Goal: Task Accomplishment & Management: Complete application form

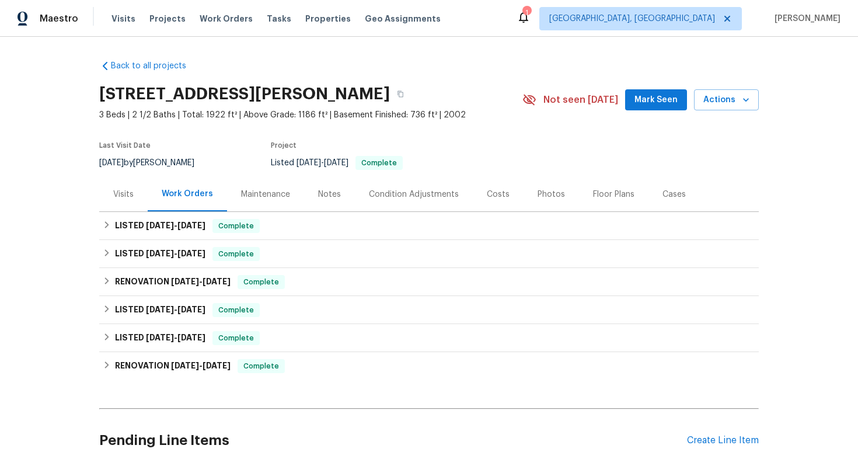
click at [123, 199] on div "Visits" at bounding box center [123, 194] width 20 height 12
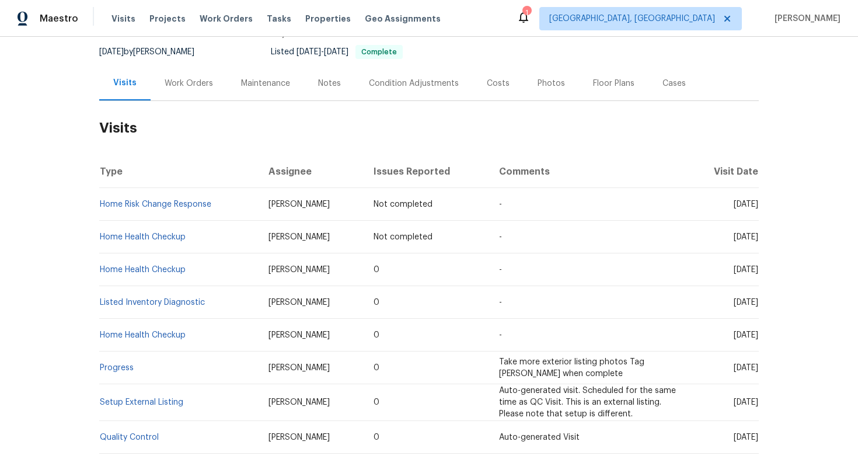
scroll to position [119, 0]
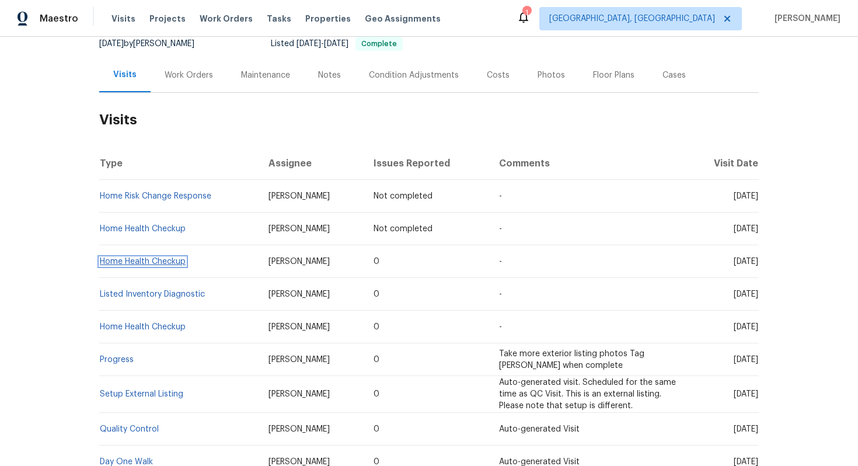
click at [166, 263] on link "Home Health Checkup" at bounding box center [143, 261] width 86 height 8
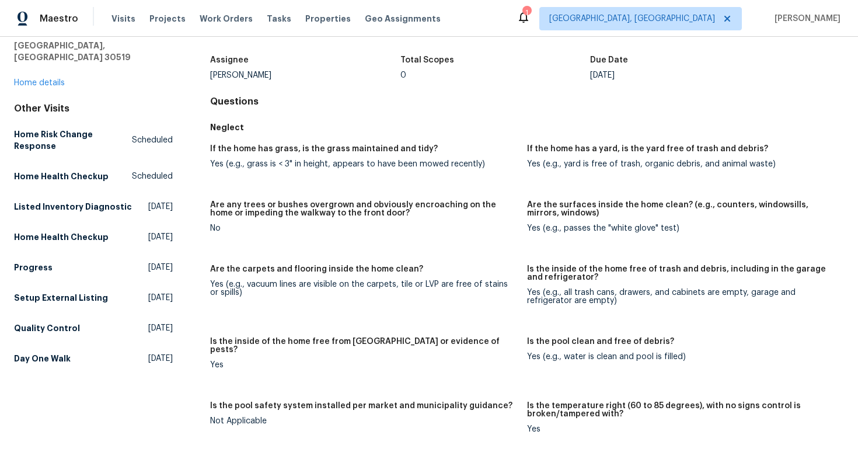
scroll to position [7, 0]
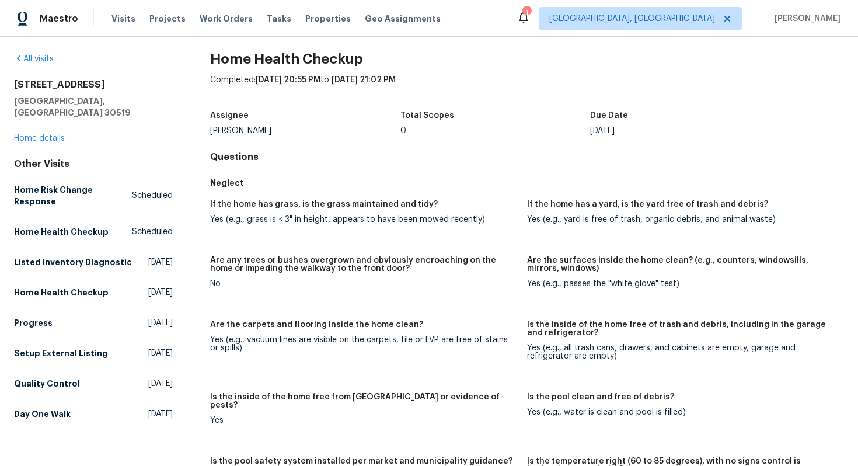
click at [424, 236] on figure "If the home has grass, is the grass maintained and tidy? Yes (e.g., grass is < …" at bounding box center [368, 221] width 317 height 42
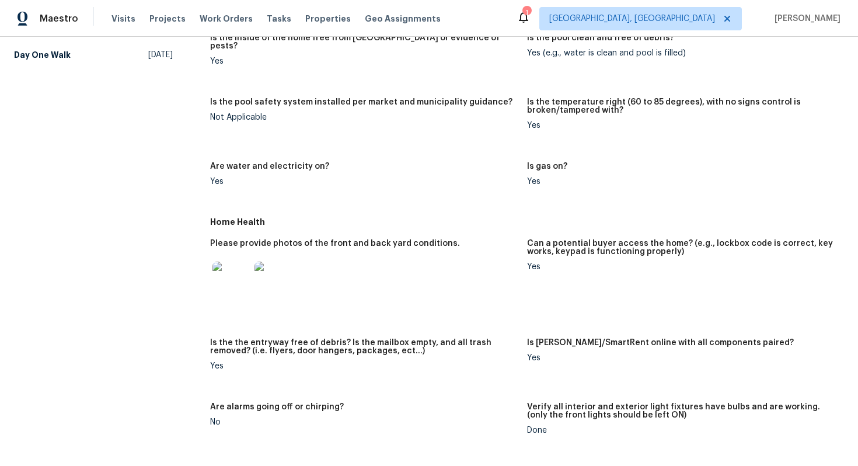
scroll to position [362, 0]
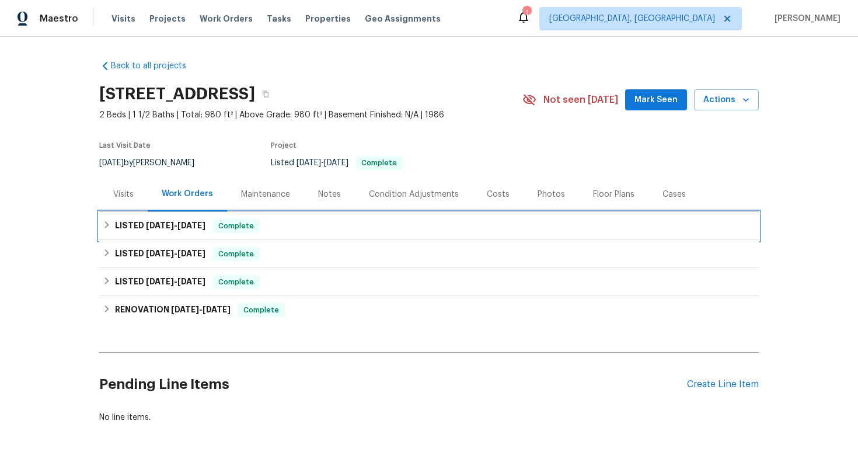
click at [177, 225] on span "[DATE] - [DATE]" at bounding box center [176, 225] width 60 height 8
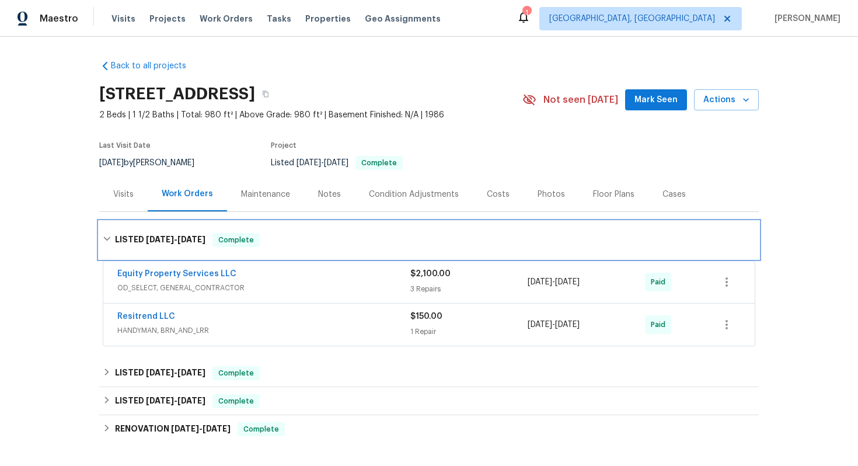
click at [338, 240] on div "LISTED [DATE] - [DATE] Complete" at bounding box center [429, 240] width 652 height 14
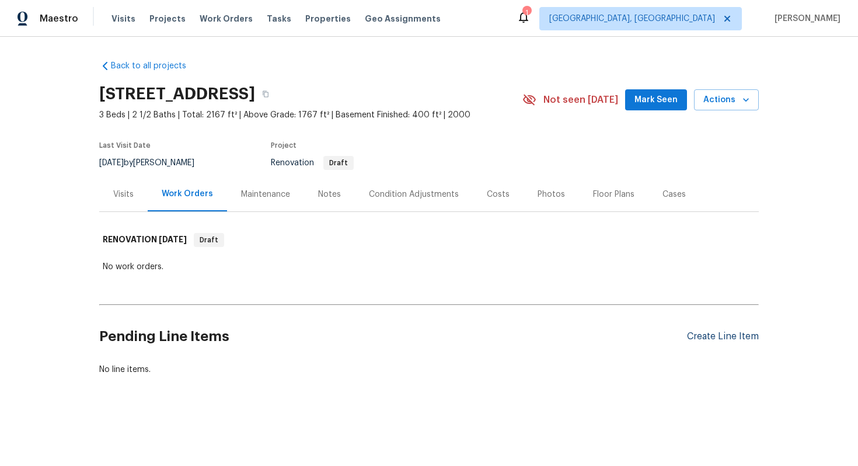
click at [701, 336] on div "Create Line Item" at bounding box center [723, 336] width 72 height 11
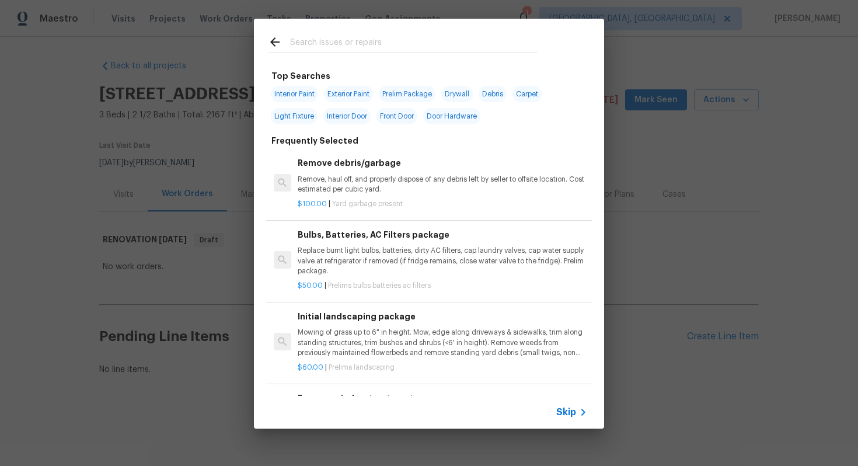
click at [570, 409] on span "Skip" at bounding box center [566, 412] width 20 height 12
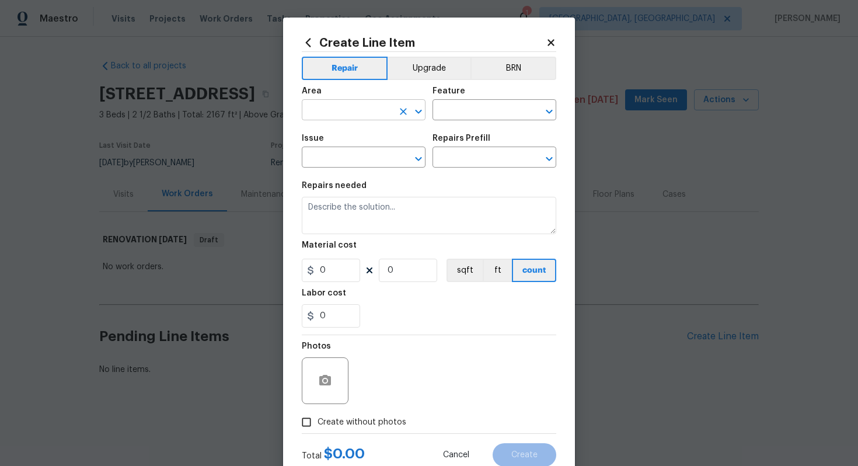
click at [361, 116] on input "text" at bounding box center [347, 111] width 91 height 18
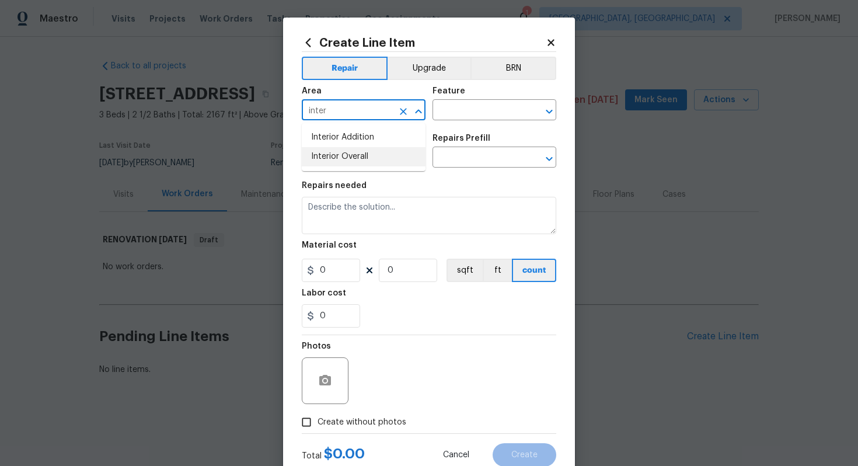
click at [380, 160] on li "Interior Overall" at bounding box center [364, 156] width 124 height 19
type input "Interior Overall"
click at [479, 111] on input "text" at bounding box center [477, 111] width 91 height 18
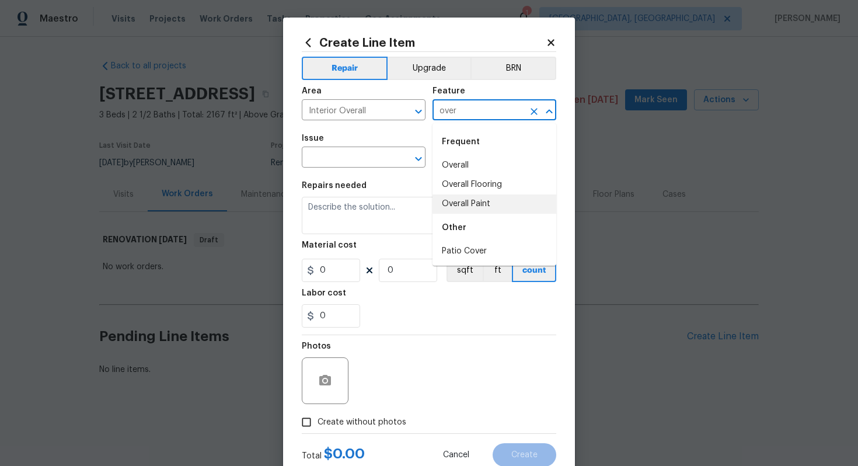
click at [480, 200] on li "Overall Paint" at bounding box center [494, 203] width 124 height 19
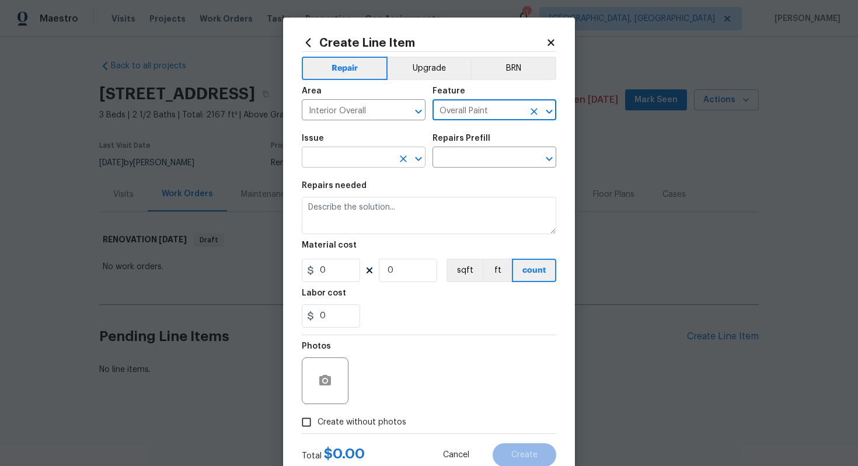
type input "Overall Paint"
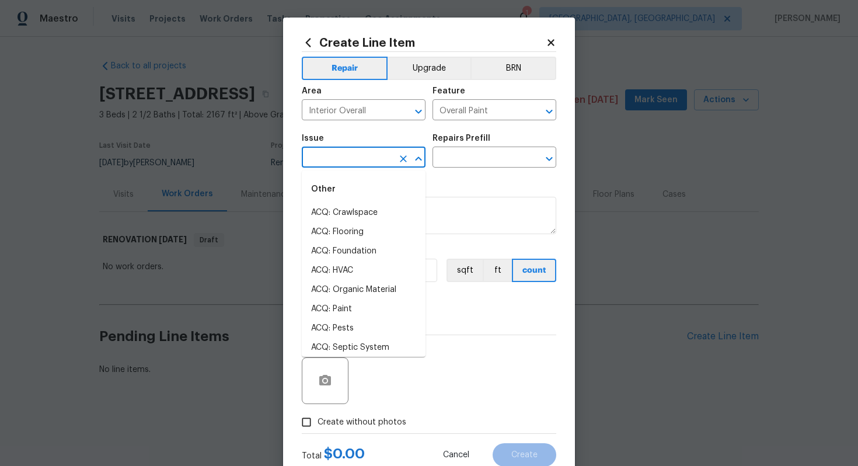
click at [358, 155] on input "text" at bounding box center [347, 158] width 91 height 18
click at [366, 307] on li "Interior Paint" at bounding box center [364, 308] width 124 height 19
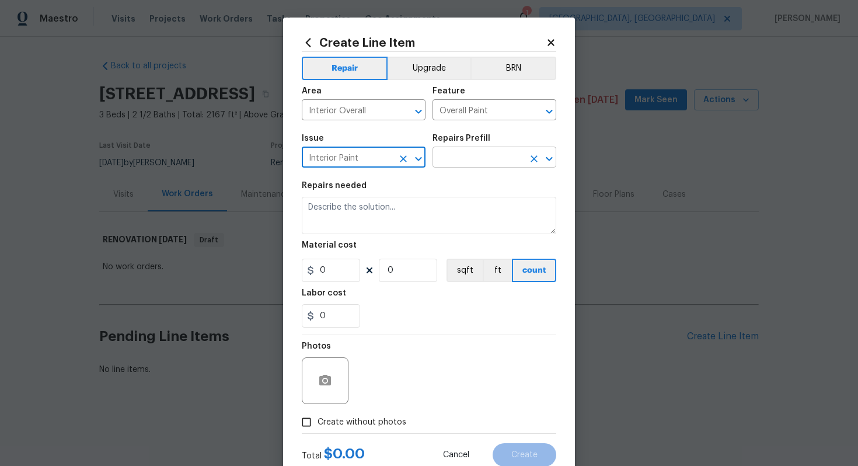
type input "Interior Paint"
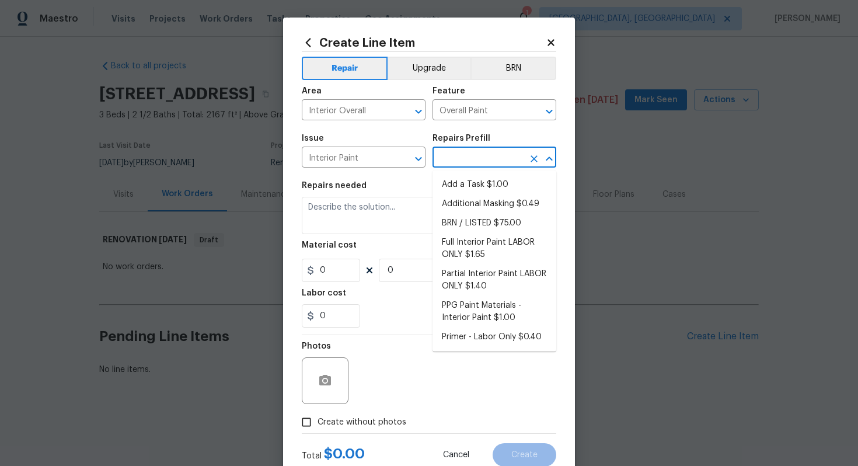
click at [480, 151] on input "text" at bounding box center [477, 158] width 91 height 18
click at [465, 246] on li "Full Interior Paint LABOR ONLY $1.65" at bounding box center [494, 249] width 124 height 32
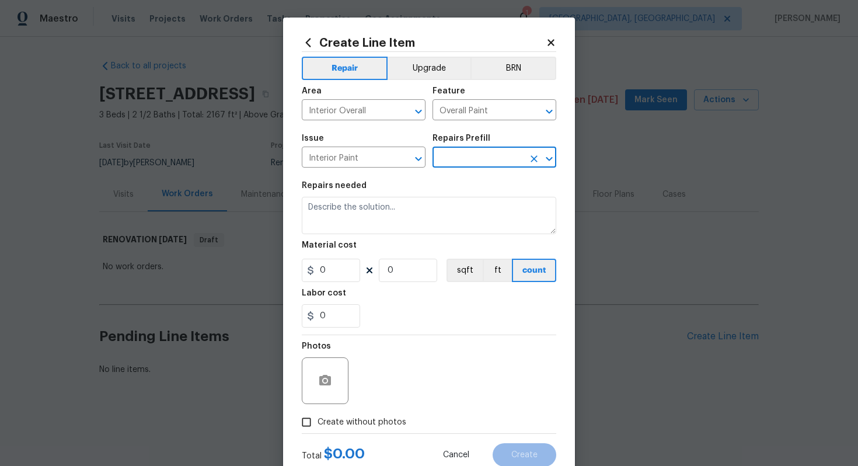
type input "Full Interior Paint LABOR ONLY $1.65"
type textarea "Full Interior paint - (walls, ceilings, trim, and doors) - PAINT PROVIDED BY OP…"
type input "1.65"
type input "1"
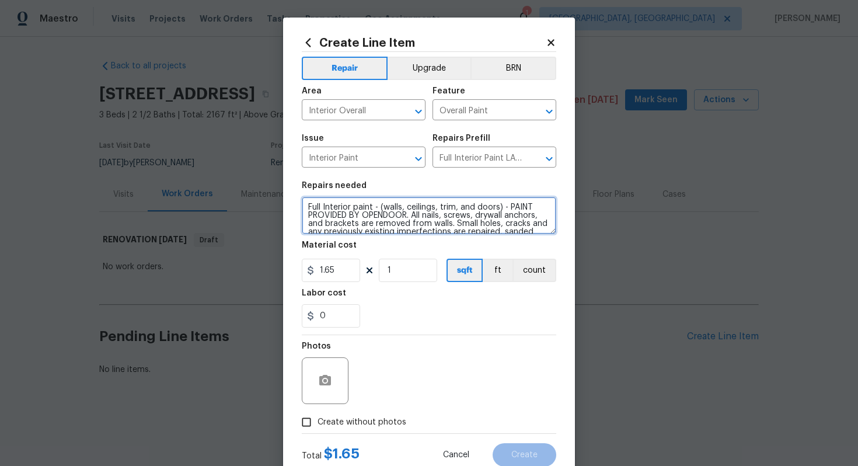
click at [304, 204] on textarea "Full Interior paint - (walls, ceilings, trim, and doors) - PAINT PROVIDED BY OP…" at bounding box center [429, 215] width 254 height 37
type textarea "#sala - Full Interior paint - (walls, ceilings, trim, and doors) - PAINT PROVID…"
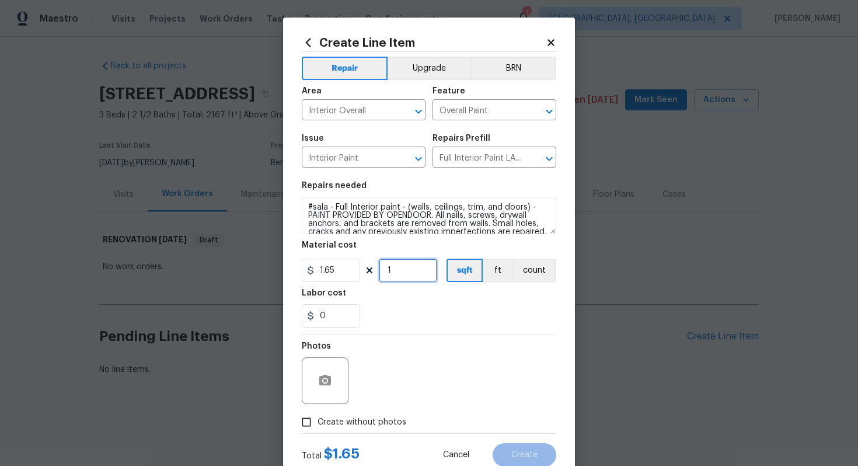
click at [399, 265] on input "1" at bounding box center [408, 269] width 58 height 23
type input "2167"
click at [388, 422] on span "Create without photos" at bounding box center [361, 422] width 89 height 12
click at [317, 422] on input "Create without photos" at bounding box center [306, 422] width 22 height 22
checkbox input "true"
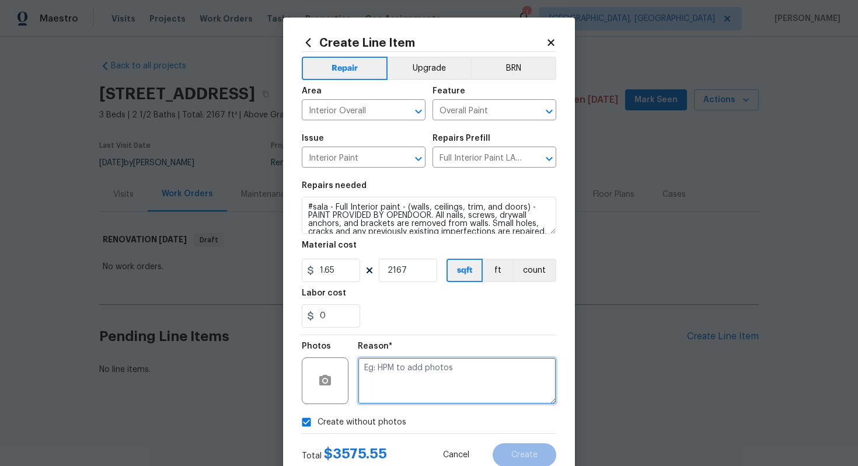
click at [406, 391] on textarea at bounding box center [457, 380] width 198 height 47
type textarea "n/a"
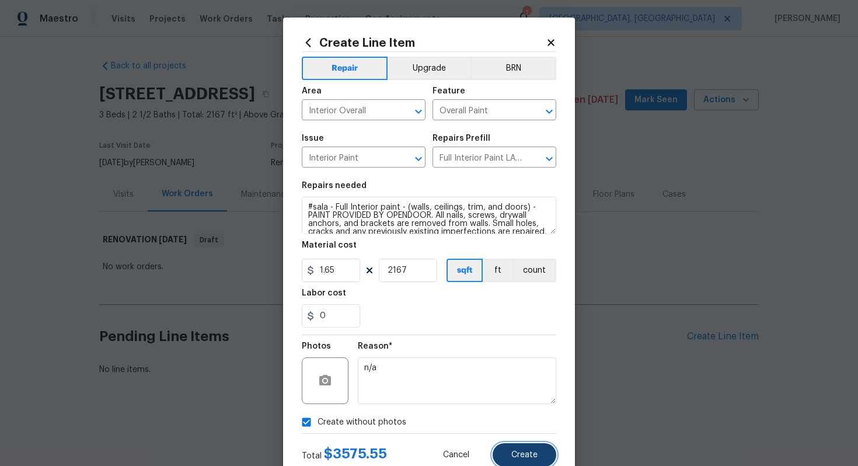
click at [539, 457] on button "Create" at bounding box center [524, 454] width 64 height 23
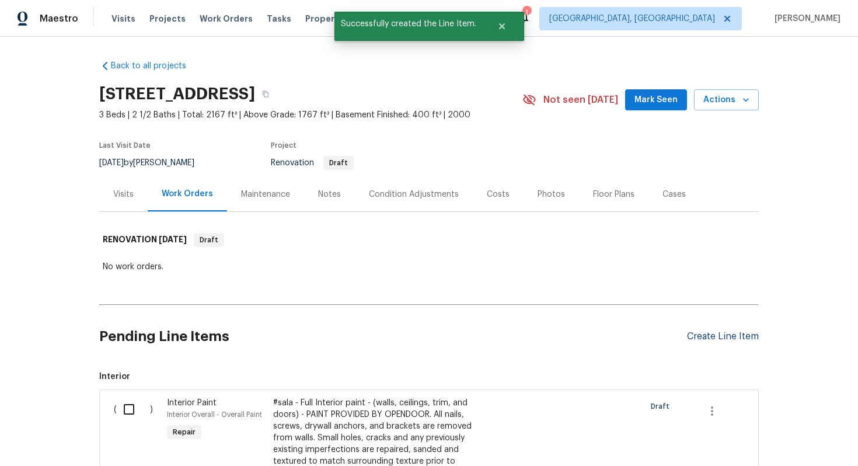
click at [713, 332] on div "Create Line Item" at bounding box center [723, 336] width 72 height 11
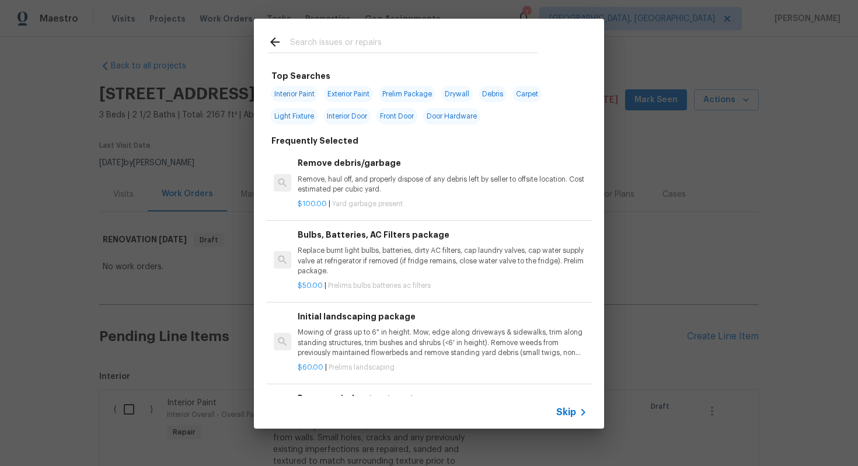
click at [579, 410] on icon at bounding box center [583, 412] width 14 height 14
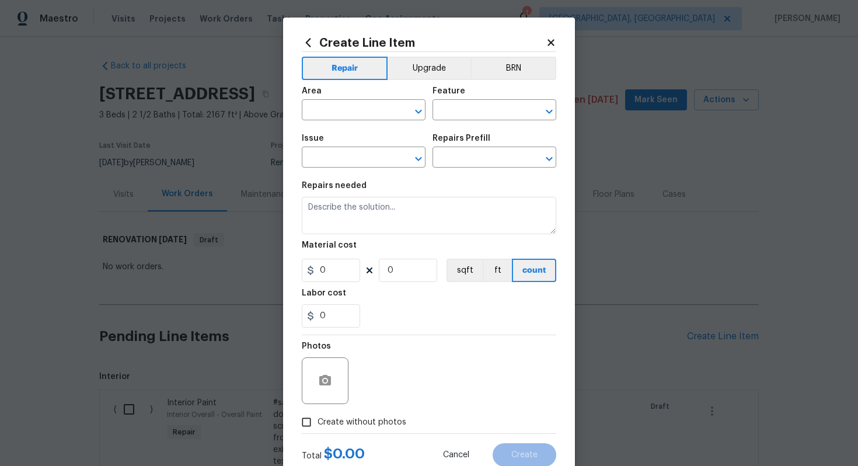
click at [360, 100] on div "Area" at bounding box center [364, 94] width 124 height 15
click at [355, 110] on input "text" at bounding box center [347, 111] width 91 height 18
click at [374, 154] on li "Exterior Overall" at bounding box center [364, 156] width 124 height 19
type input "Exterior Overall"
click at [460, 121] on div "Area Exterior Overall ​ Feature ​" at bounding box center [429, 103] width 254 height 47
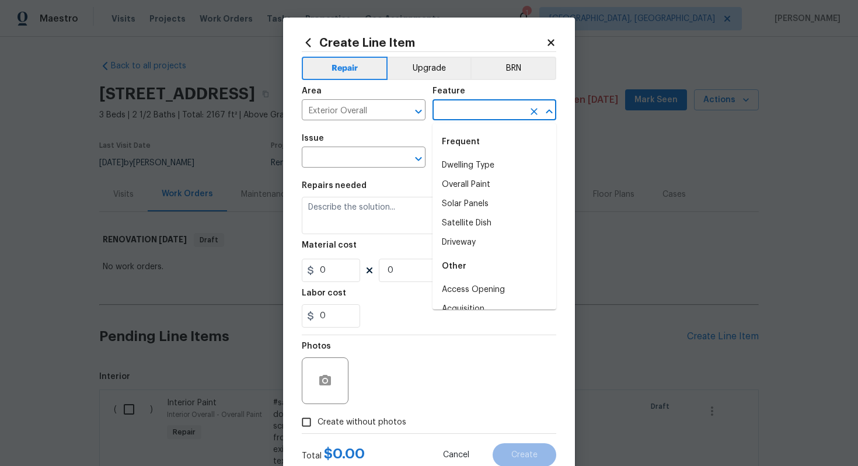
click at [460, 109] on input "text" at bounding box center [477, 111] width 91 height 18
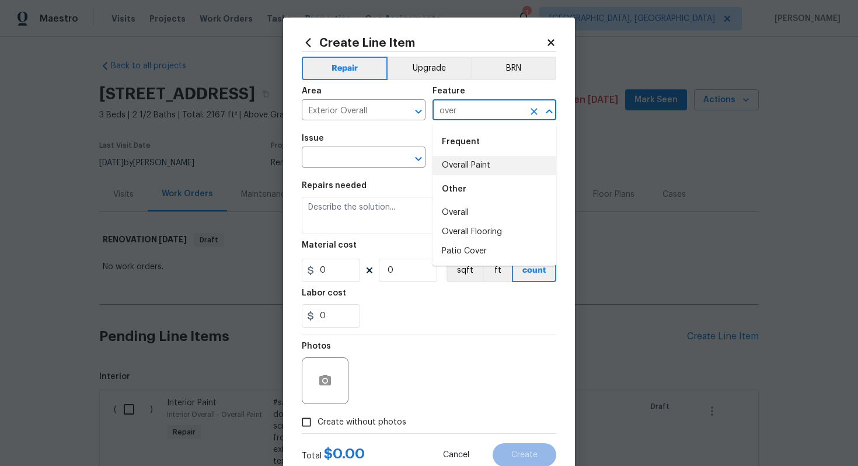
click at [487, 167] on li "Overall Paint" at bounding box center [494, 165] width 124 height 19
type input "Overall Paint"
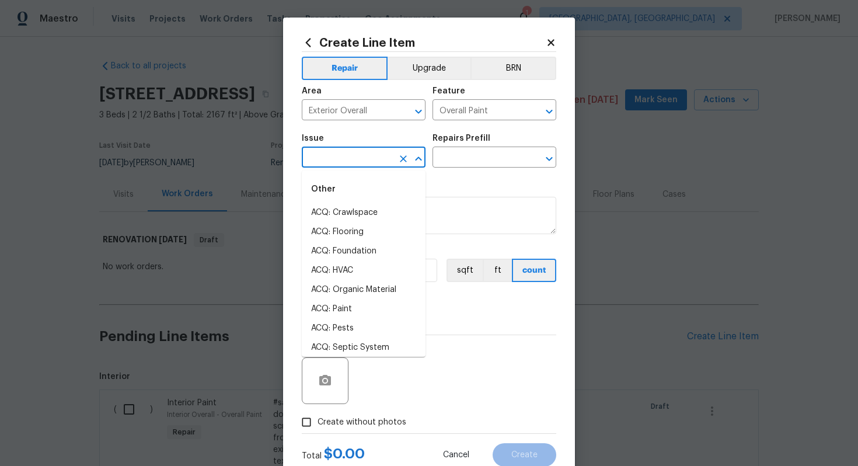
click at [334, 154] on input "text" at bounding box center [347, 158] width 91 height 18
click at [362, 289] on li "Exterior Paint" at bounding box center [364, 289] width 124 height 19
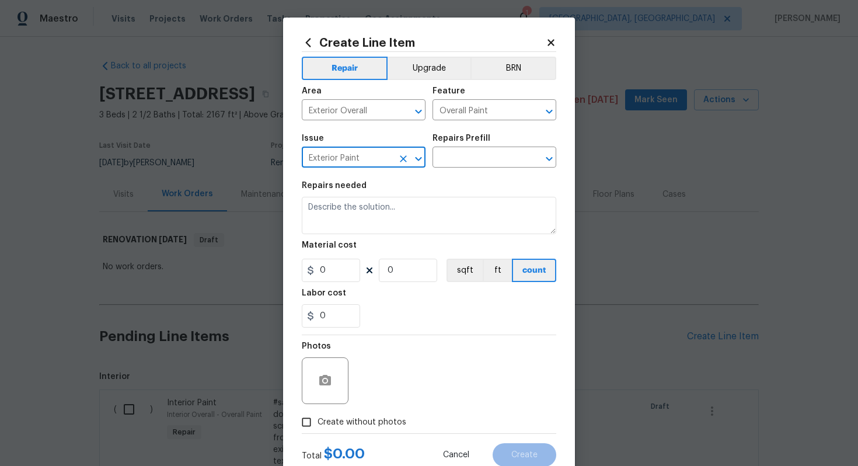
type input "Exterior Paint"
click at [475, 148] on div "Repairs Prefill" at bounding box center [494, 141] width 124 height 15
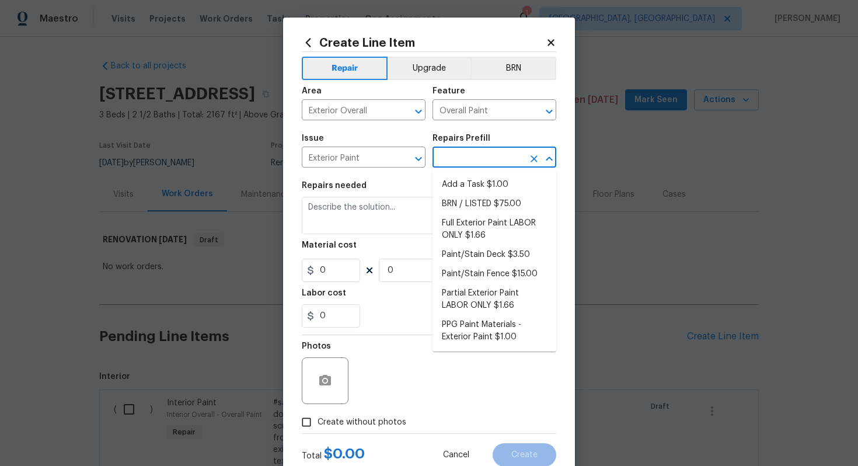
click at [475, 156] on input "text" at bounding box center [477, 158] width 91 height 18
click at [474, 223] on li "Full Exterior Paint LABOR ONLY $1.66" at bounding box center [494, 230] width 124 height 32
type input "Full Exterior Paint LABOR ONLY $1.66"
type textarea "Full Exterior Paint - Prep, mask and paint the exterior of the home. Ensure tha…"
type input "1.66"
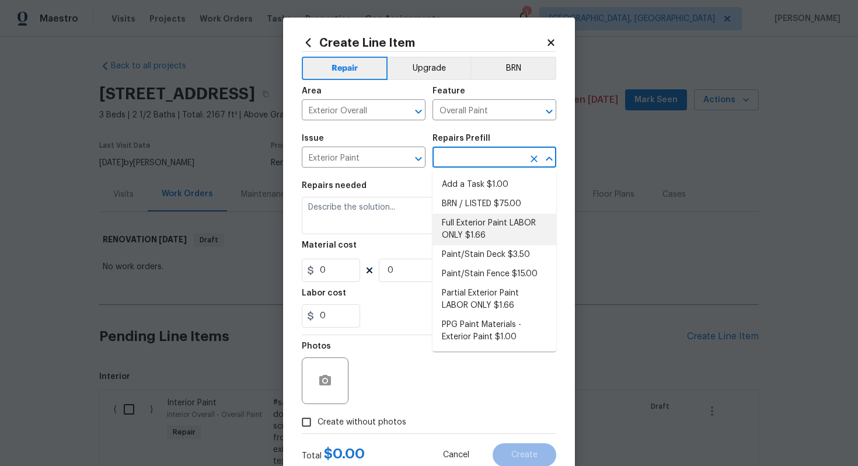
type input "1"
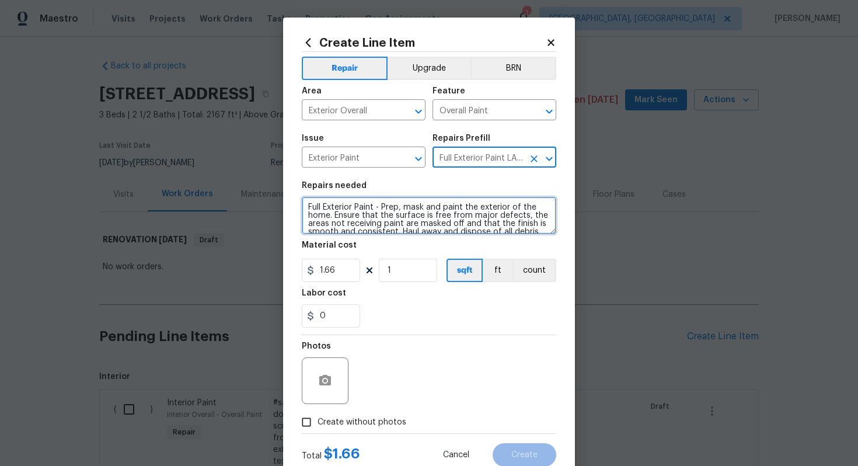
click at [303, 207] on textarea "Full Exterior Paint - Prep, mask and paint the exterior of the home. Ensure tha…" at bounding box center [429, 215] width 254 height 37
type textarea "#sala - Full Exterior Paint - Prep, mask and paint the exterior of the home. En…"
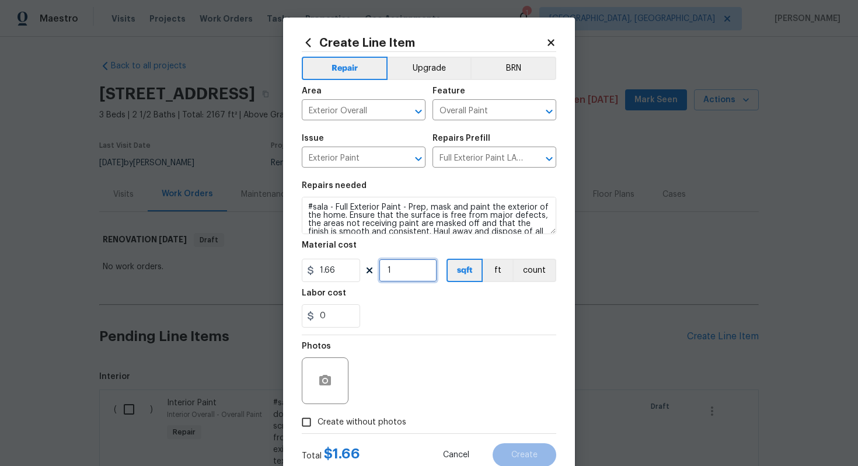
click at [415, 269] on input "1" at bounding box center [408, 269] width 58 height 23
type input "2167"
click at [528, 160] on icon "Clear" at bounding box center [534, 159] width 12 height 12
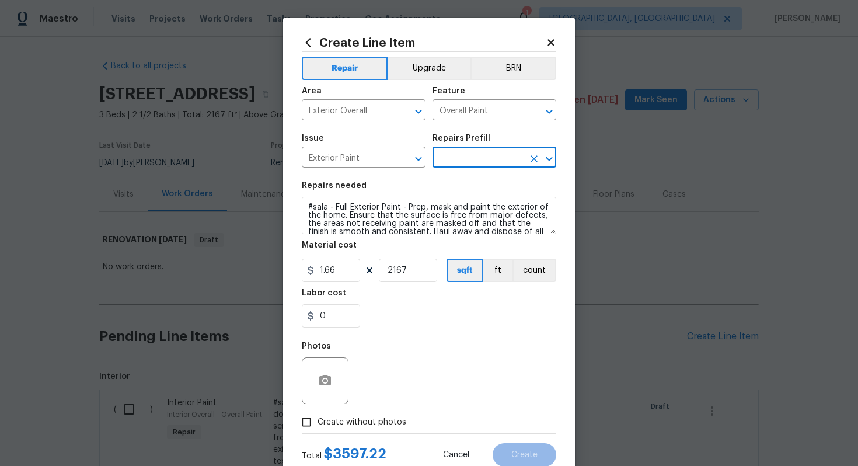
click at [474, 161] on input "text" at bounding box center [477, 158] width 91 height 18
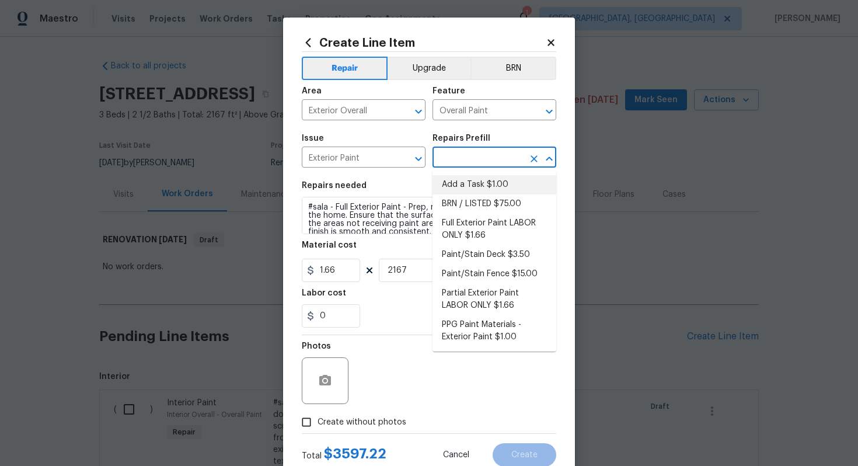
click at [466, 179] on li "Add a Task $1.00" at bounding box center [494, 184] width 124 height 19
type input "Add a Task $1.00"
type textarea "HPM to detail"
type input "1"
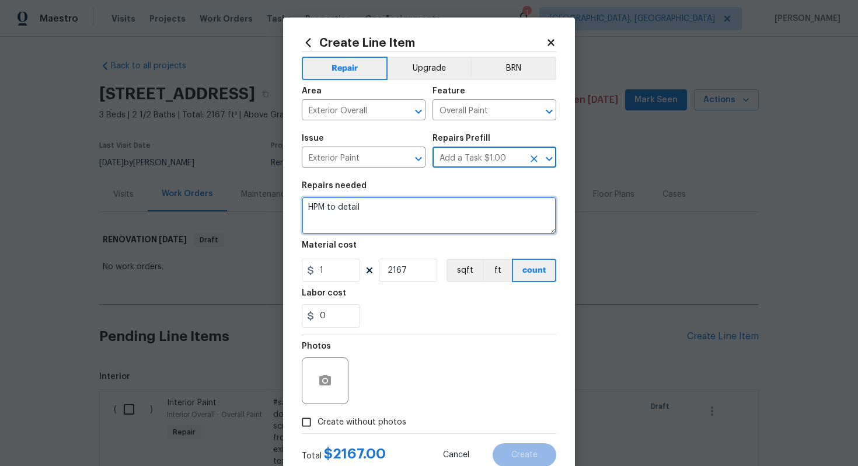
click at [402, 201] on textarea "HPM to detail" at bounding box center [429, 215] width 254 height 37
paste textarea "Paint Trim and Door"
type textarea "#sala - Paint Trim and Door"
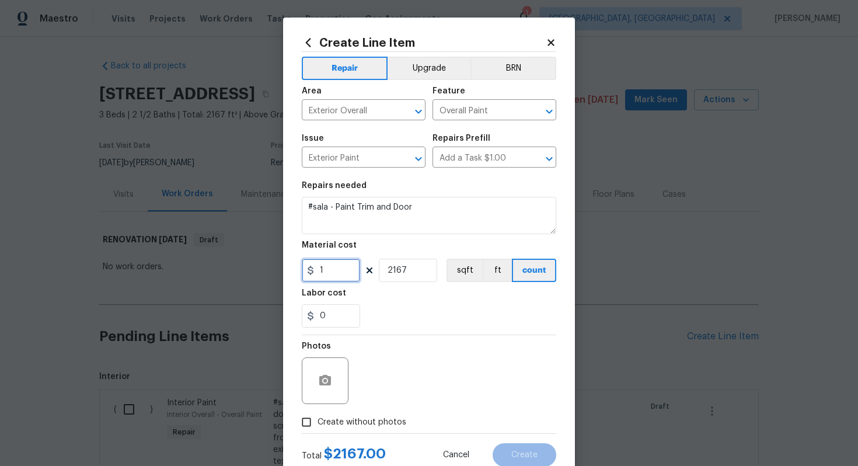
drag, startPoint x: 343, startPoint y: 270, endPoint x: 355, endPoint y: 270, distance: 12.3
click at [343, 270] on input "1" at bounding box center [331, 269] width 58 height 23
type input "2933"
click at [418, 271] on input "2167" at bounding box center [408, 269] width 58 height 23
type input "1"
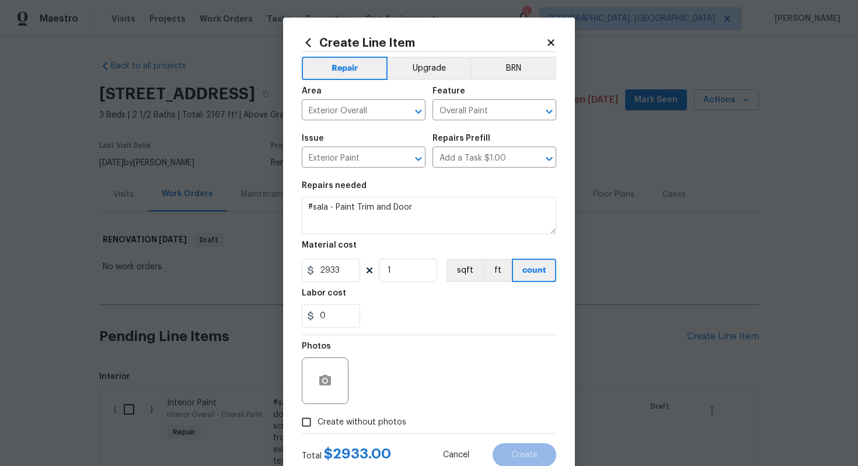
click at [367, 419] on span "Create without photos" at bounding box center [361, 422] width 89 height 12
click at [317, 419] on input "Create without photos" at bounding box center [306, 422] width 22 height 22
checkbox input "true"
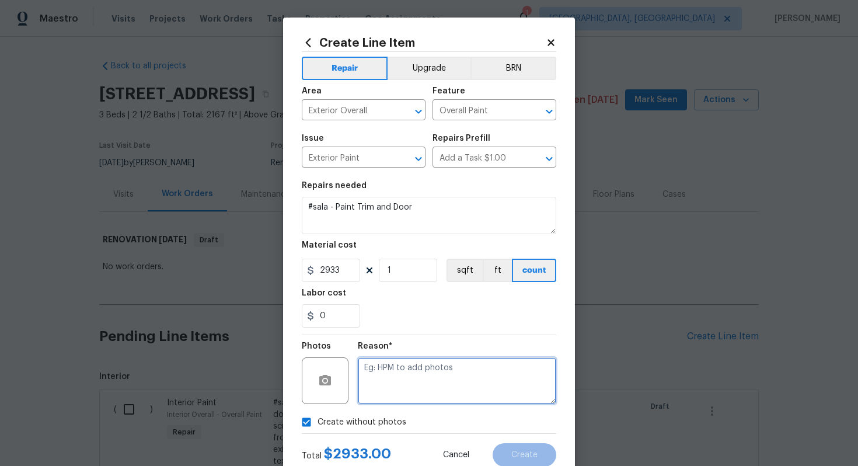
click at [407, 372] on textarea at bounding box center [457, 380] width 198 height 47
type textarea "n/a"
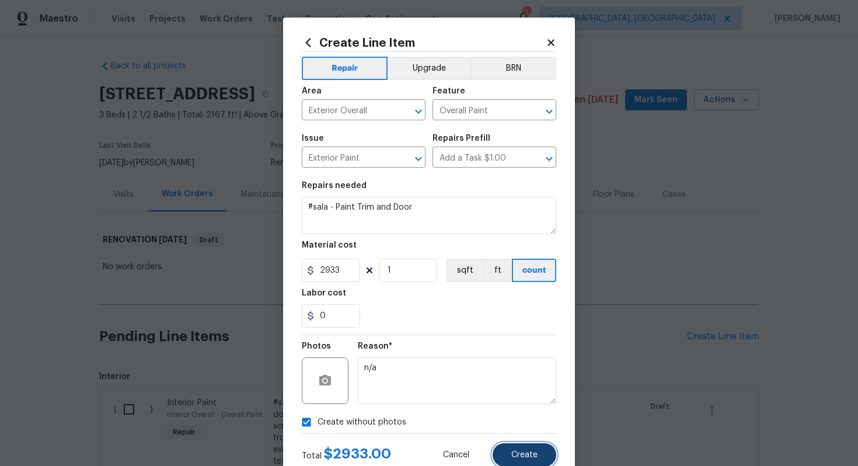
click at [534, 446] on button "Create" at bounding box center [524, 454] width 64 height 23
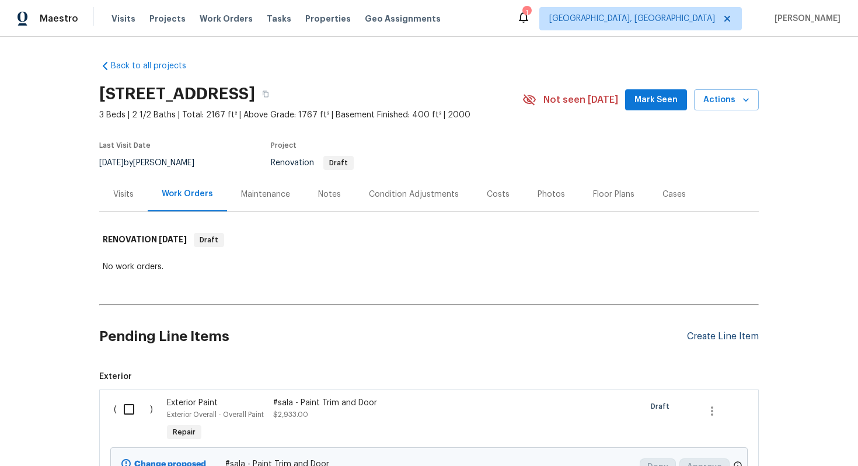
click at [710, 338] on div "Create Line Item" at bounding box center [723, 336] width 72 height 11
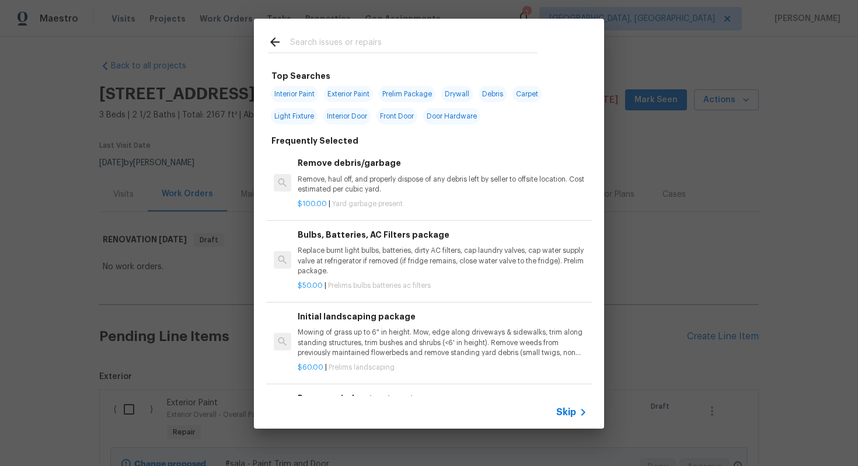
click at [561, 402] on div "Skip" at bounding box center [429, 412] width 350 height 33
click at [561, 406] on div "Skip" at bounding box center [573, 412] width 34 height 14
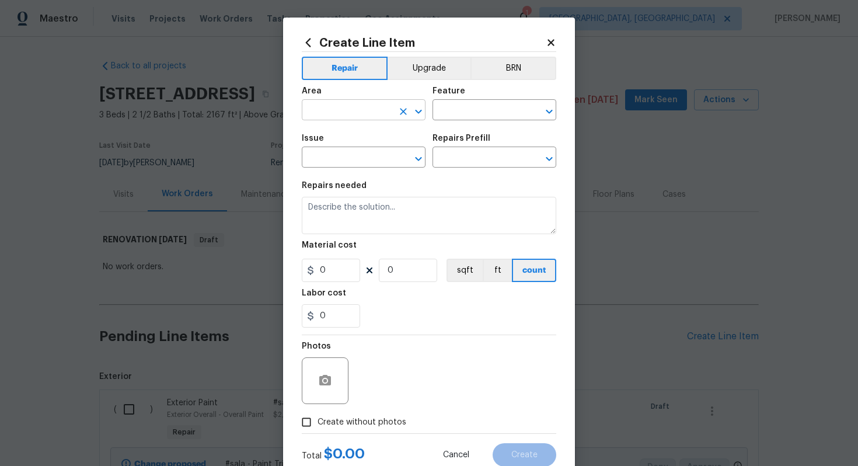
click at [335, 111] on input "text" at bounding box center [347, 111] width 91 height 18
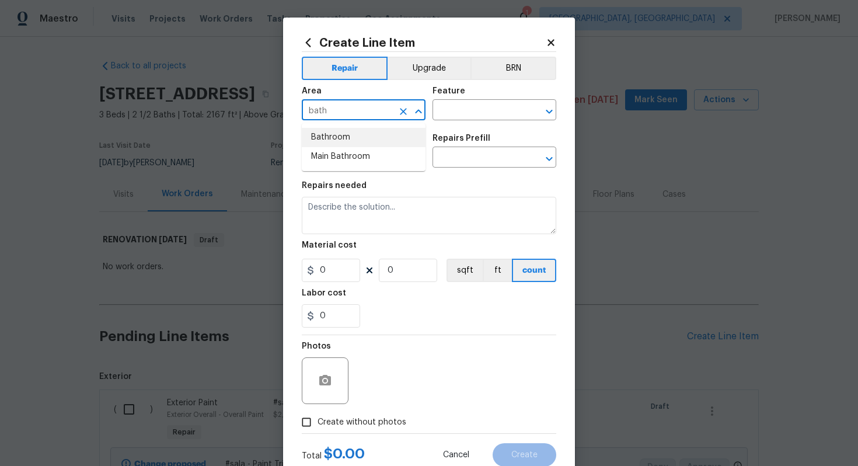
click at [350, 139] on li "Bathroom" at bounding box center [364, 137] width 124 height 19
type input "Bathroom"
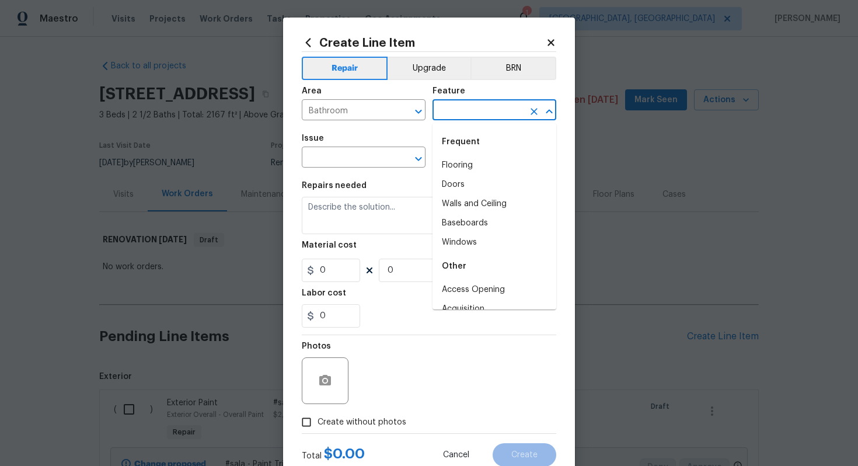
click at [469, 107] on input "text" at bounding box center [477, 111] width 91 height 18
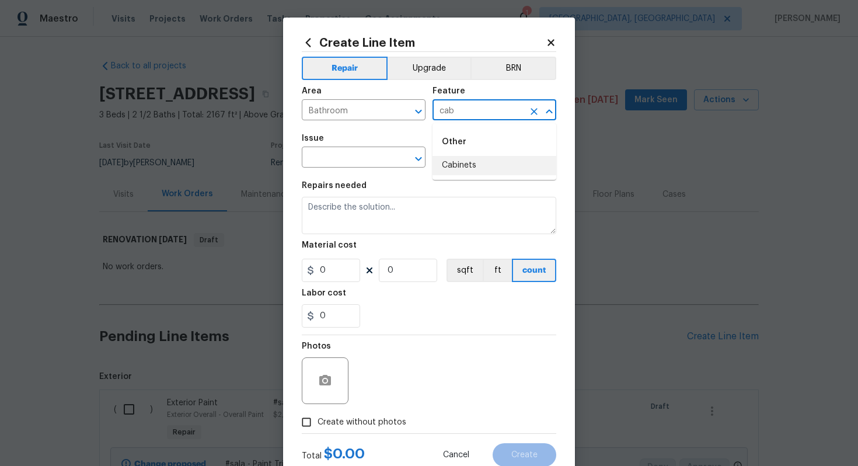
click at [460, 157] on li "Cabinets" at bounding box center [494, 165] width 124 height 19
type input "Cabinets"
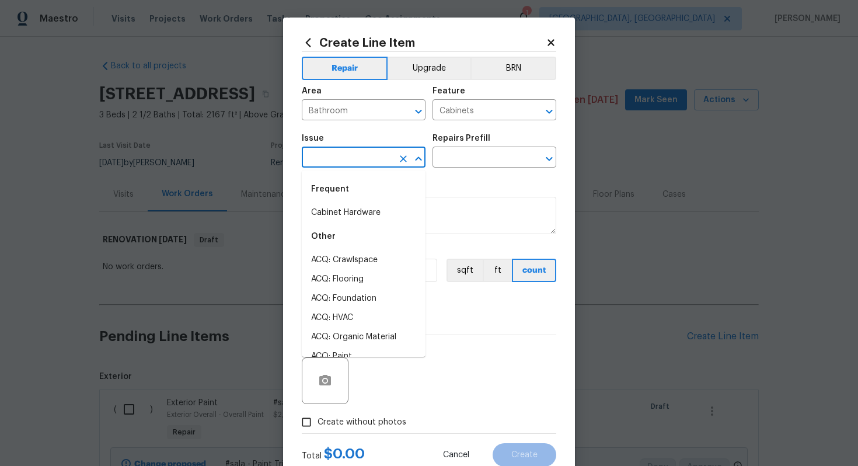
click at [375, 162] on input "text" at bounding box center [347, 158] width 91 height 18
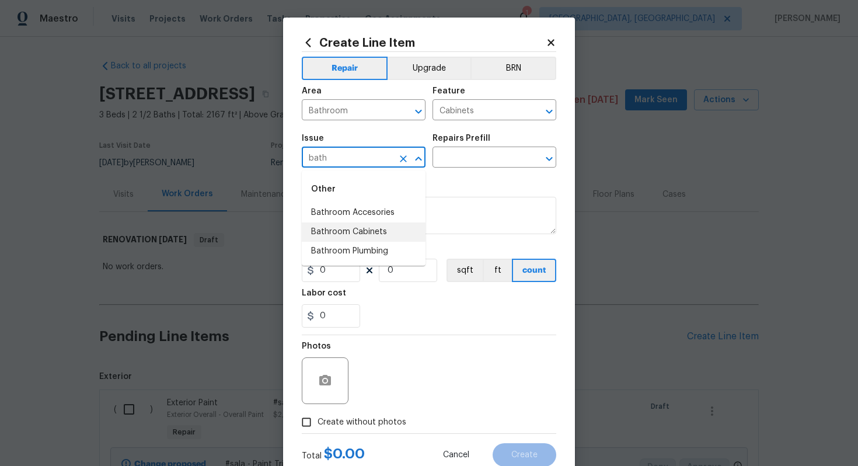
click at [372, 233] on li "Bathroom Cabinets" at bounding box center [364, 231] width 124 height 19
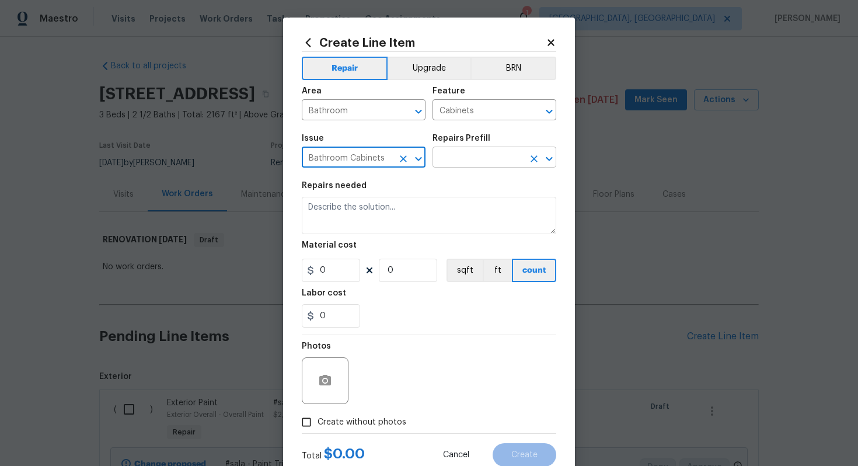
type input "Bathroom Cabinets"
click at [484, 152] on input "text" at bounding box center [477, 158] width 91 height 18
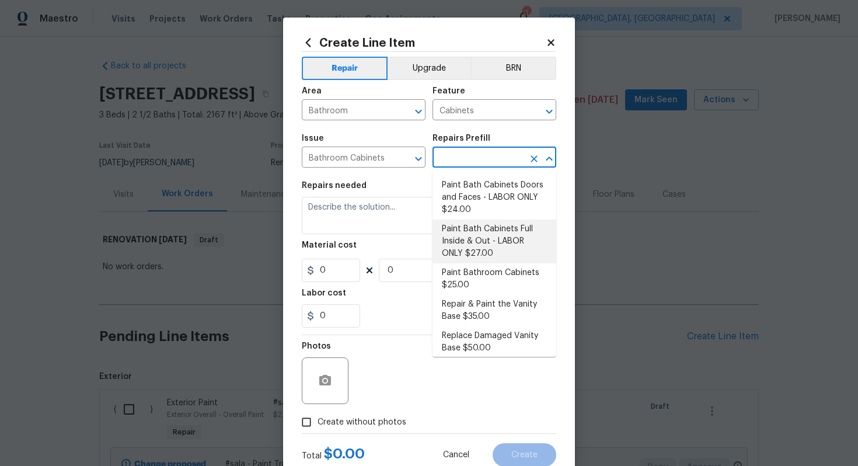
scroll to position [170, 0]
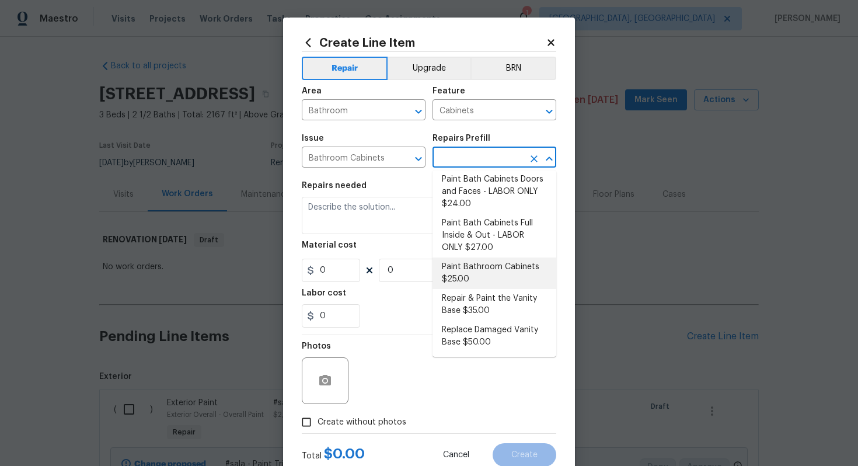
click at [475, 272] on li "Paint Bathroom Cabinets $25.00" at bounding box center [494, 273] width 124 height 32
type input "Paint Bathroom Cabinets $25.00"
type textarea "Prep, sand, mask and apply 2 coats of paint to the bathroom cabinet doors, inte…"
type input "25"
type input "1"
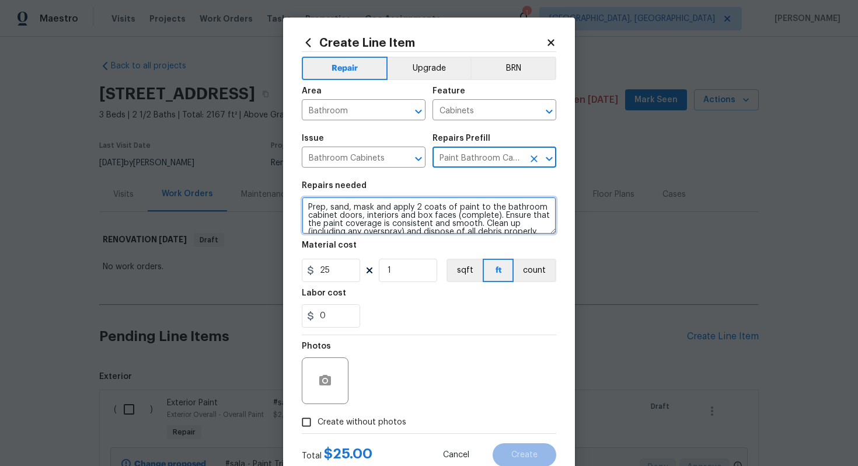
click at [303, 201] on textarea "Prep, sand, mask and apply 2 coats of paint to the bathroom cabinet doors, inte…" at bounding box center [429, 215] width 254 height 37
type textarea "#sala - Prep, sand, mask and apply 2 coats of paint to the bathroom cabinet doo…"
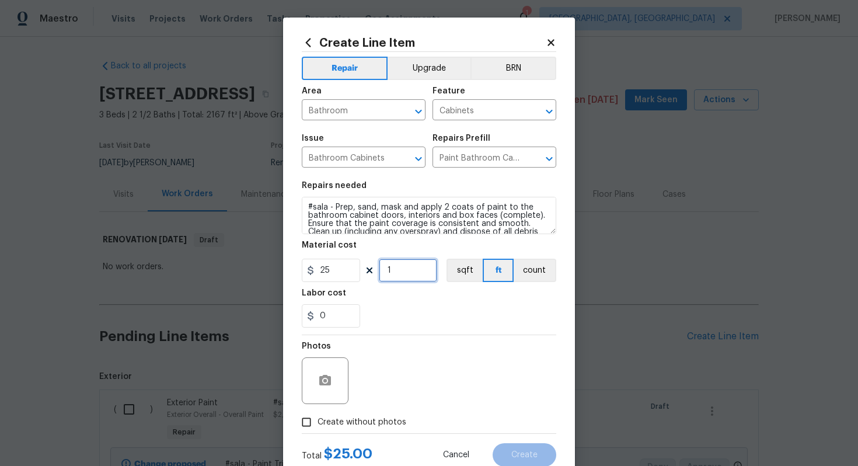
click at [406, 280] on input "1" at bounding box center [408, 269] width 58 height 23
type input "40"
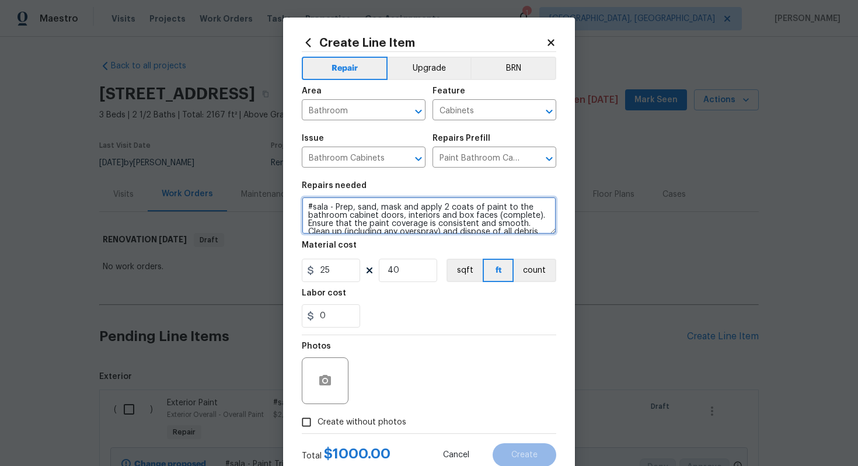
click at [334, 209] on textarea "#sala - Prep, sand, mask and apply 2 coats of paint to the bathroom cabinet doo…" at bounding box center [429, 215] width 254 height 37
paste textarea "Both upstairs bathrooms"
type textarea "#sala - Both upstairs bathrooms - Prep, sand, mask and apply 2 coats of paint t…"
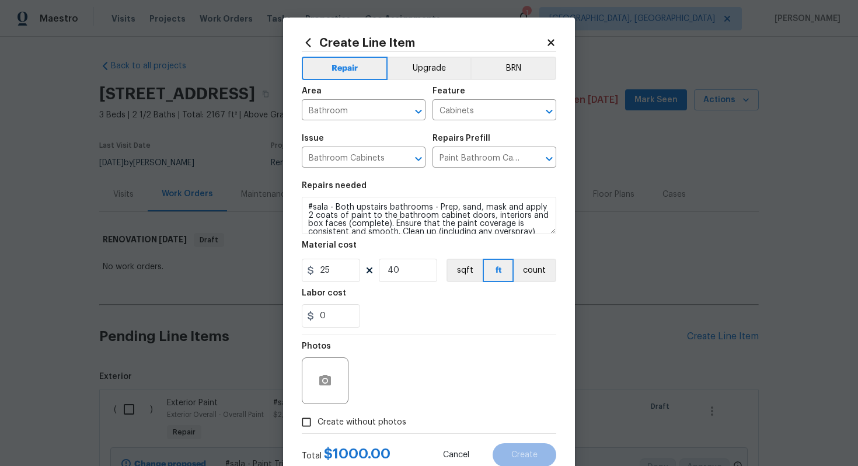
click at [354, 419] on span "Create without photos" at bounding box center [361, 422] width 89 height 12
click at [317, 419] on input "Create without photos" at bounding box center [306, 422] width 22 height 22
checkbox input "true"
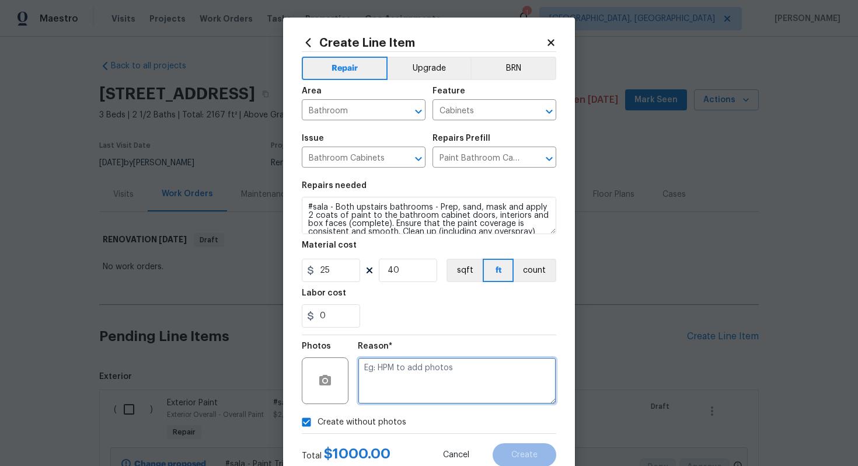
click at [407, 373] on textarea at bounding box center [457, 380] width 198 height 47
type textarea "n/a"
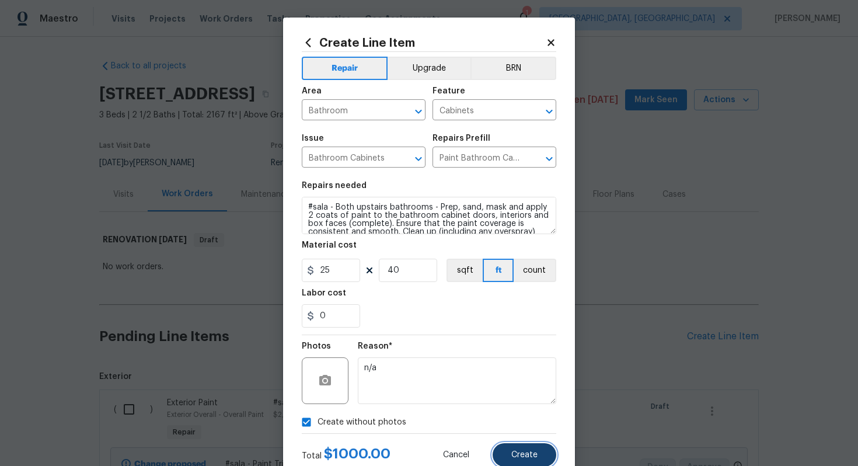
click at [534, 453] on span "Create" at bounding box center [524, 454] width 26 height 9
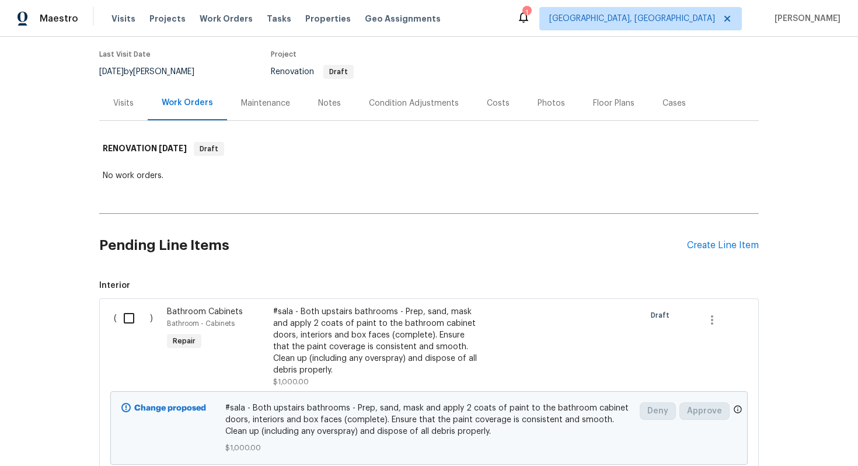
scroll to position [74, 0]
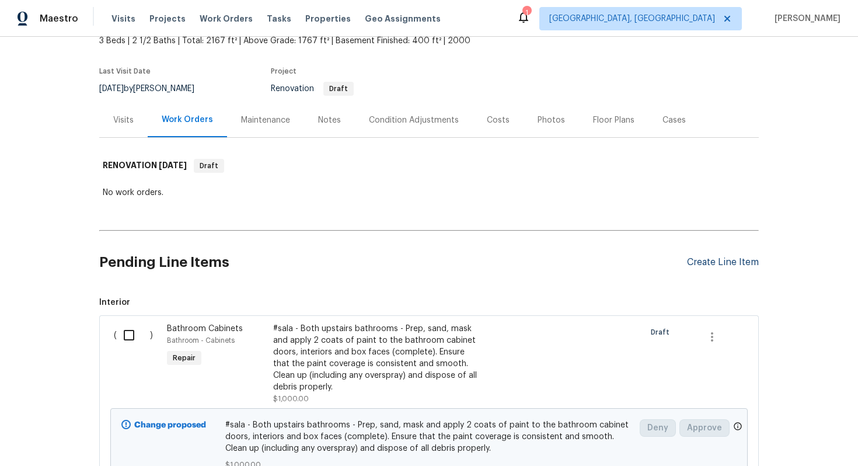
click at [707, 264] on div "Create Line Item" at bounding box center [723, 262] width 72 height 11
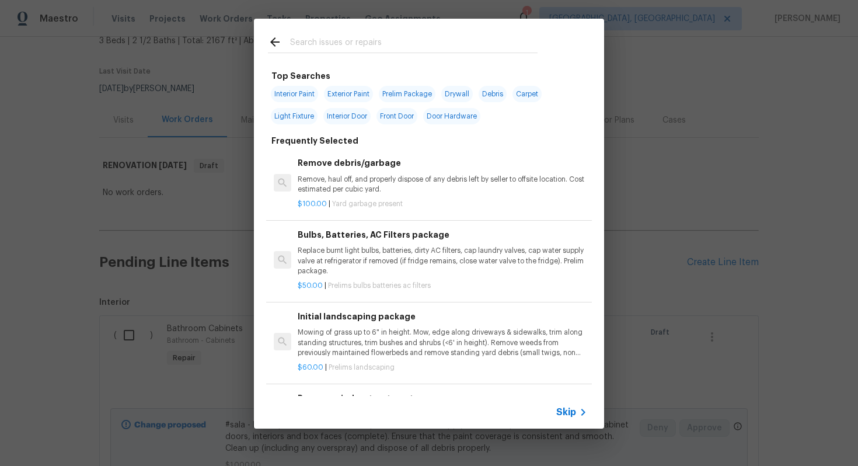
click at [567, 418] on div "Skip" at bounding box center [573, 412] width 34 height 14
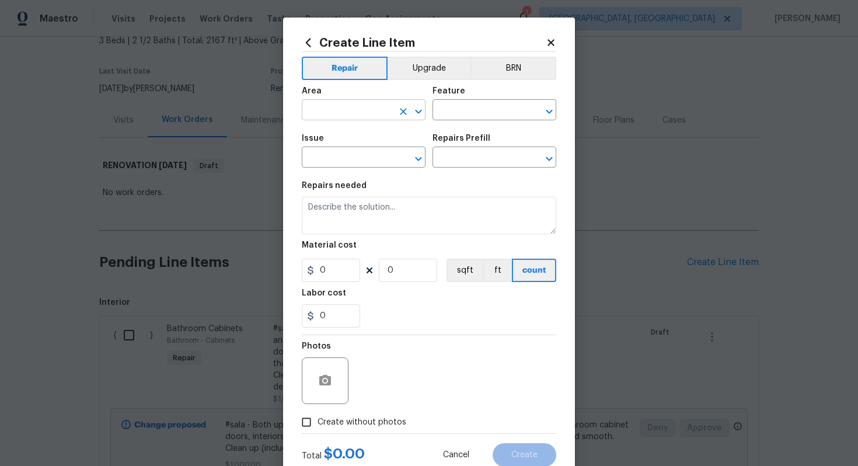
click at [355, 110] on input "text" at bounding box center [347, 111] width 91 height 18
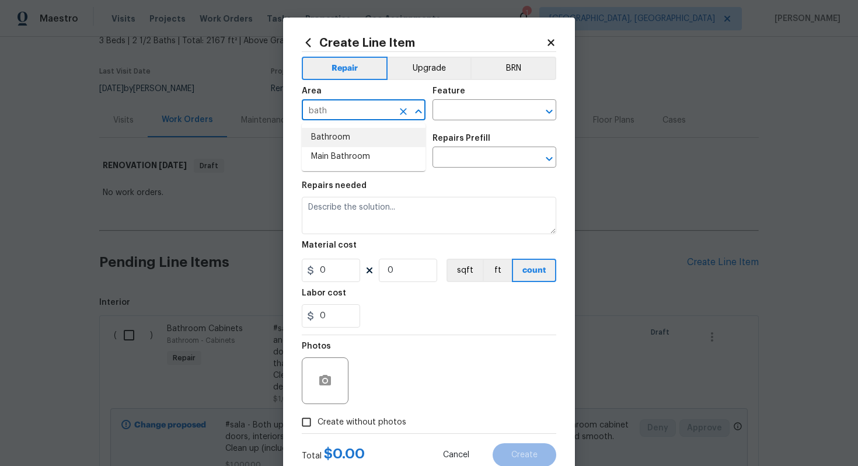
click at [330, 128] on li "Bathroom" at bounding box center [364, 137] width 124 height 19
type input "Bathroom"
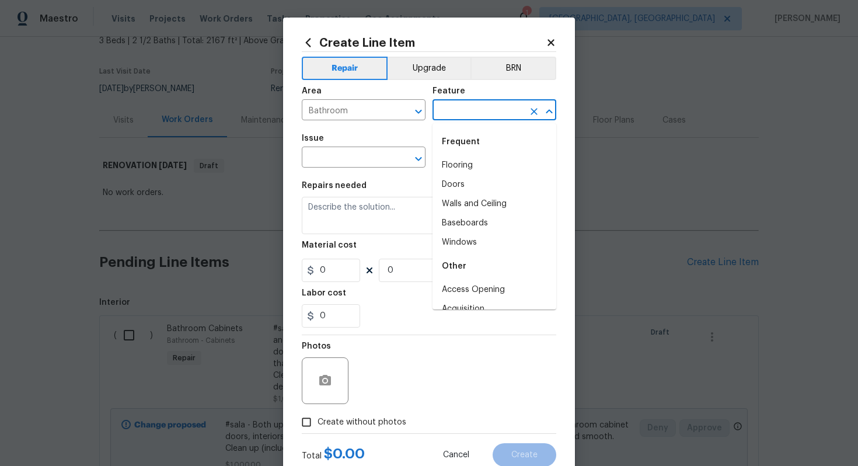
click at [453, 113] on input "text" at bounding box center [477, 111] width 91 height 18
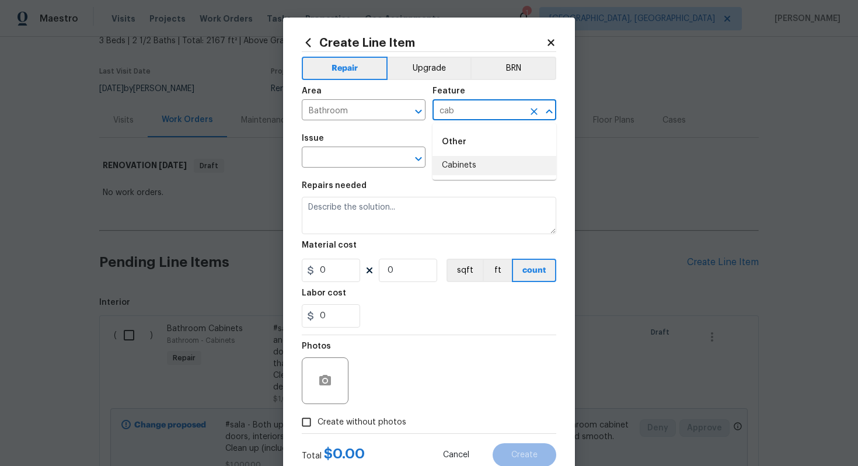
click at [464, 166] on li "Cabinets" at bounding box center [494, 165] width 124 height 19
type input "Cabinets"
click at [355, 159] on input "text" at bounding box center [347, 158] width 91 height 18
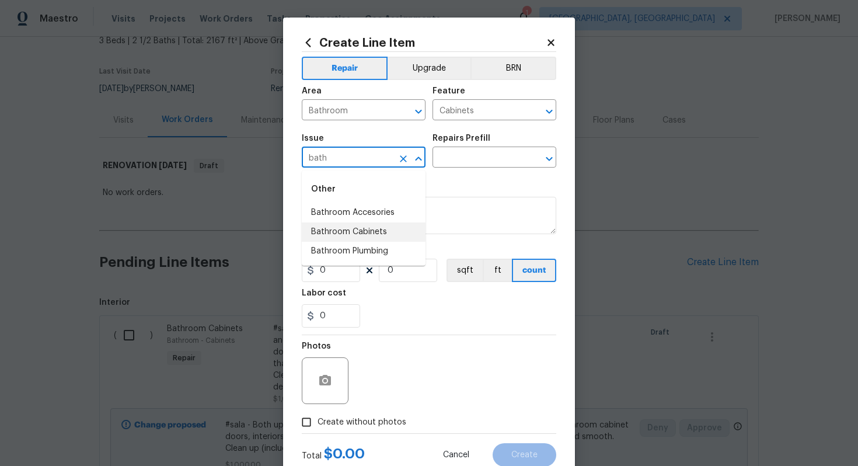
click at [380, 225] on li "Bathroom Cabinets" at bounding box center [364, 231] width 124 height 19
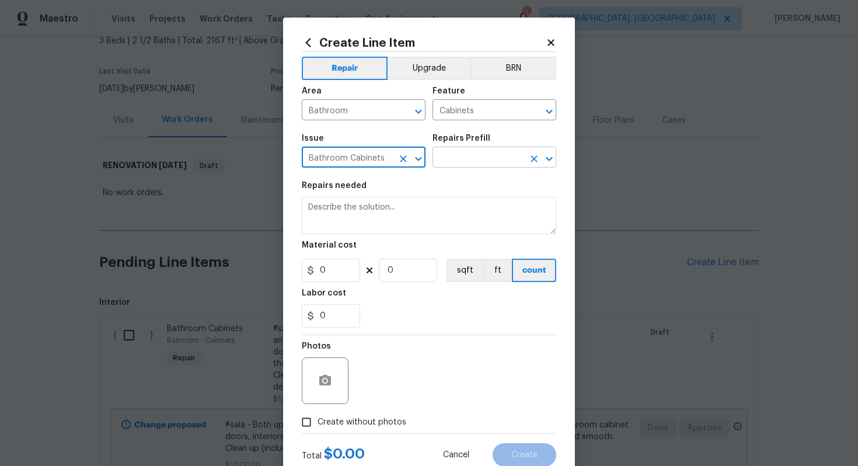
type input "Bathroom Cabinets"
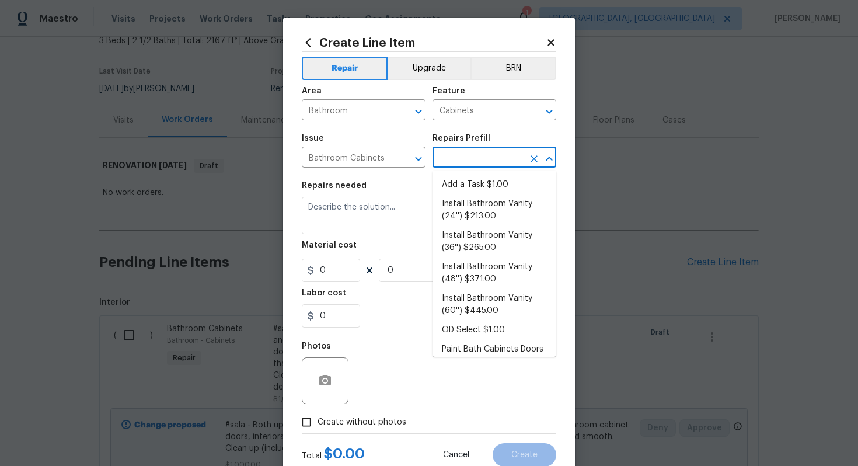
click at [454, 157] on input "text" at bounding box center [477, 158] width 91 height 18
click at [464, 179] on li "Add a Task $1.00" at bounding box center [494, 184] width 124 height 19
type input "Add a Task $1.00"
type textarea "HPM to detail"
type input "1"
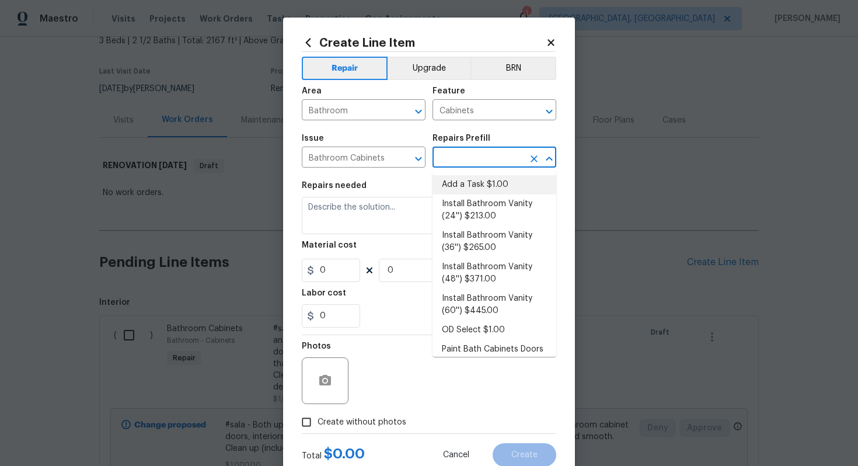
type input "1"
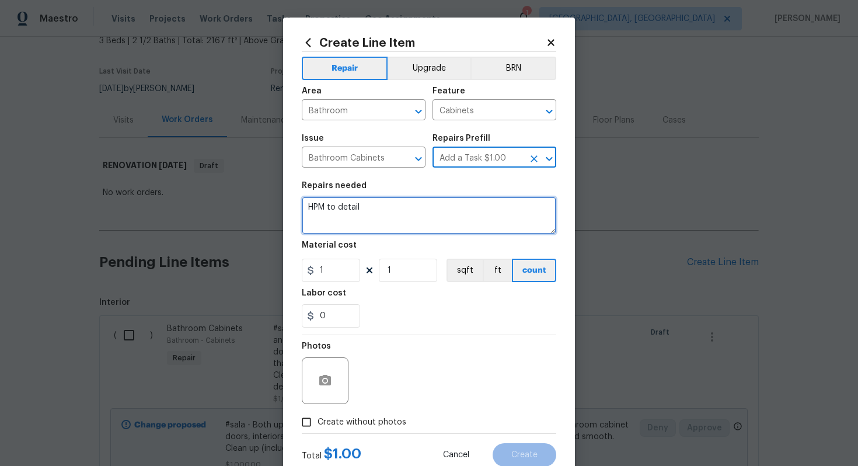
click at [417, 221] on textarea "HPM to detail" at bounding box center [429, 215] width 254 height 37
paste textarea "Full Bathroom Reno"
paste textarea "Basement bath"
type textarea "#sala - Full Bathroom Reno - Basement bath"
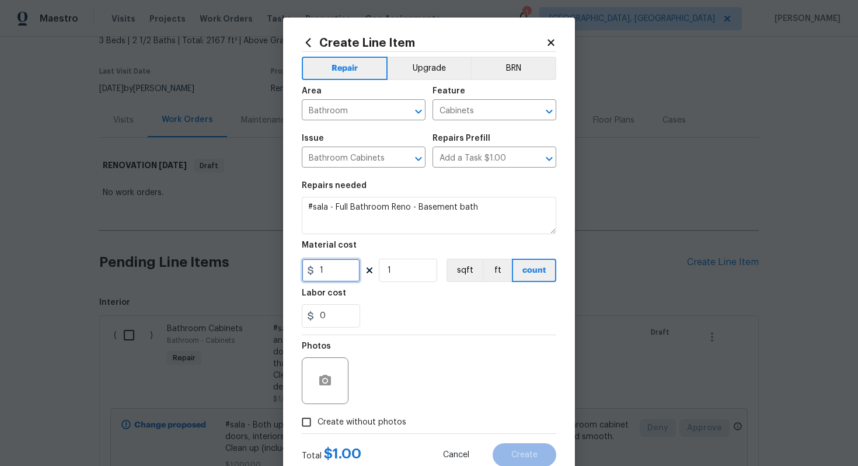
click at [342, 263] on input "1" at bounding box center [331, 269] width 58 height 23
type input "6500"
click at [385, 422] on span "Create without photos" at bounding box center [361, 422] width 89 height 12
click at [317, 422] on input "Create without photos" at bounding box center [306, 422] width 22 height 22
checkbox input "true"
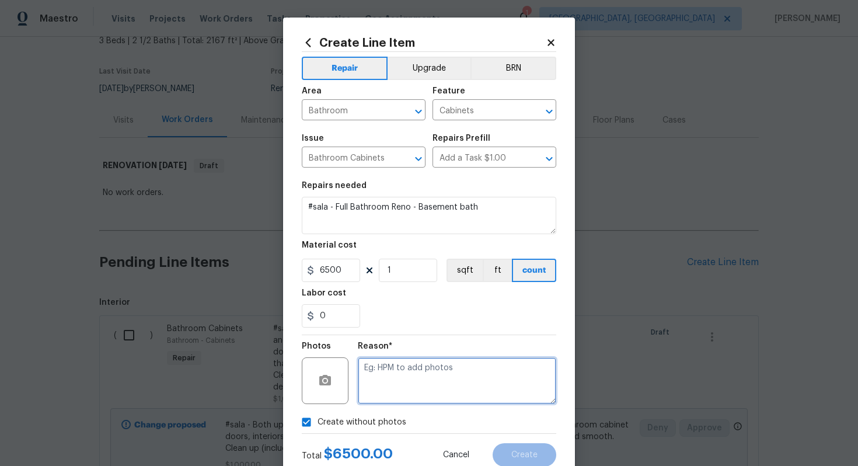
click at [389, 384] on textarea at bounding box center [457, 380] width 198 height 47
type textarea "n/a"
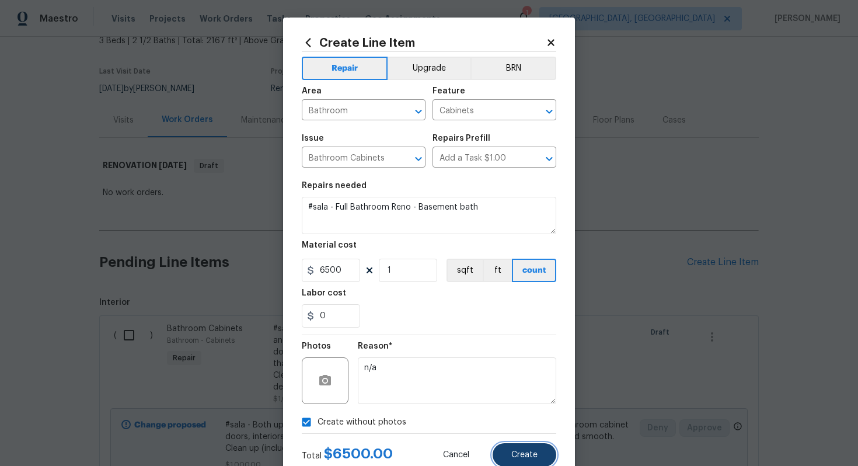
click at [527, 451] on span "Create" at bounding box center [524, 454] width 26 height 9
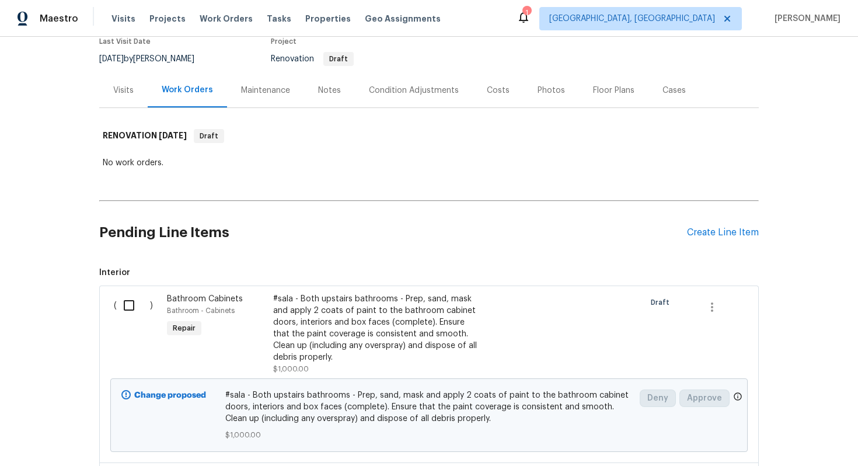
scroll to position [0, 0]
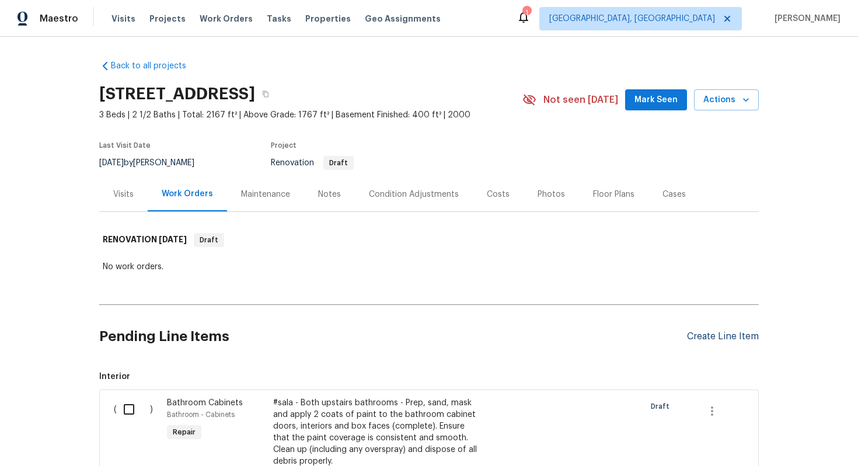
click at [726, 334] on div "Create Line Item" at bounding box center [723, 336] width 72 height 11
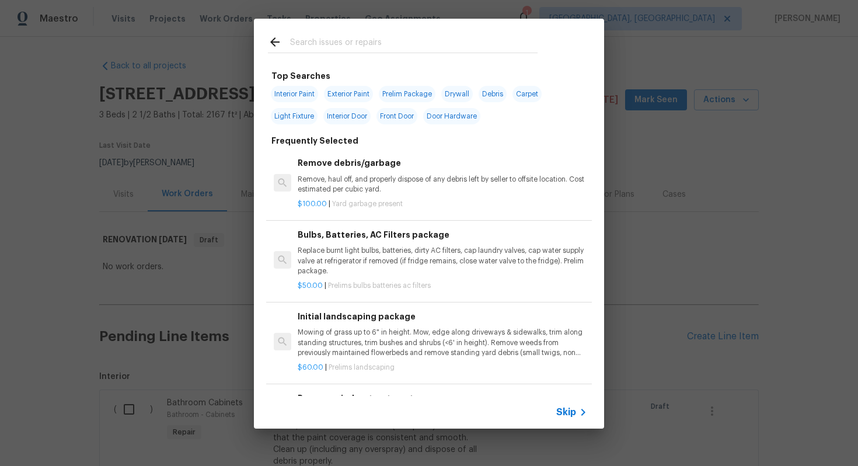
click at [567, 414] on span "Skip" at bounding box center [566, 412] width 20 height 12
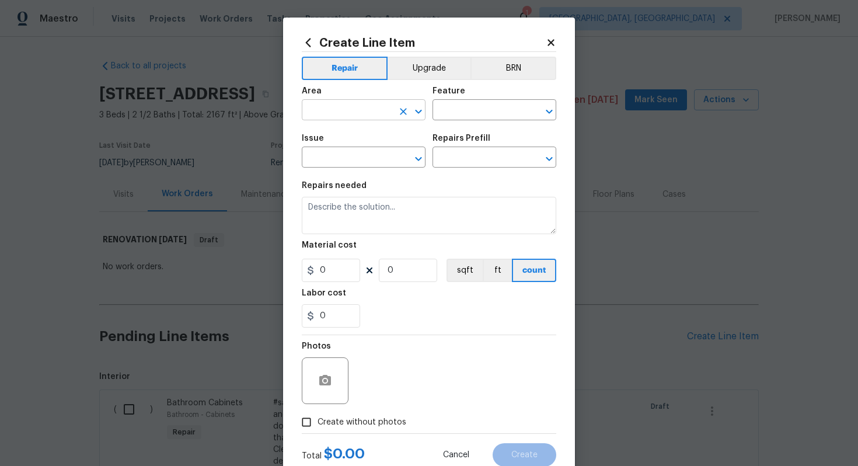
click at [366, 111] on input "text" at bounding box center [347, 111] width 91 height 18
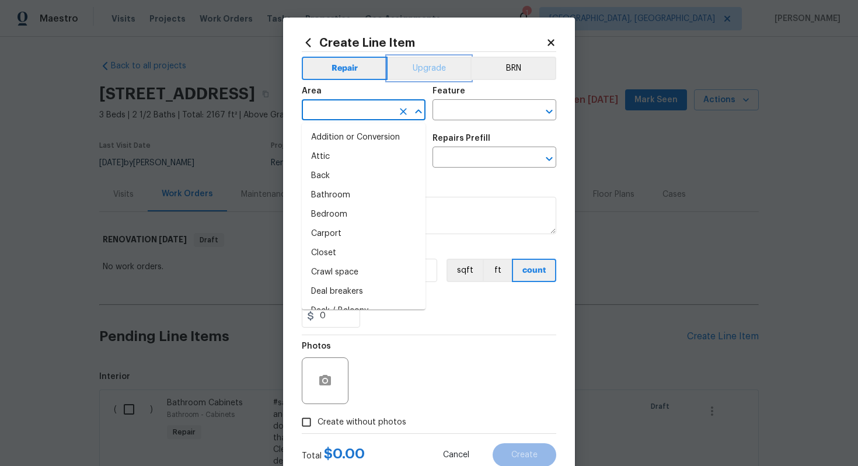
click at [418, 76] on button "Upgrade" at bounding box center [428, 68] width 83 height 23
click at [337, 111] on input "text" at bounding box center [347, 111] width 91 height 18
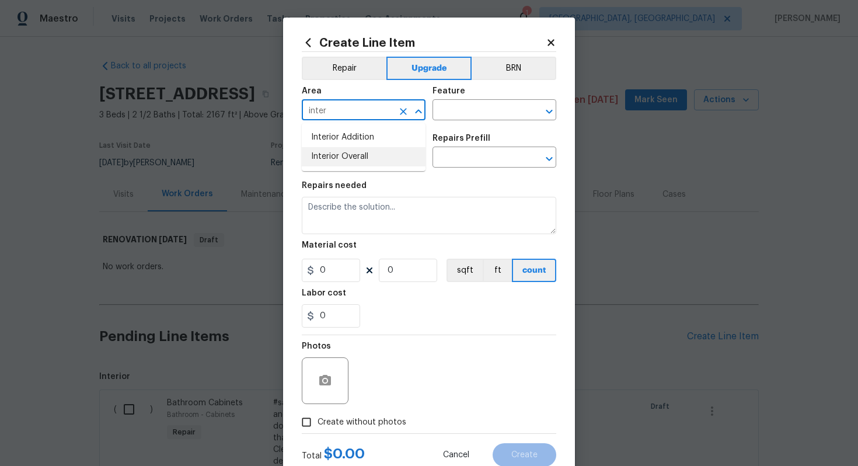
click at [365, 156] on li "Interior Overall" at bounding box center [364, 156] width 124 height 19
type input "Interior Overall"
click at [514, 114] on input "text" at bounding box center [477, 111] width 91 height 18
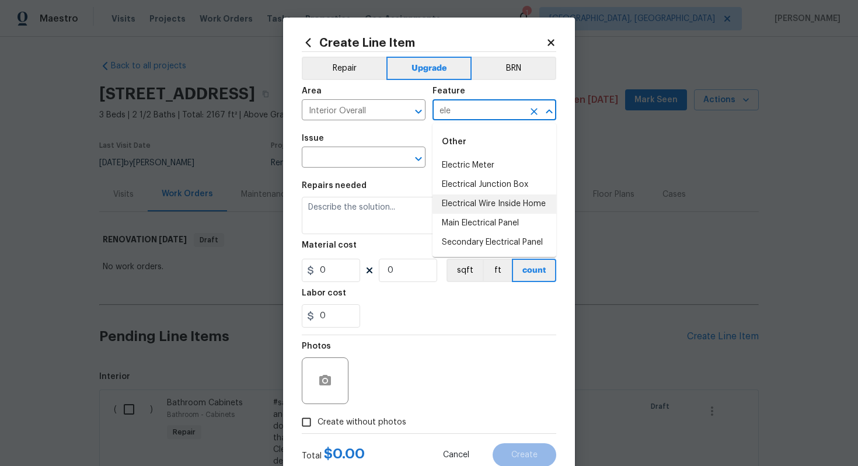
click at [503, 207] on li "Electrical Wire Inside Home" at bounding box center [494, 203] width 124 height 19
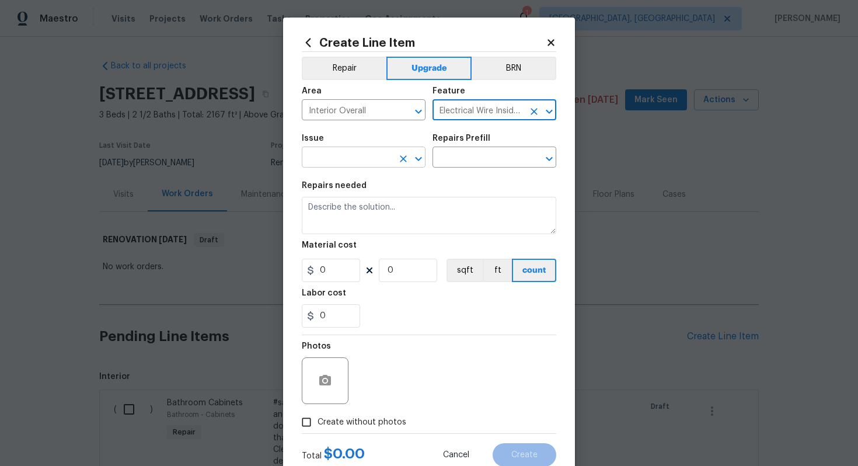
type input "Electrical Wire Inside Home"
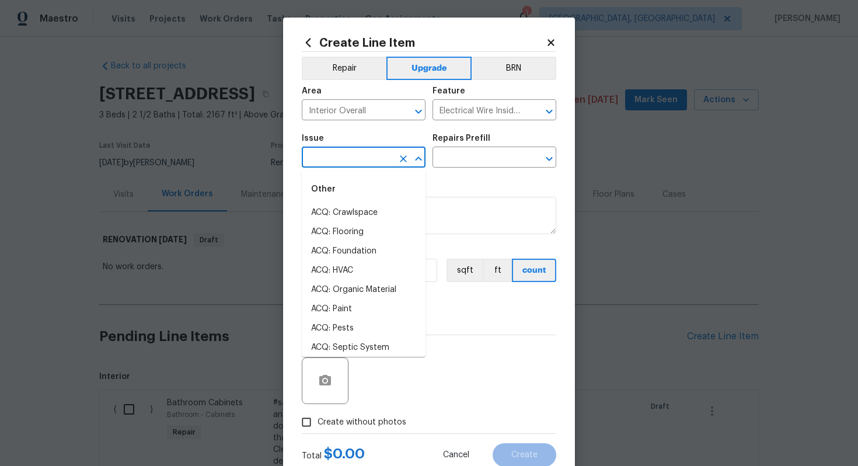
click at [341, 163] on input "text" at bounding box center [347, 158] width 91 height 18
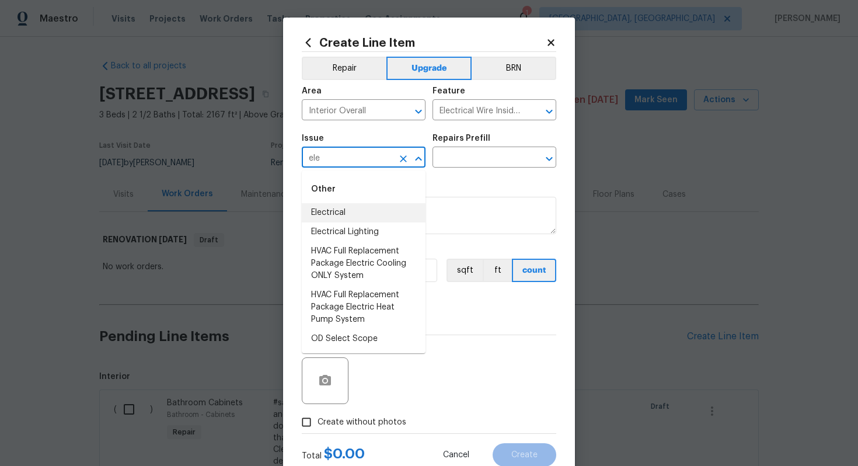
click at [319, 216] on li "Electrical" at bounding box center [364, 212] width 124 height 19
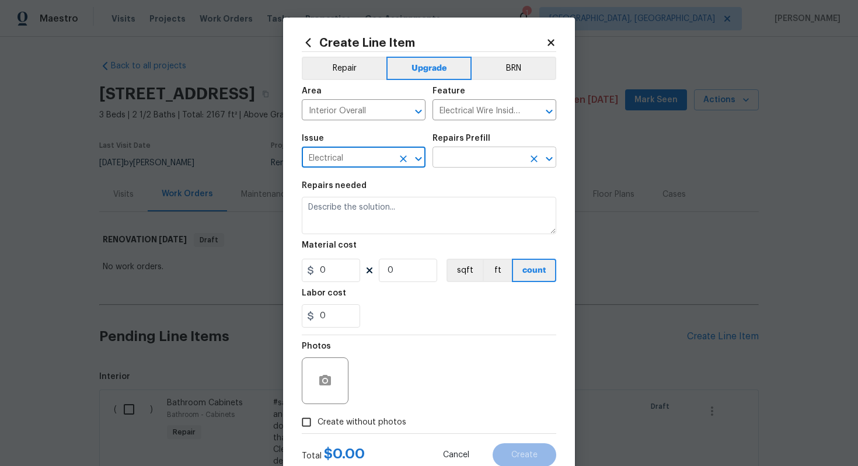
type input "Electrical"
click at [466, 162] on input "text" at bounding box center [477, 158] width 91 height 18
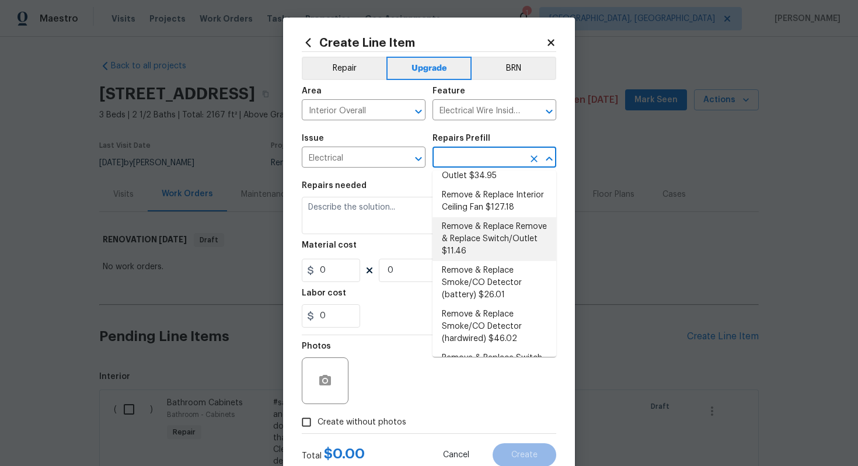
scroll to position [210, 0]
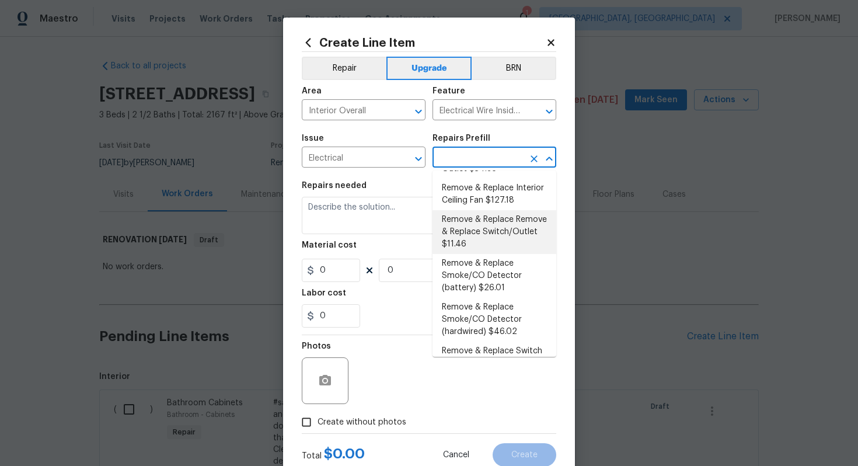
click at [490, 239] on li "Remove & Replace Remove & Replace Switch/Outlet $11.46" at bounding box center [494, 232] width 124 height 44
type input "Remove & Replace Remove & Replace Switch/Outlet $11.46"
type textarea "Remove and replace switch(es) and/or outlet(s) with new (covers to match the re…"
type input "11.46"
type input "1"
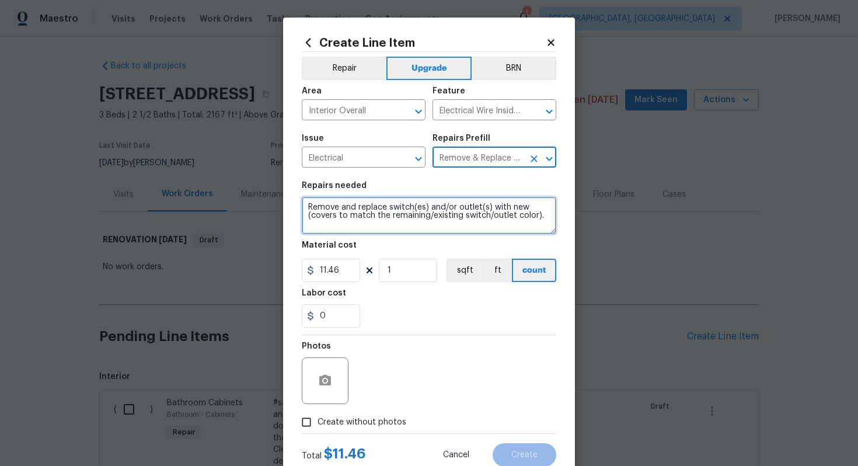
click at [303, 203] on textarea "Remove and replace switch(es) and/or outlet(s) with new (covers to match the re…" at bounding box center [429, 215] width 254 height 37
type textarea "#sala - Remove and replace switch(es) and/or outlet(s) with new (covers to matc…"
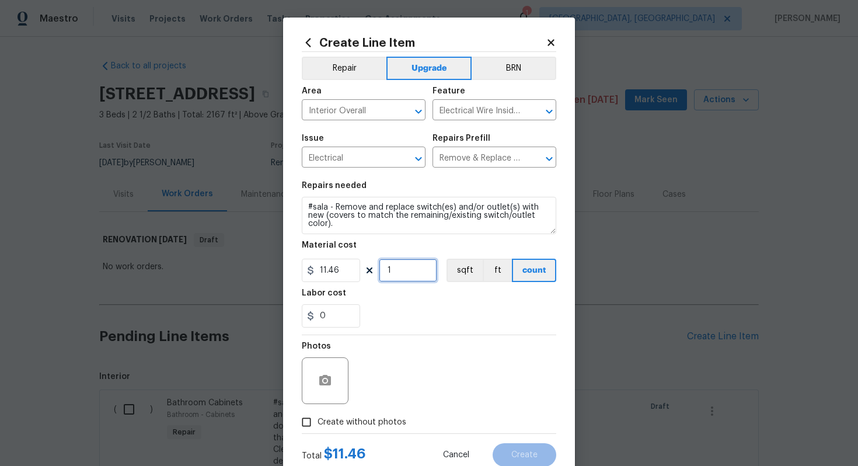
click at [408, 276] on input "1" at bounding box center [408, 269] width 58 height 23
type input "100"
click at [382, 417] on span "Create without photos" at bounding box center [361, 422] width 89 height 12
click at [317, 417] on input "Create without photos" at bounding box center [306, 422] width 22 height 22
checkbox input "true"
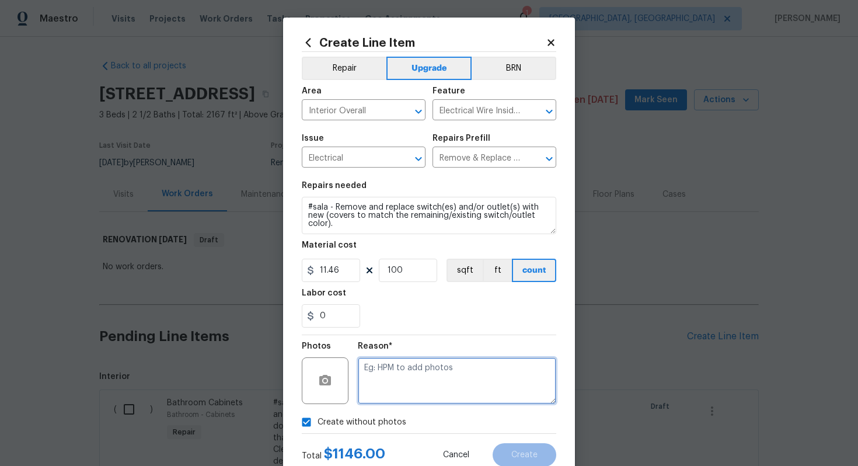
click at [415, 365] on textarea at bounding box center [457, 380] width 198 height 47
type textarea "n/a"
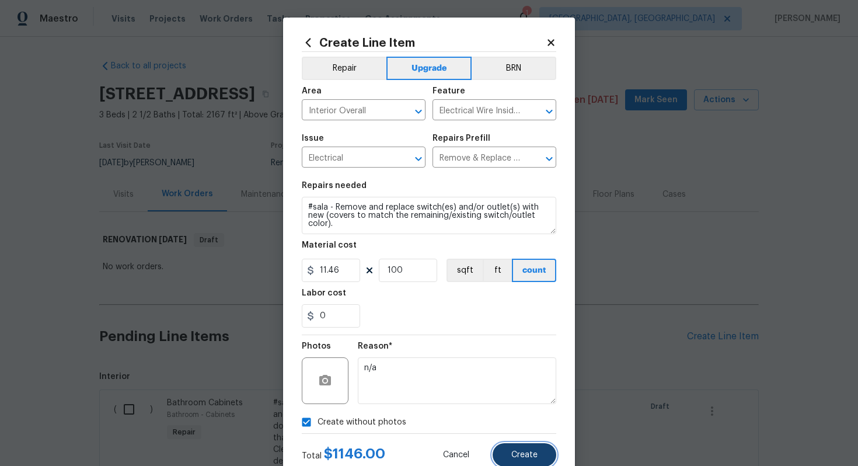
click at [521, 465] on button "Create" at bounding box center [524, 454] width 64 height 23
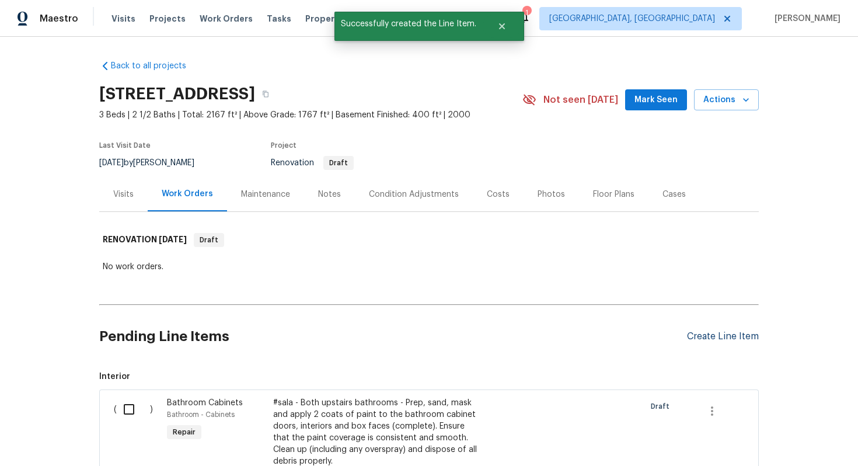
click at [713, 338] on div "Create Line Item" at bounding box center [723, 336] width 72 height 11
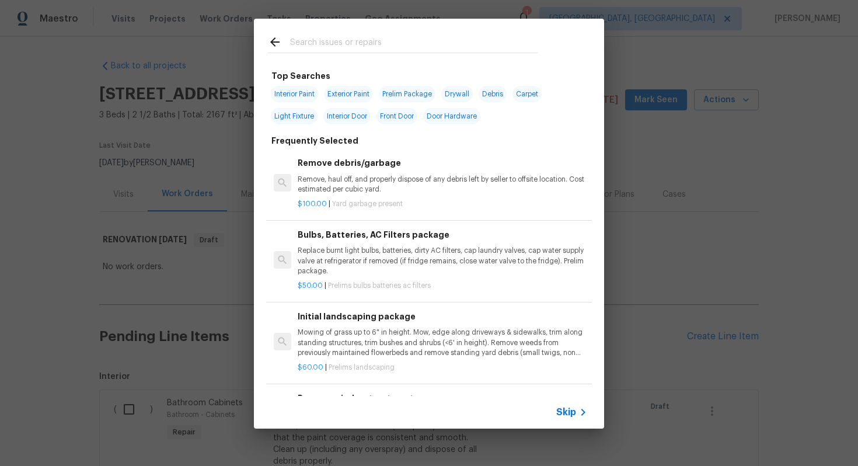
click at [564, 418] on div "Skip" at bounding box center [573, 412] width 34 height 14
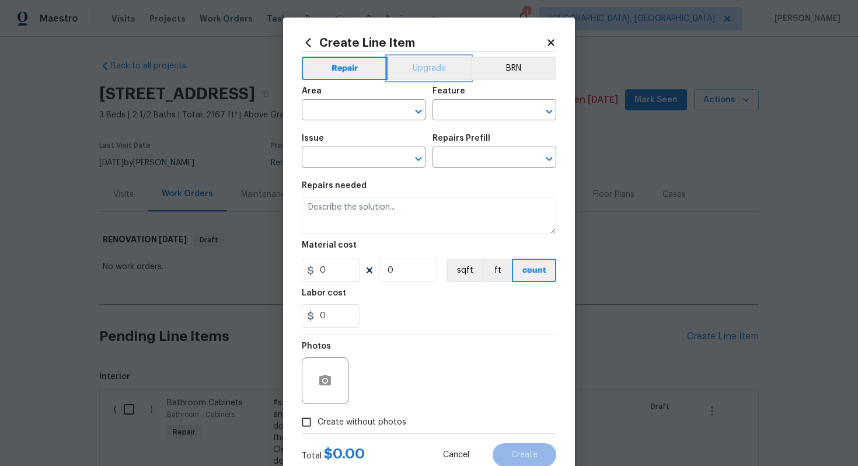
click at [423, 68] on button "Upgrade" at bounding box center [428, 68] width 83 height 23
click at [347, 66] on button "Repair" at bounding box center [344, 68] width 85 height 23
click at [439, 82] on div "Area ​ Feature ​" at bounding box center [429, 103] width 254 height 47
click at [423, 72] on button "Upgrade" at bounding box center [428, 68] width 83 height 23
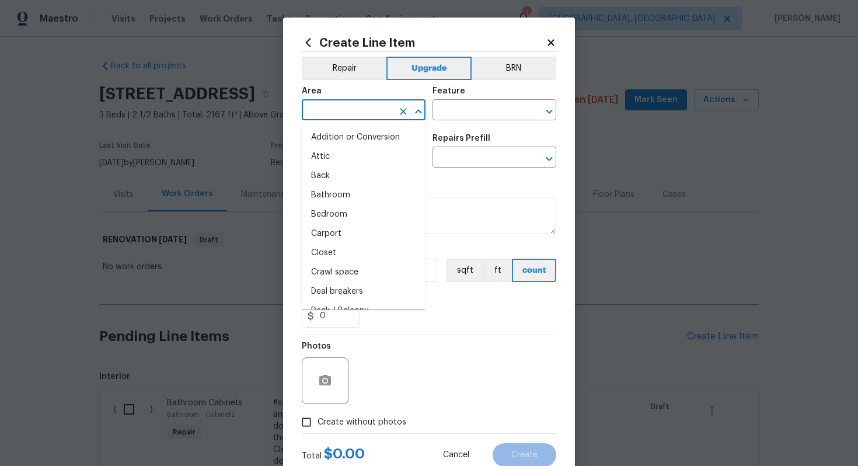
click at [366, 103] on input "text" at bounding box center [347, 111] width 91 height 18
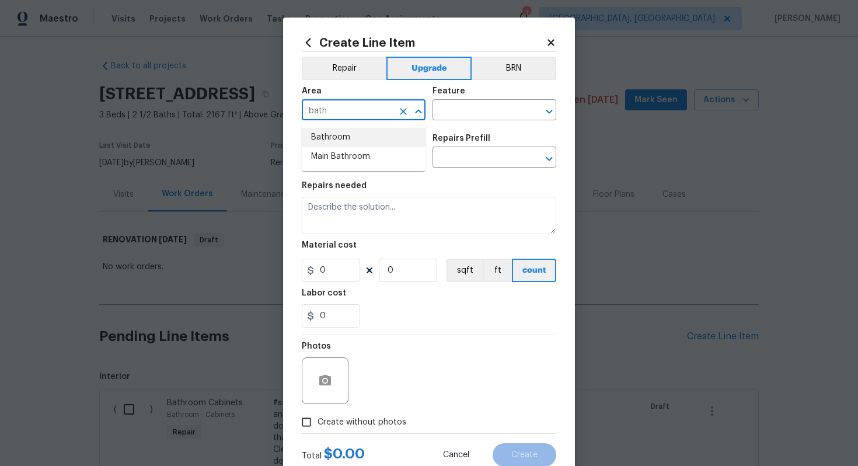
click at [372, 130] on li "Bathroom" at bounding box center [364, 137] width 124 height 19
type input "Bathroom"
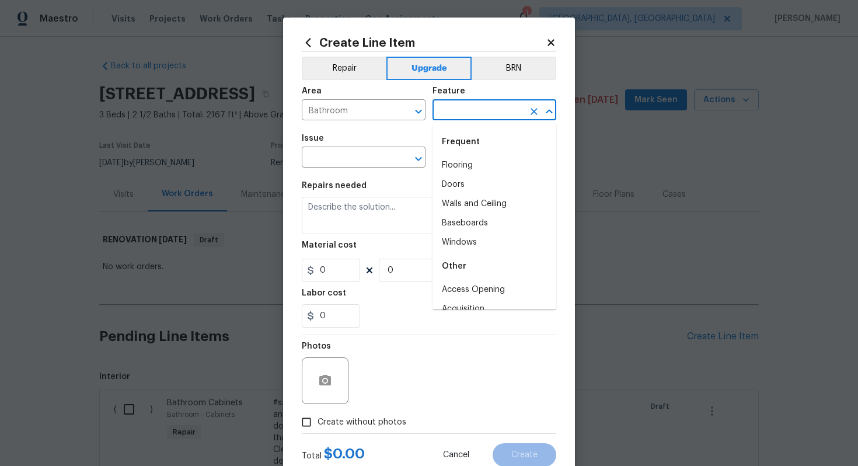
click at [466, 111] on input "text" at bounding box center [477, 111] width 91 height 18
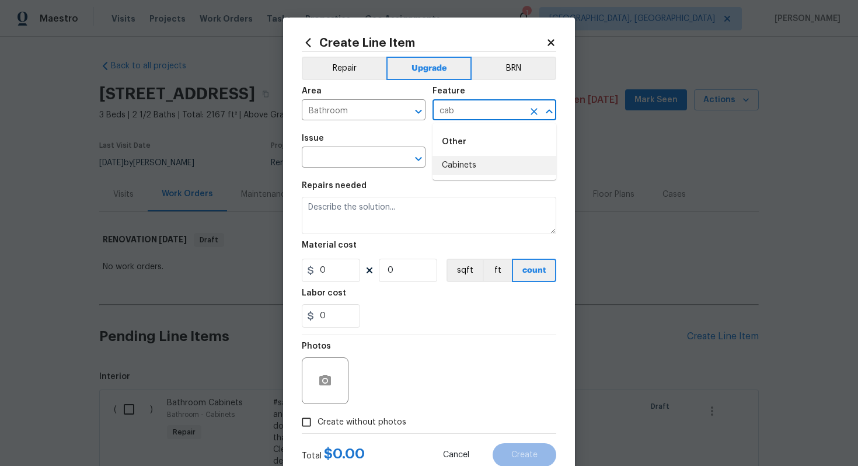
click at [477, 168] on li "Cabinets" at bounding box center [494, 165] width 124 height 19
type input "Cabinets"
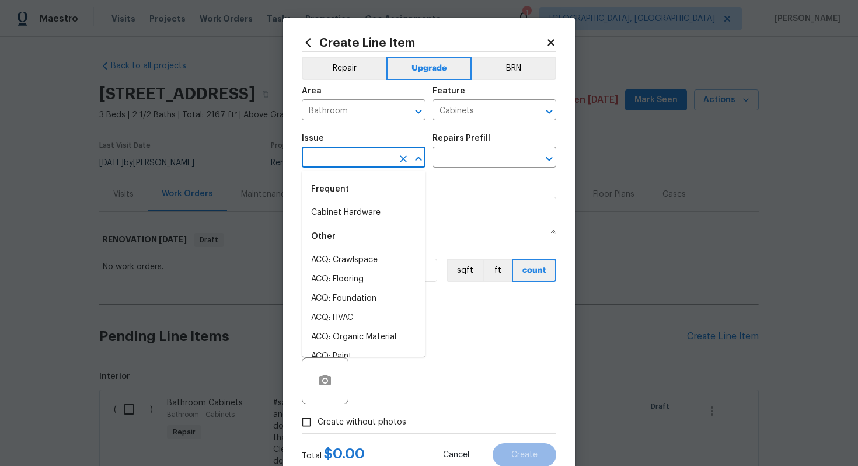
click at [333, 158] on input "text" at bounding box center [347, 158] width 91 height 18
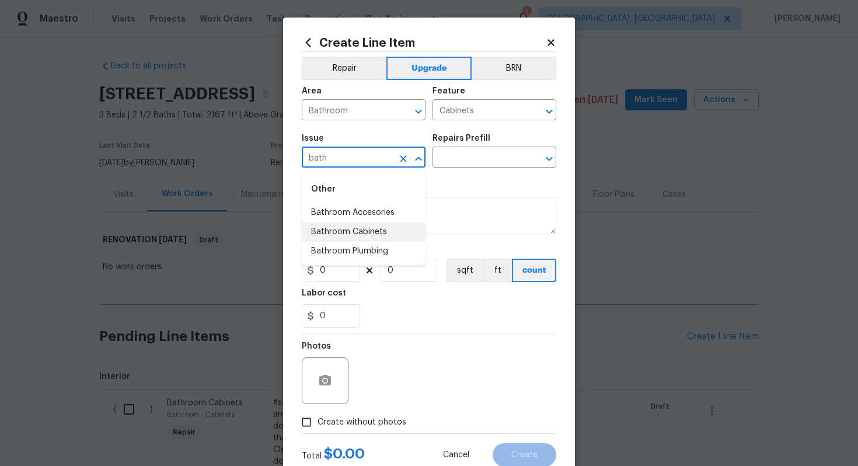
click at [375, 233] on li "Bathroom Cabinets" at bounding box center [364, 231] width 124 height 19
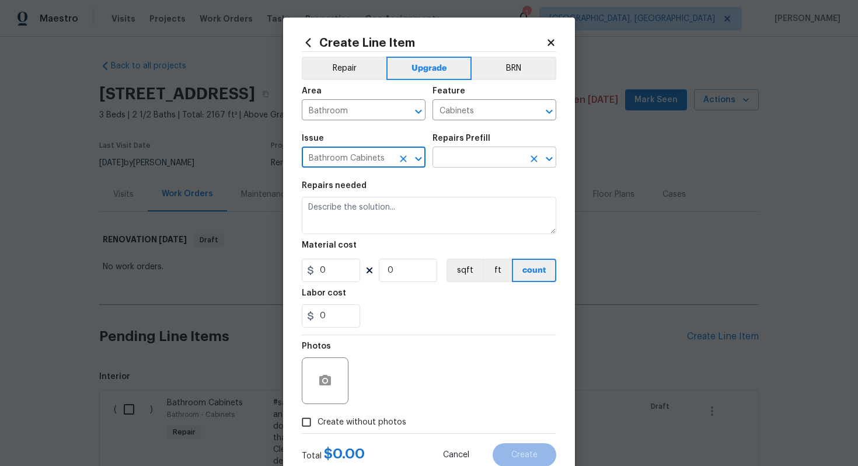
type input "Bathroom Cabinets"
click at [473, 165] on input "text" at bounding box center [477, 158] width 91 height 18
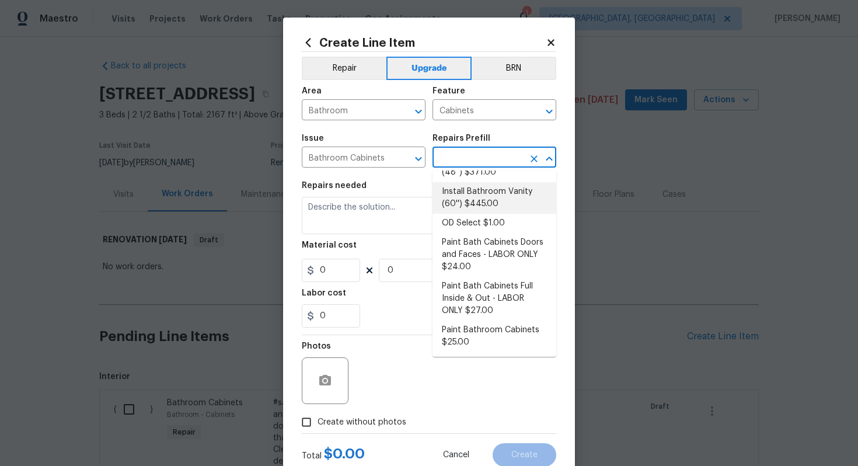
scroll to position [170, 0]
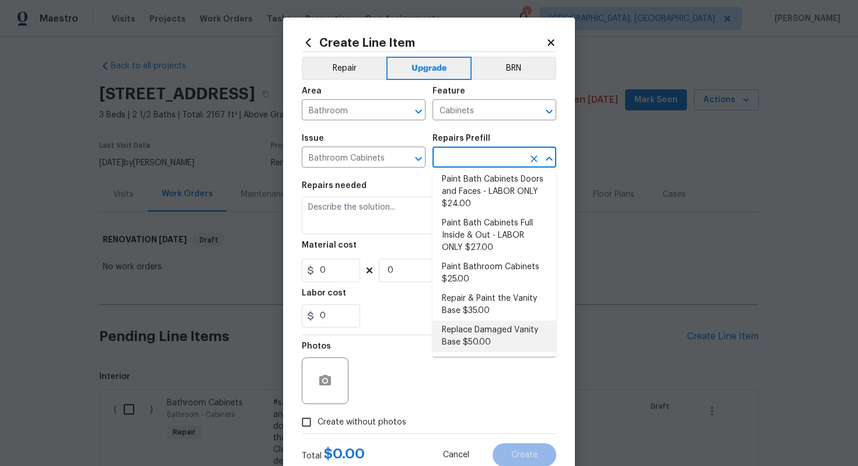
click at [471, 332] on li "Replace Damaged Vanity Base $50.00" at bounding box center [494, 336] width 124 height 32
type input "Replace Damaged Vanity Base $50.00"
type textarea "Remove the existing/damage cabinet base and replace with new. Ensure that the n…"
type input "50"
type input "1"
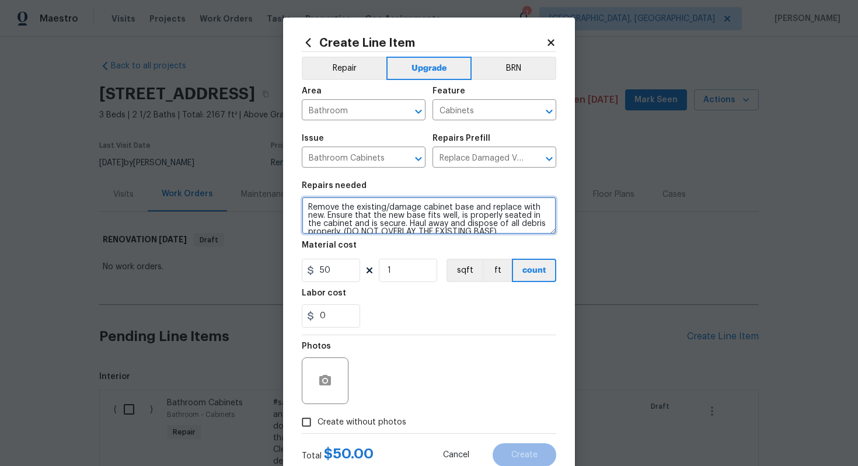
click at [306, 206] on textarea "Remove the existing/damage cabinet base and replace with new. Ensure that the n…" at bounding box center [429, 215] width 254 height 37
type textarea "#sala - Remove the existing/damage cabinet base and replace with new. Ensure th…"
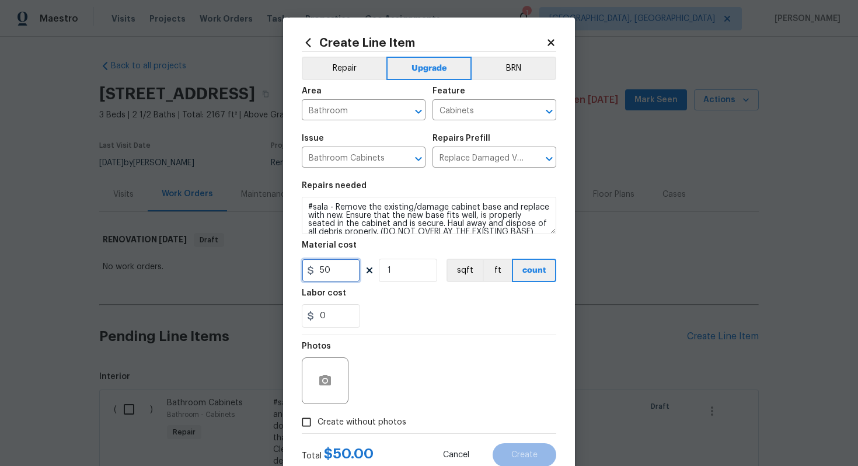
click at [339, 268] on input "50" at bounding box center [331, 269] width 58 height 23
type input "65"
type input "2"
click at [364, 417] on span "Create without photos" at bounding box center [361, 422] width 89 height 12
click at [317, 417] on input "Create without photos" at bounding box center [306, 422] width 22 height 22
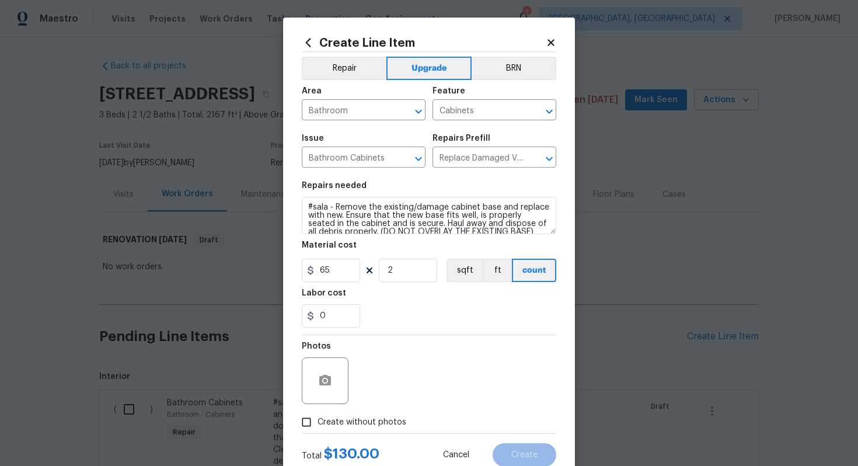
checkbox input "true"
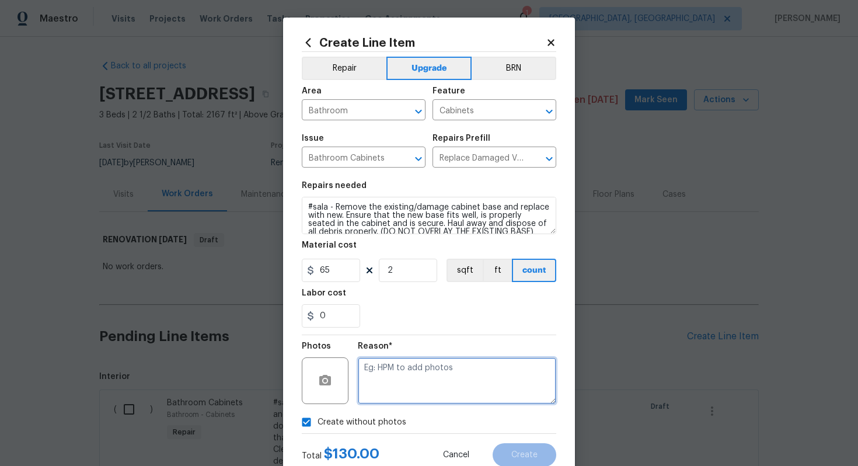
click at [383, 397] on textarea at bounding box center [457, 380] width 198 height 47
type textarea "n/a"
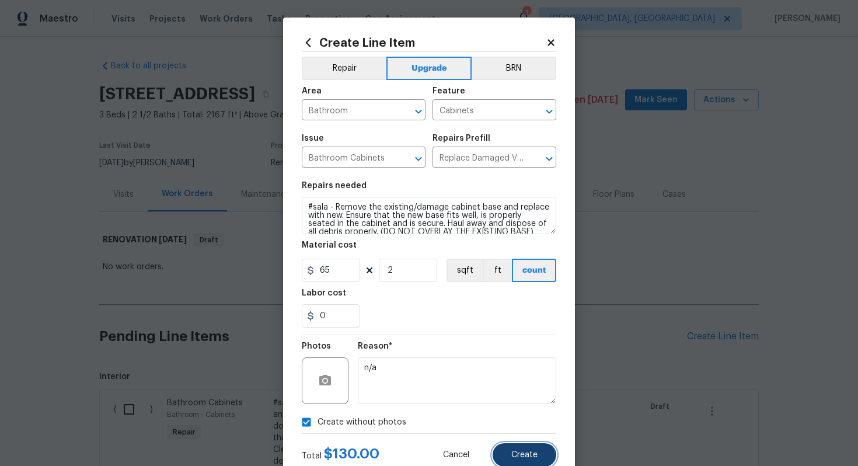
click at [534, 455] on span "Create" at bounding box center [524, 454] width 26 height 9
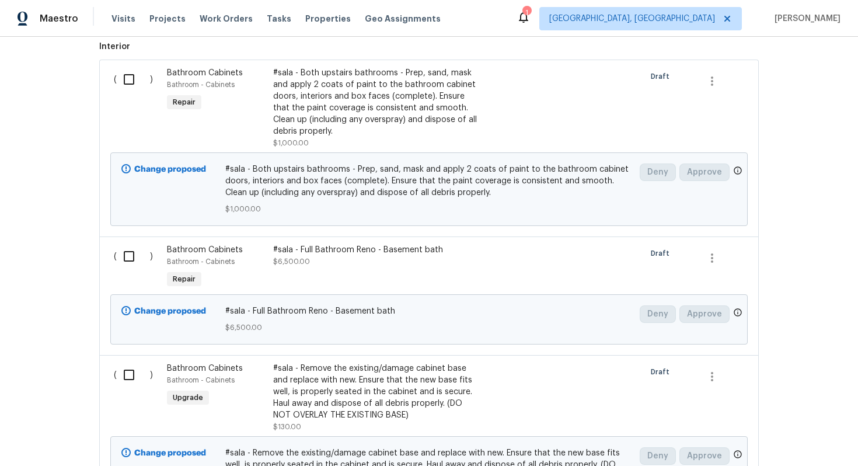
scroll to position [0, 0]
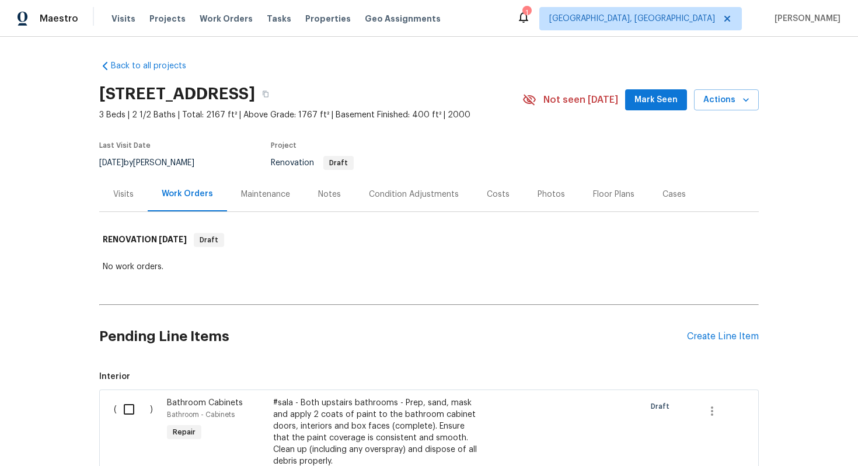
click at [715, 329] on div "Pending Line Items Create Line Item" at bounding box center [428, 336] width 659 height 54
click at [702, 337] on div "Create Line Item" at bounding box center [723, 336] width 72 height 11
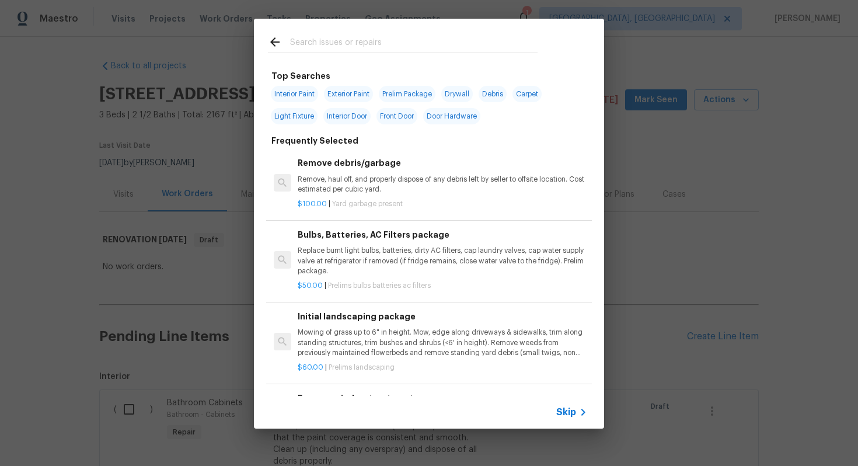
click at [574, 413] on span "Skip" at bounding box center [566, 412] width 20 height 12
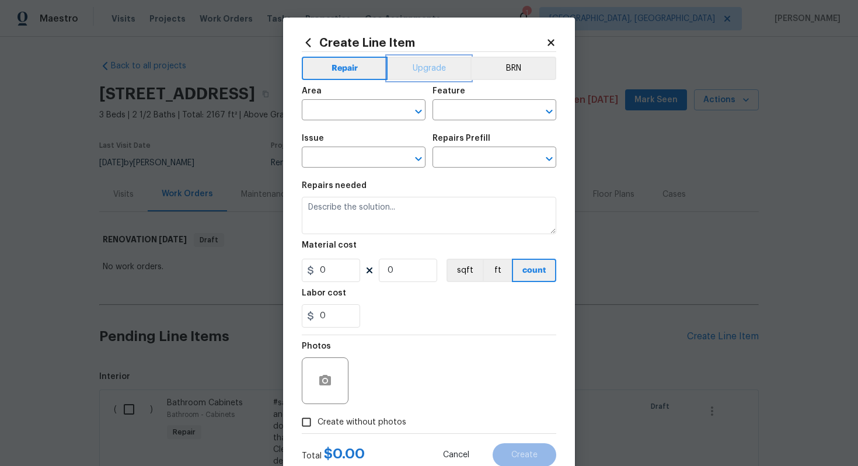
click at [410, 58] on button "Upgrade" at bounding box center [428, 68] width 83 height 23
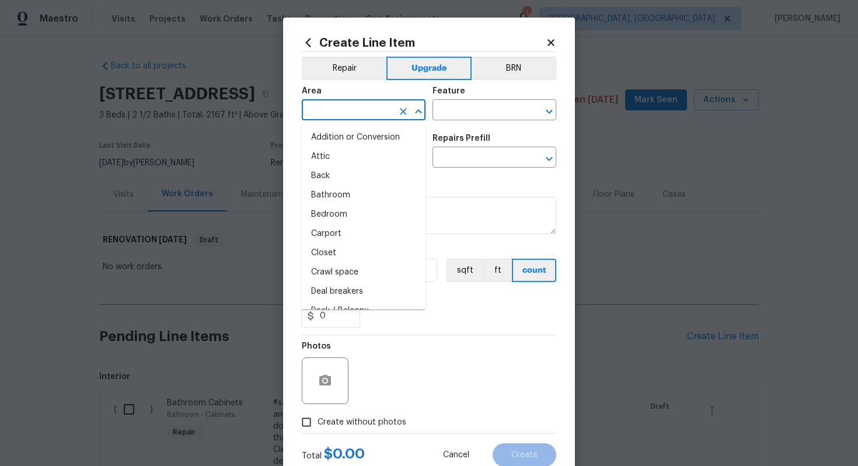
click at [356, 112] on input "text" at bounding box center [347, 111] width 91 height 18
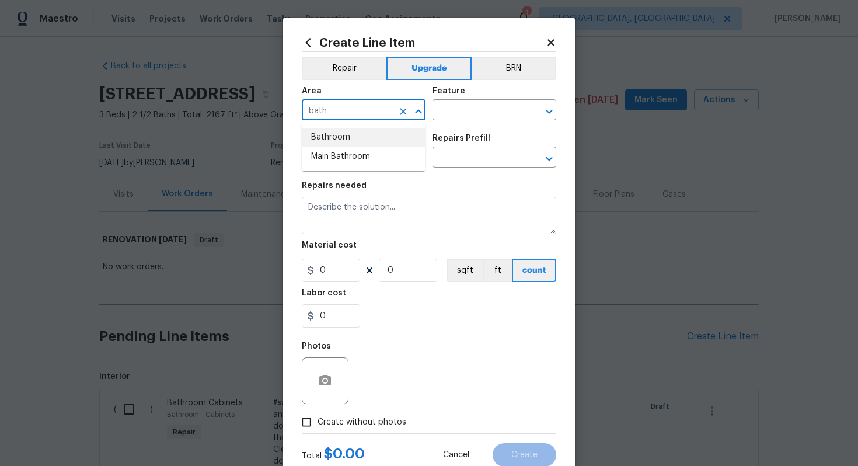
click at [373, 141] on li "Bathroom" at bounding box center [364, 137] width 124 height 19
type input "Bathroom"
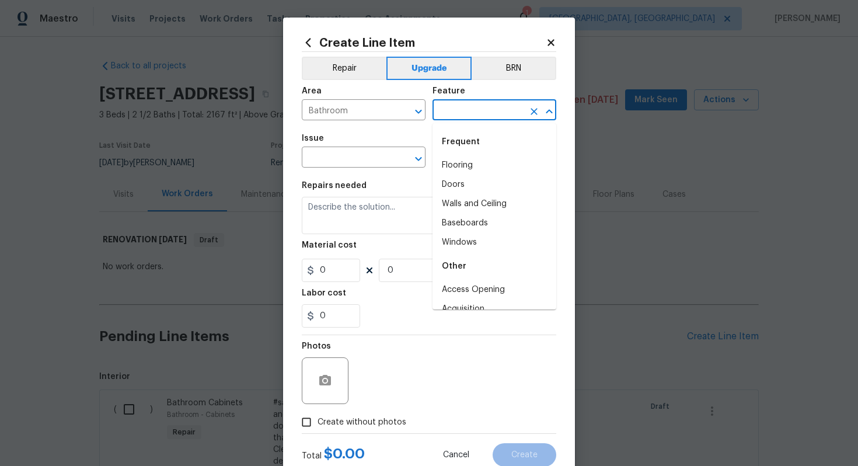
click at [463, 106] on input "text" at bounding box center [477, 111] width 91 height 18
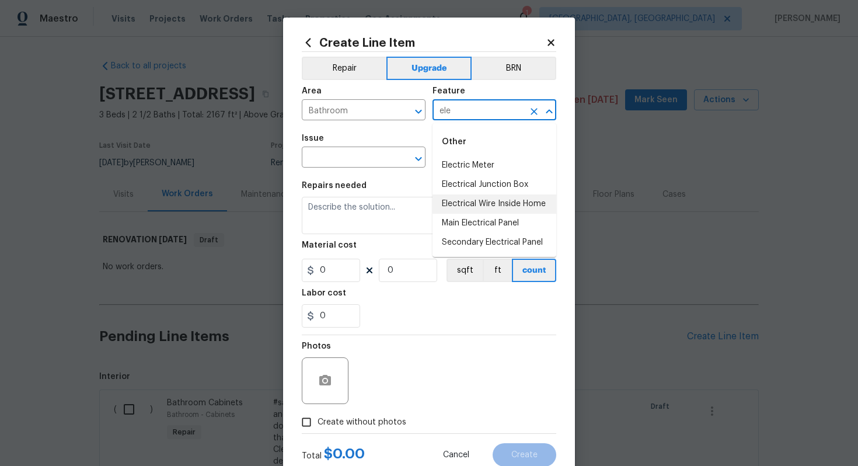
click at [487, 199] on li "Electrical Wire Inside Home" at bounding box center [494, 203] width 124 height 19
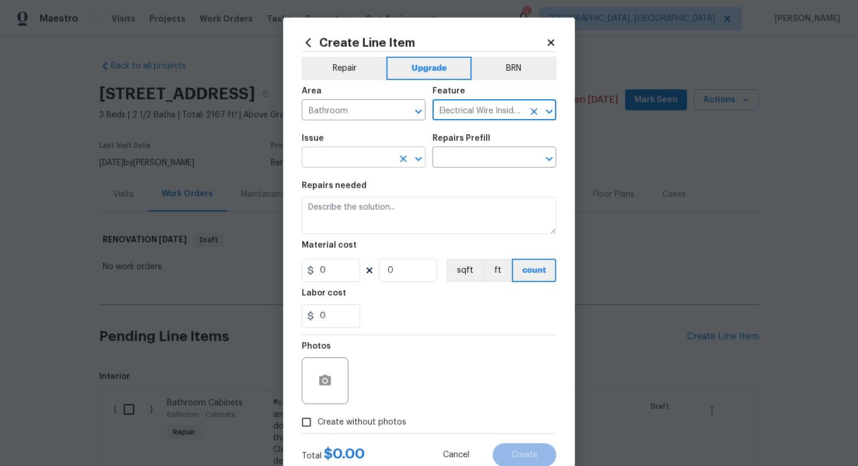
type input "Electrical Wire Inside Home"
click at [359, 159] on input "text" at bounding box center [347, 158] width 91 height 18
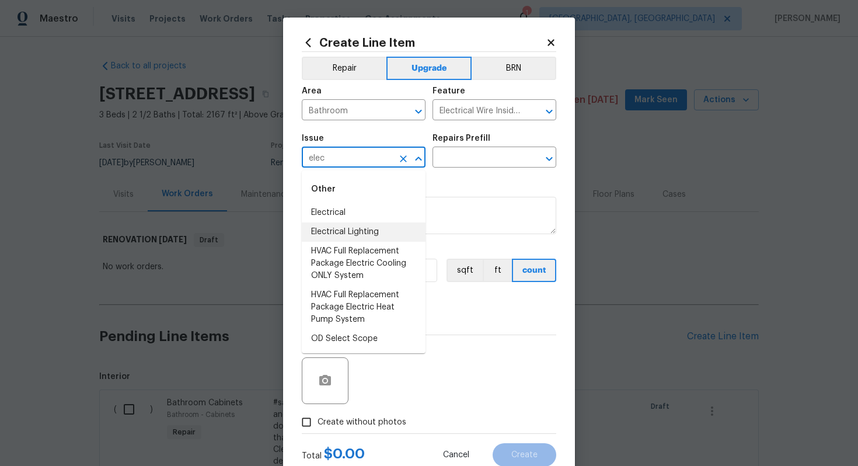
click at [358, 234] on li "Electrical Lighting" at bounding box center [364, 231] width 124 height 19
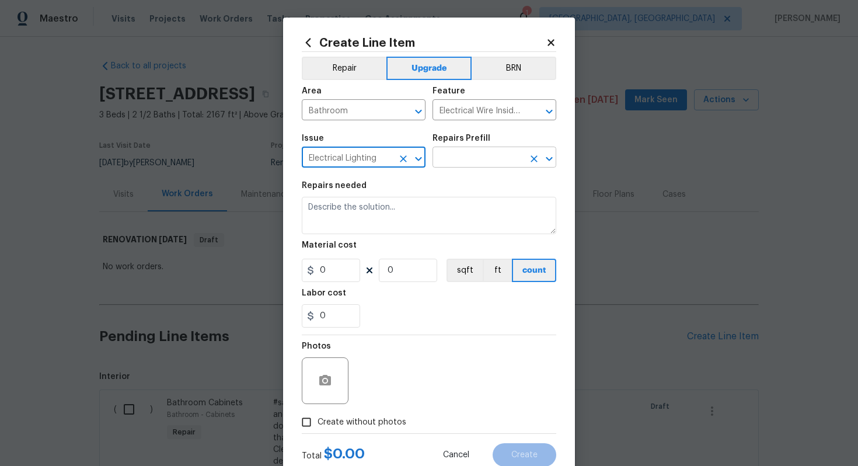
type input "Electrical Lighting"
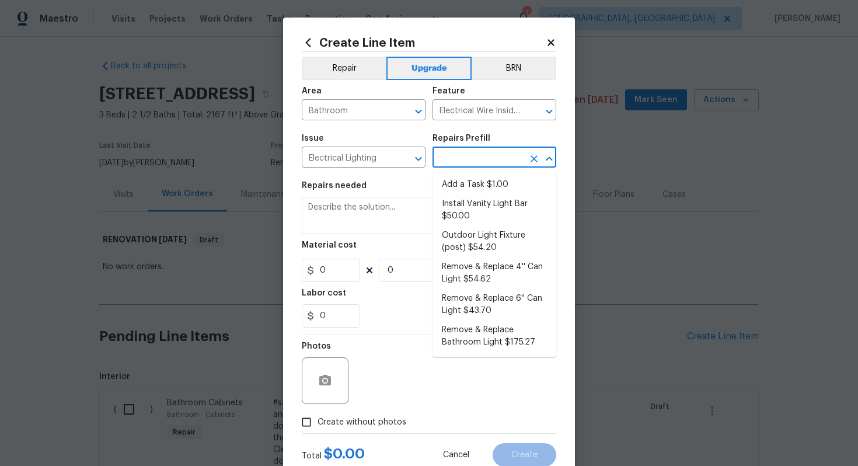
click at [469, 156] on input "text" at bounding box center [477, 158] width 91 height 18
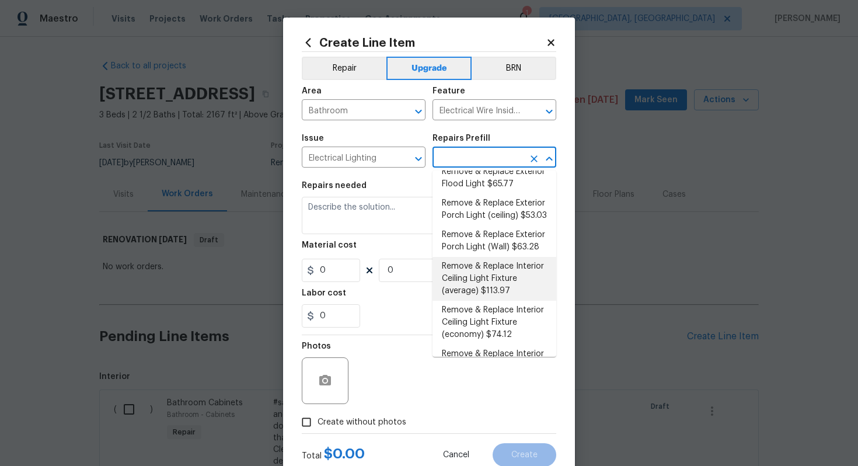
scroll to position [243, 0]
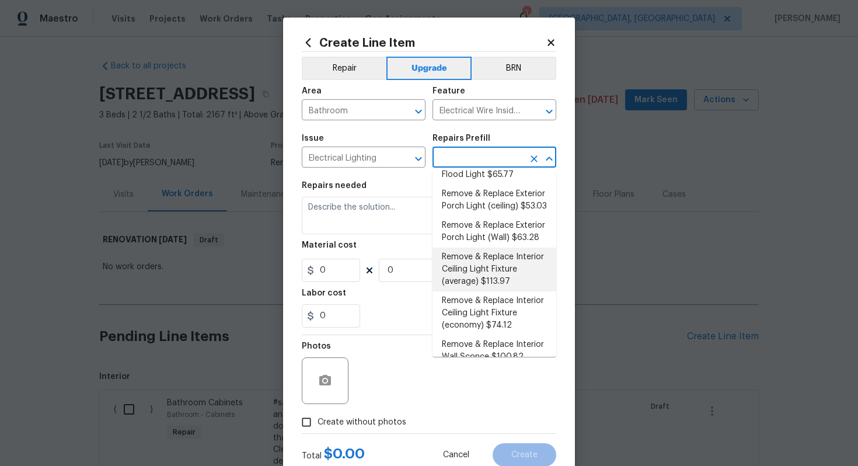
click at [512, 289] on li "Remove & Replace Interior Ceiling Light Fixture (average) $113.97" at bounding box center [494, 269] width 124 height 44
type input "Remove & Replace Interior Ceiling Light Fixture (average) $113.97"
type textarea "Remove the existing interior ceiling light fixture and replace it with new AVER…"
type input "1"
type input "113.97"
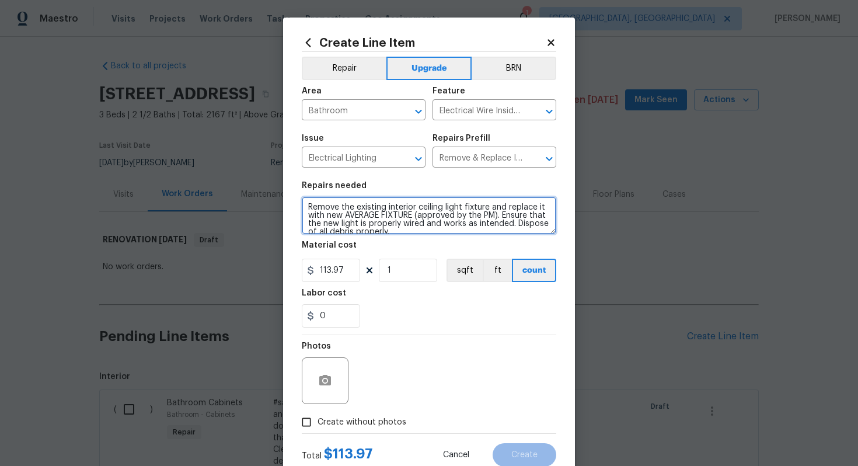
click at [305, 205] on textarea "Remove the existing interior ceiling light fixture and replace it with new AVER…" at bounding box center [429, 215] width 254 height 37
type textarea "#sala - Remove the existing interior ceiling light fixture and replace it with …"
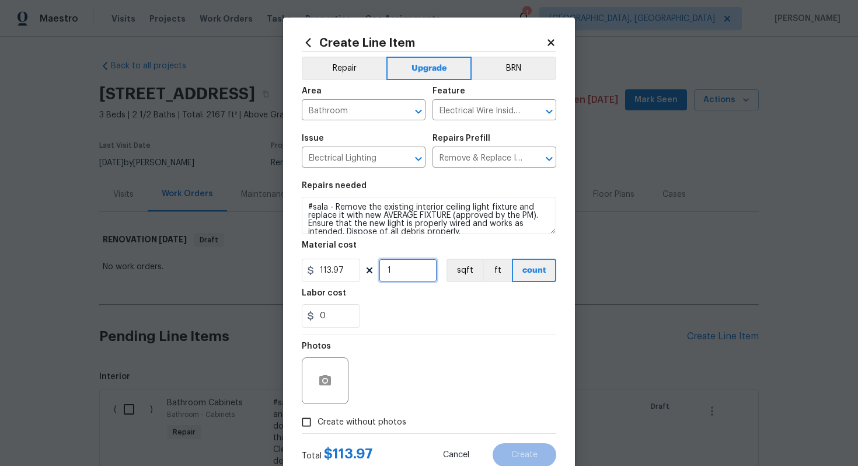
click at [421, 277] on input "1" at bounding box center [408, 269] width 58 height 23
type input "15"
click at [385, 418] on span "Create without photos" at bounding box center [361, 422] width 89 height 12
click at [317, 418] on input "Create without photos" at bounding box center [306, 422] width 22 height 22
checkbox input "true"
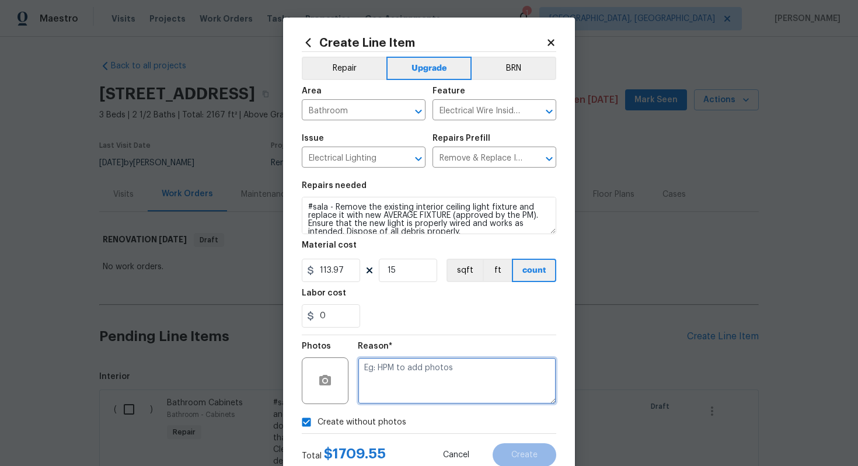
click at [408, 375] on textarea at bounding box center [457, 380] width 198 height 47
type textarea "n/a"
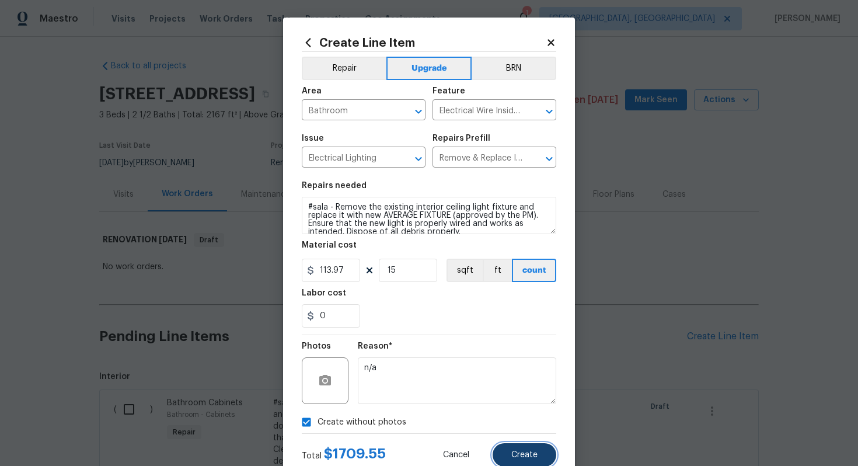
click at [518, 457] on span "Create" at bounding box center [524, 454] width 26 height 9
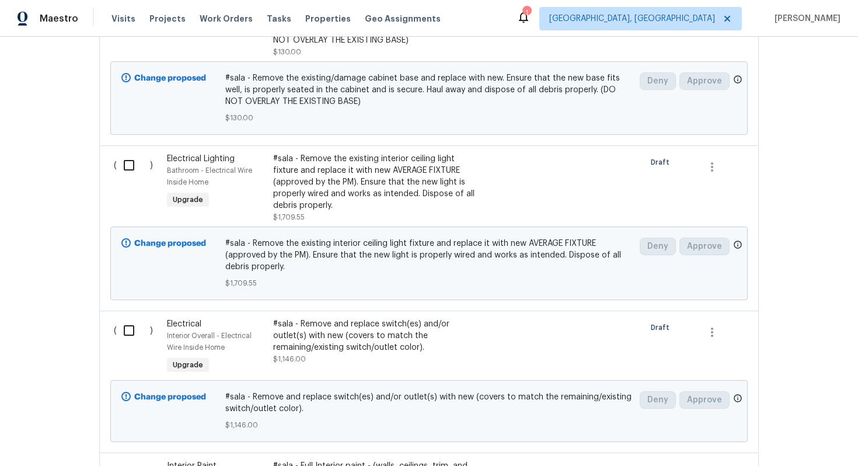
scroll to position [710, 0]
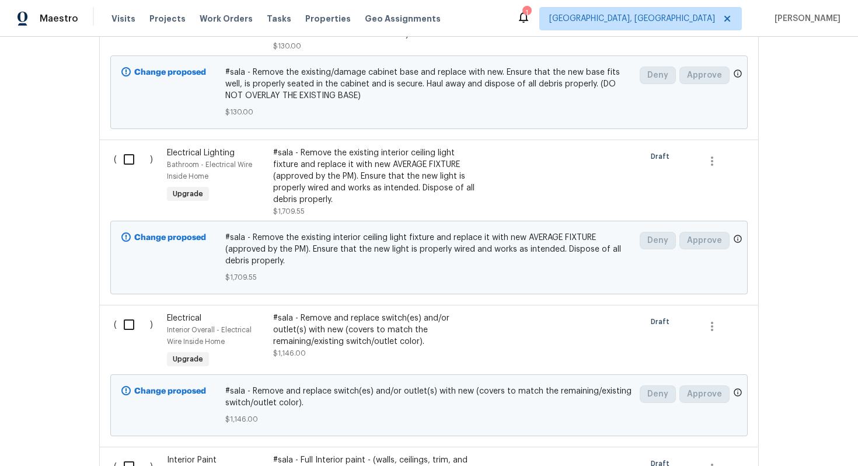
click at [217, 151] on span "Electrical Lighting" at bounding box center [201, 153] width 68 height 8
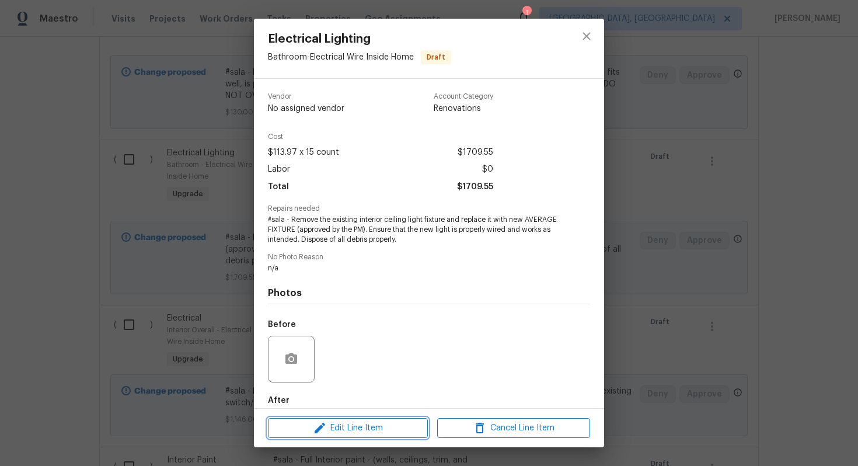
click at [388, 429] on span "Edit Line Item" at bounding box center [347, 428] width 153 height 15
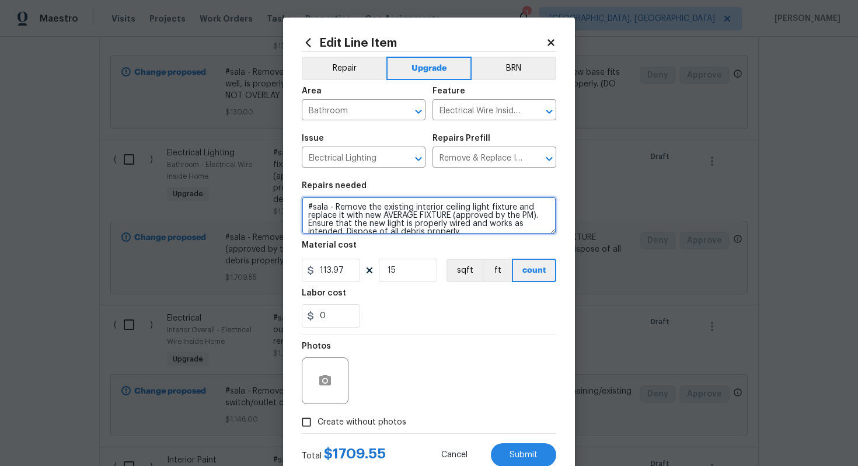
click at [335, 208] on textarea "#sala - Remove the existing interior ceiling light fixture and replace it with …" at bounding box center [429, 215] width 254 height 37
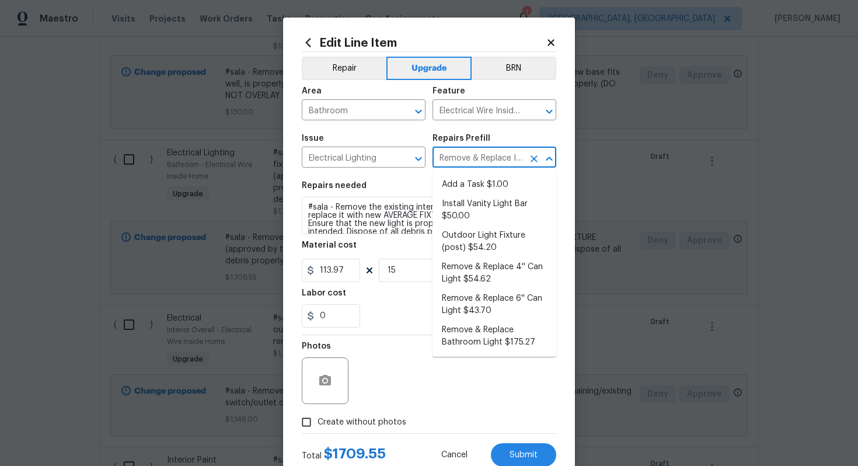
click at [476, 152] on input "Remove & Replace Interior Ceiling Light Fixture (average) $113.97" at bounding box center [477, 158] width 91 height 18
click at [476, 184] on li "Add a Task $1.00" at bounding box center [494, 184] width 124 height 19
type input "Add a Task $1.00"
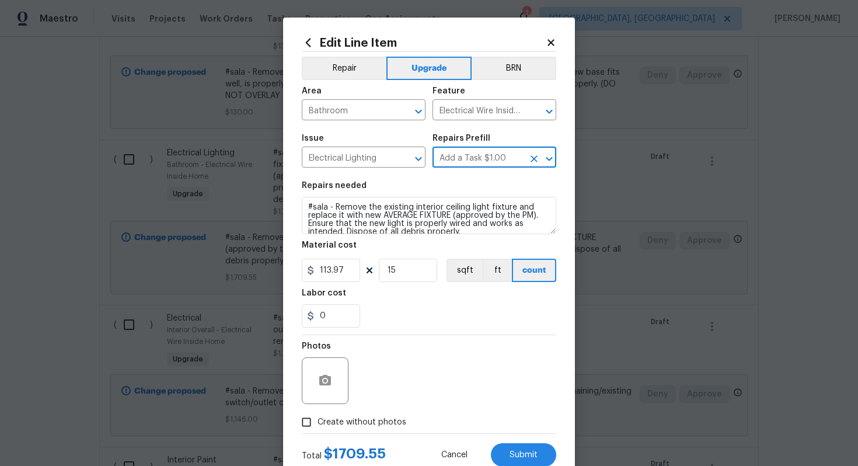
type textarea "HPM to detail"
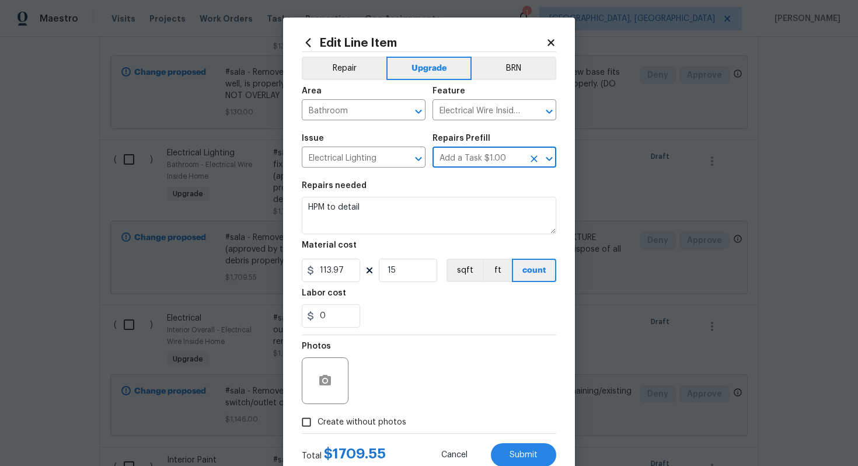
type input "1"
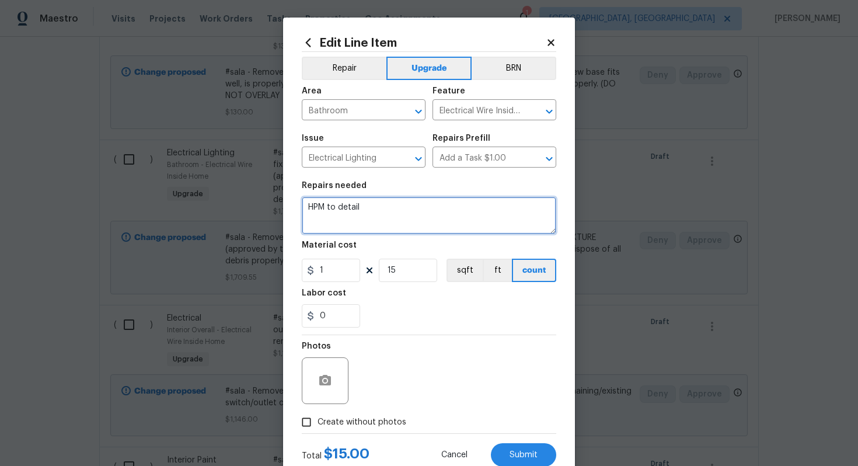
click at [424, 222] on textarea "HPM to detail" at bounding box center [429, 215] width 254 height 37
paste textarea "Both upstairs bathrooms"
paste textarea "Replace lights"
type textarea "#sala - Both upstairs bathrooms - Replace lights"
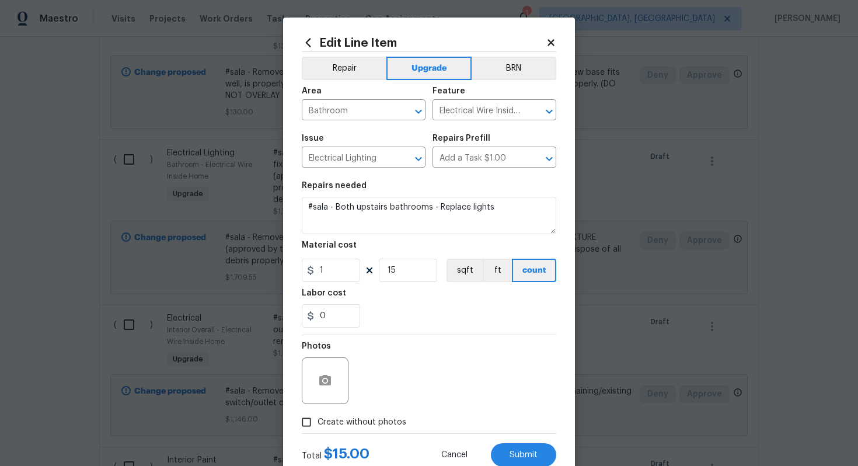
click at [431, 320] on div "0" at bounding box center [429, 315] width 254 height 23
click at [420, 263] on input "15" at bounding box center [408, 269] width 58 height 23
type input "1"
click at [330, 269] on input "1" at bounding box center [331, 269] width 58 height 23
type input "400"
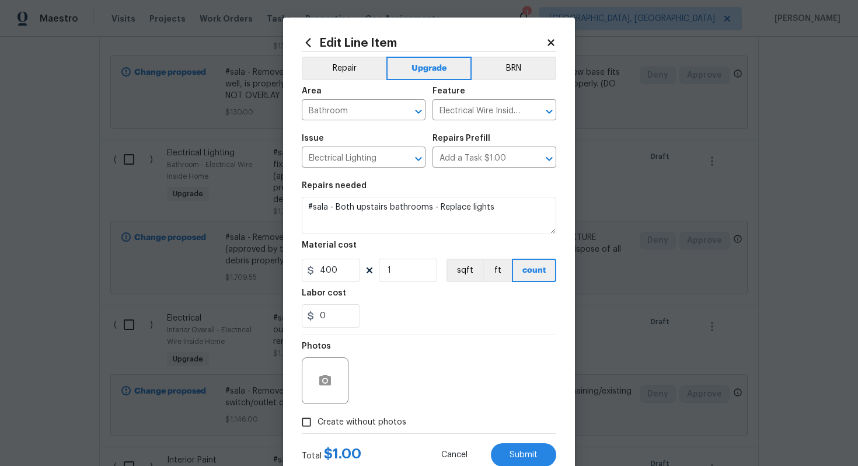
click at [390, 414] on label "Create without photos" at bounding box center [350, 422] width 111 height 22
click at [317, 414] on input "Create without photos" at bounding box center [306, 422] width 22 height 22
checkbox input "true"
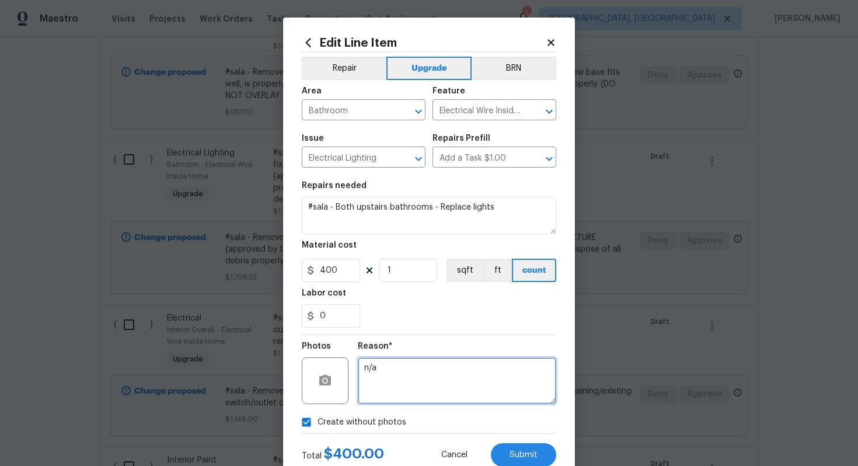
click at [413, 361] on textarea "n/a" at bounding box center [457, 380] width 198 height 47
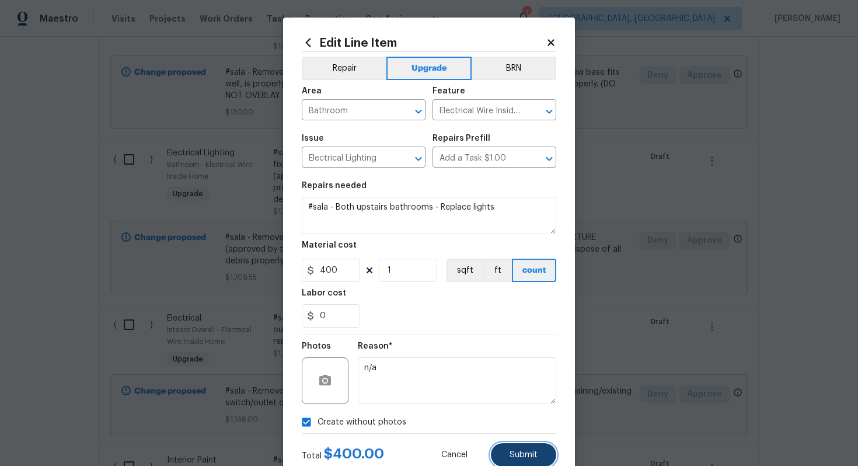
click at [518, 453] on span "Submit" at bounding box center [523, 454] width 28 height 9
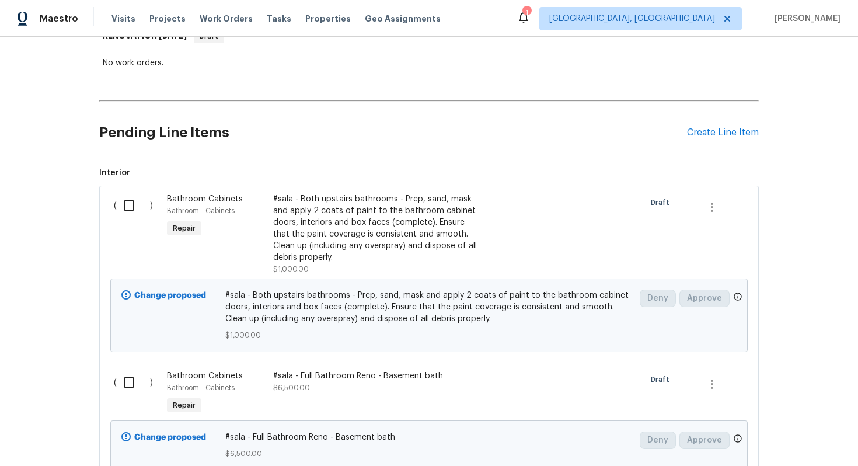
scroll to position [0, 0]
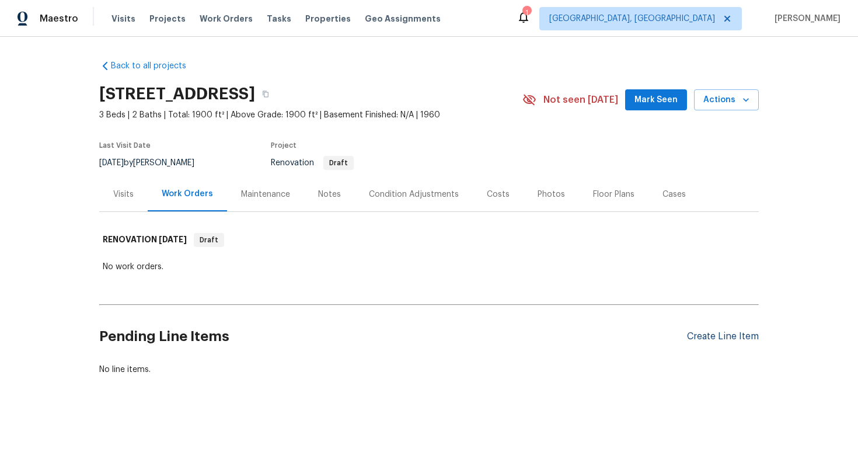
click at [704, 331] on div "Create Line Item" at bounding box center [723, 336] width 72 height 11
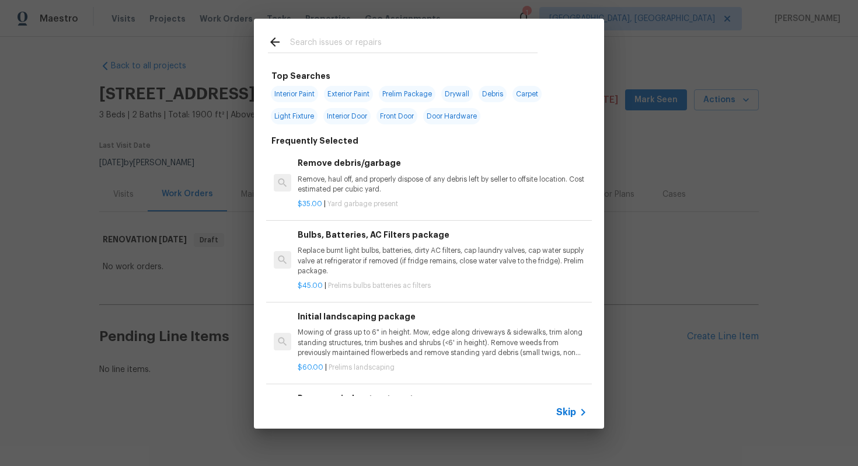
click at [578, 402] on div "Skip" at bounding box center [429, 412] width 350 height 33
click at [576, 414] on icon at bounding box center [583, 412] width 14 height 14
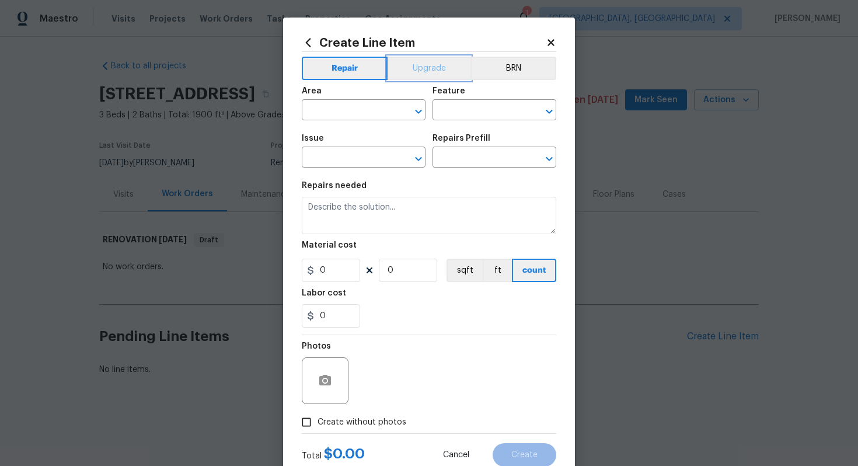
click at [428, 60] on button "Upgrade" at bounding box center [428, 68] width 83 height 23
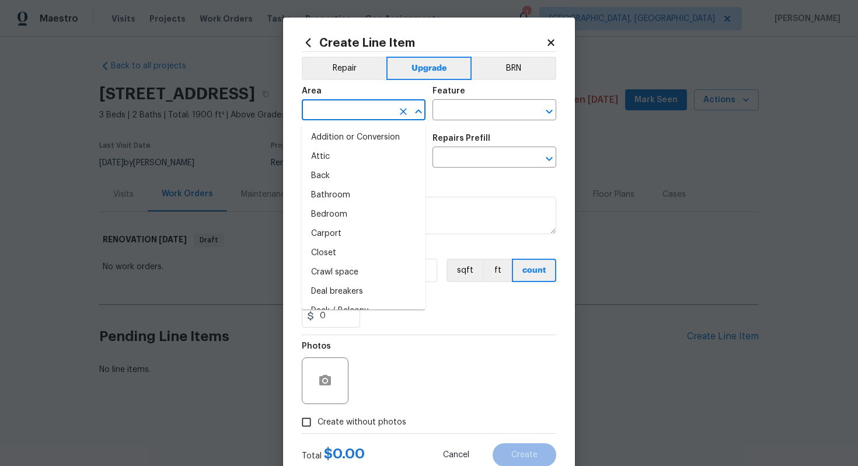
click at [343, 110] on input "text" at bounding box center [347, 111] width 91 height 18
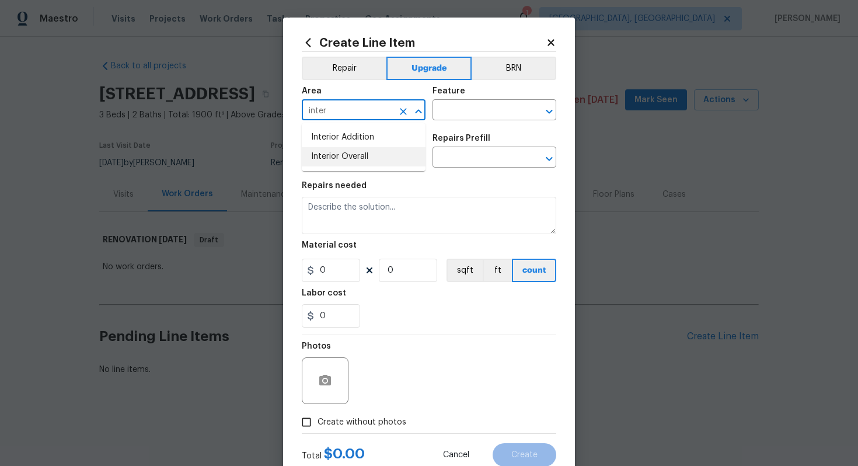
click at [332, 152] on li "Interior Overall" at bounding box center [364, 156] width 124 height 19
type input "Interior Overall"
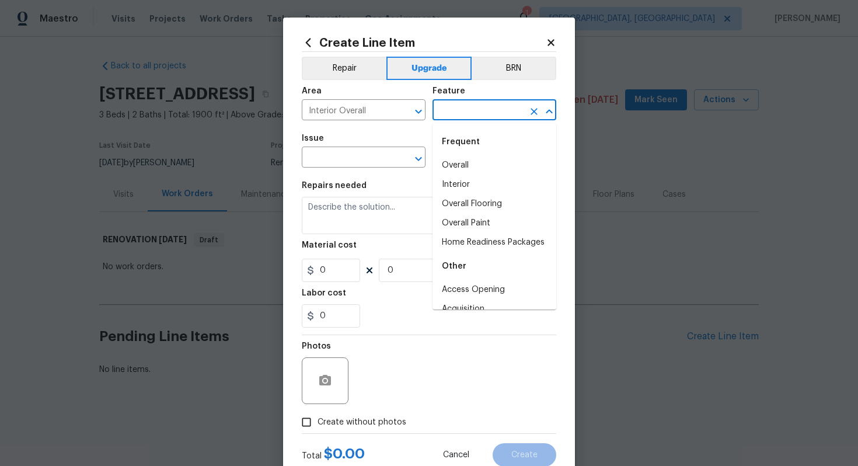
click at [467, 108] on input "text" at bounding box center [477, 111] width 91 height 18
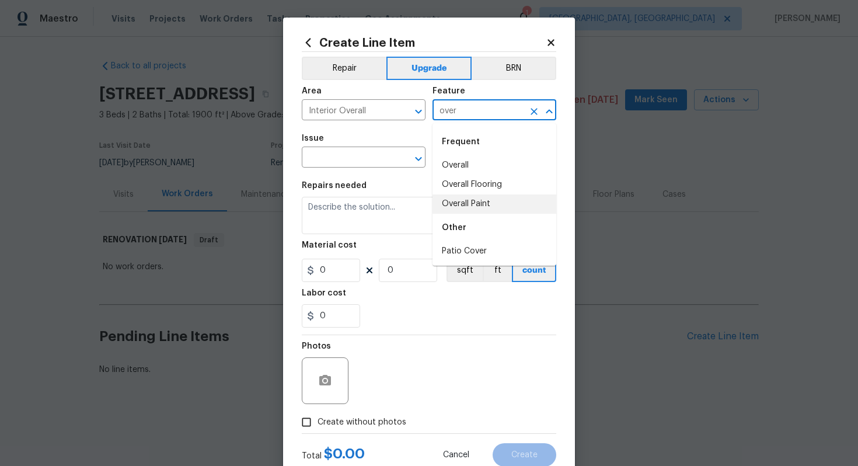
click at [468, 209] on li "Overall Paint" at bounding box center [494, 203] width 124 height 19
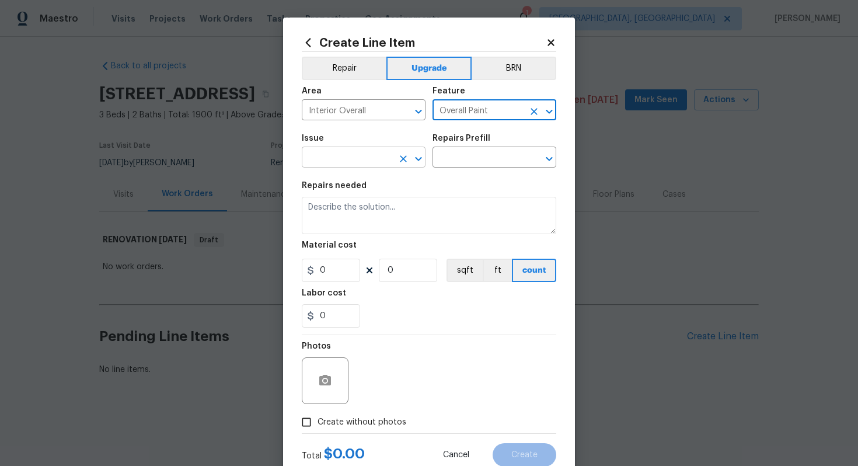
type input "Overall Paint"
click at [359, 155] on input "text" at bounding box center [347, 158] width 91 height 18
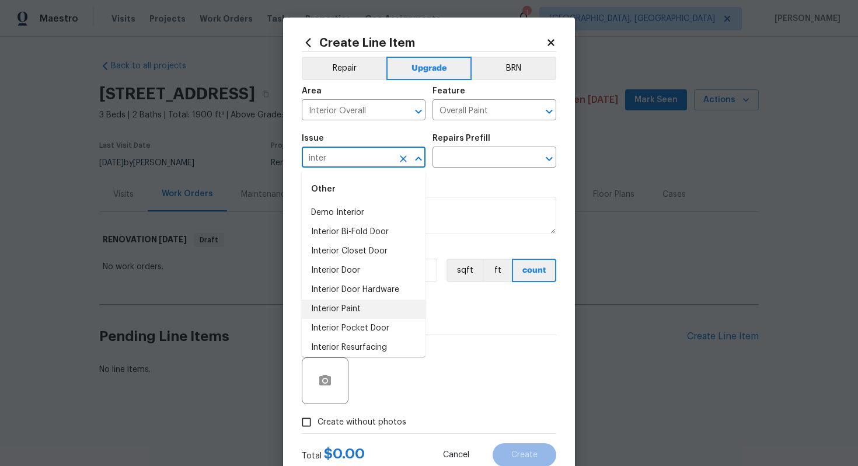
click at [358, 312] on li "Interior Paint" at bounding box center [364, 308] width 124 height 19
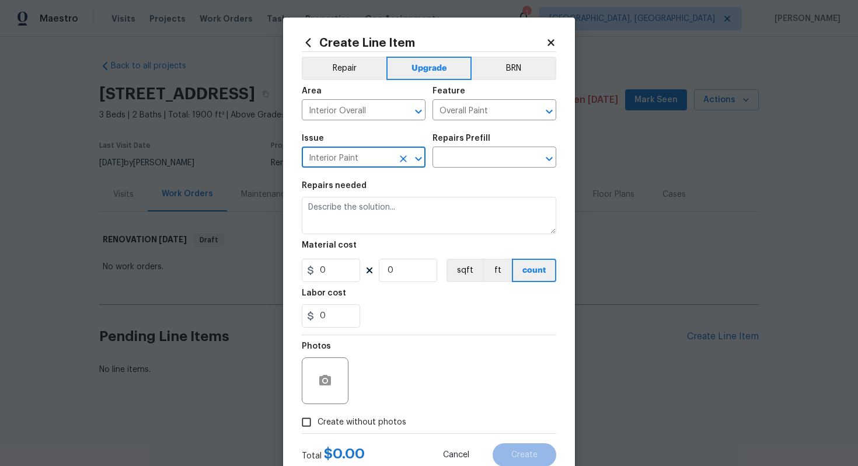
type input "Interior Paint"
click at [495, 146] on div "Repairs Prefill" at bounding box center [494, 141] width 124 height 15
click at [484, 157] on input "text" at bounding box center [477, 158] width 91 height 18
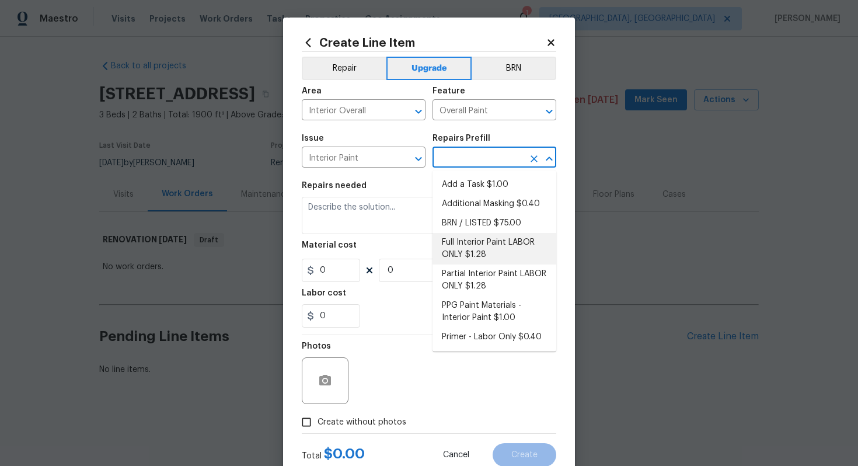
click at [495, 258] on li "Full Interior Paint LABOR ONLY $1.28" at bounding box center [494, 249] width 124 height 32
type input "Full Interior Paint LABOR ONLY $1.28"
type textarea "Full Interior paint - (walls, ceilings, trim, and doors) - PAINT PROVIDED BY OP…"
type input "1.28"
type input "1"
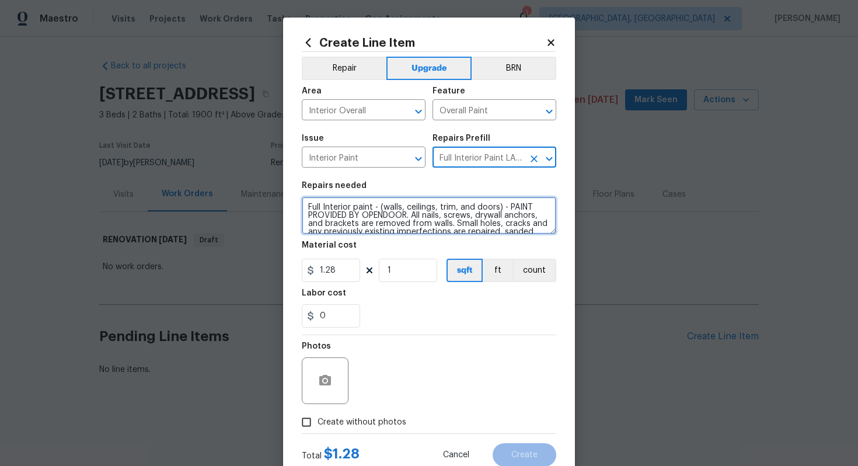
click at [306, 206] on textarea "Full Interior paint - (walls, ceilings, trim, and doors) - PAINT PROVIDED BY OP…" at bounding box center [429, 215] width 254 height 37
type textarea "#sala - Full Interior paint - (walls, ceilings, trim, and doors) - PAINT PROVID…"
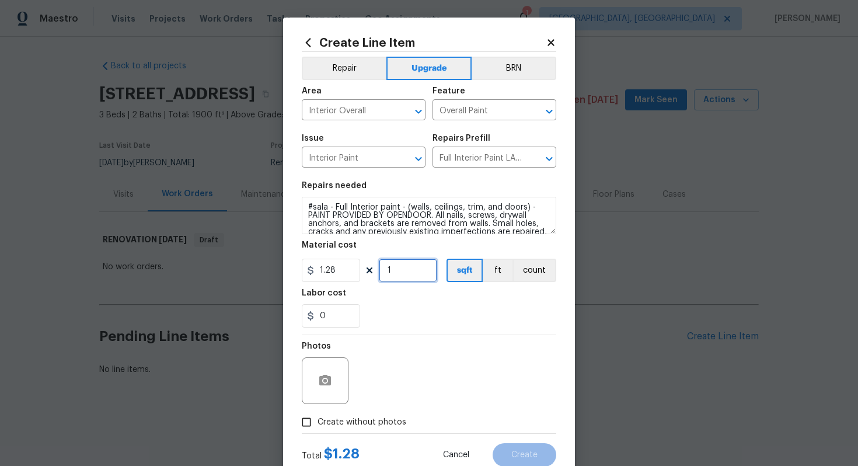
click at [408, 270] on input "1" at bounding box center [408, 269] width 58 height 23
click at [417, 278] on input "1" at bounding box center [408, 269] width 58 height 23
type input "1900"
click at [364, 430] on label "Create without photos" at bounding box center [350, 422] width 111 height 22
click at [317, 430] on input "Create without photos" at bounding box center [306, 422] width 22 height 22
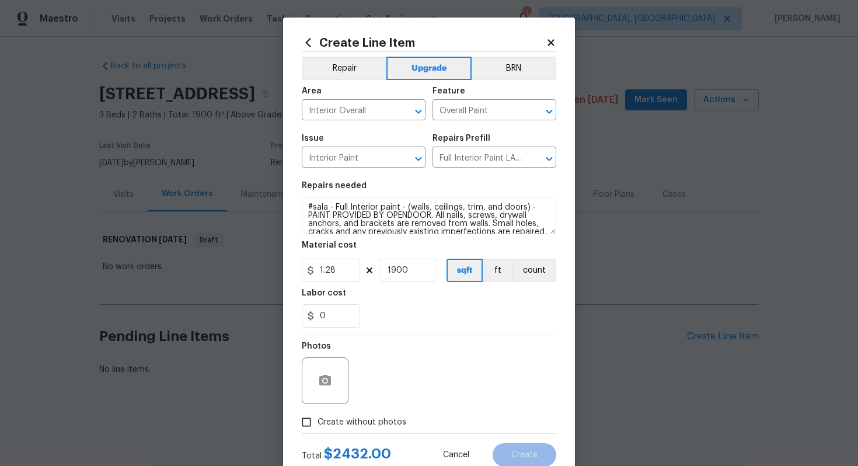
checkbox input "true"
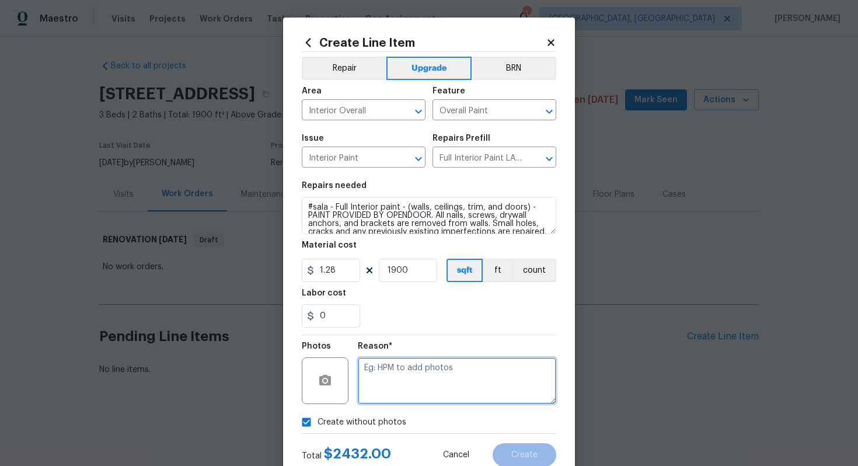
click at [438, 361] on textarea at bounding box center [457, 380] width 198 height 47
type textarea "n/a"
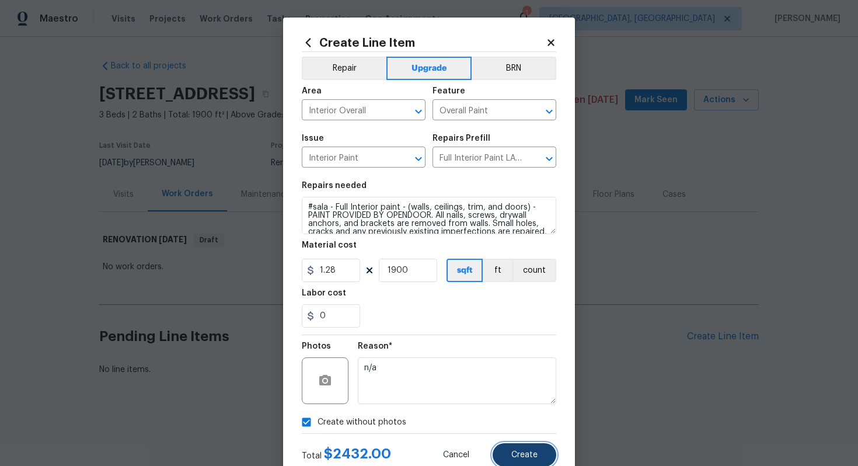
click at [522, 453] on span "Create" at bounding box center [524, 454] width 26 height 9
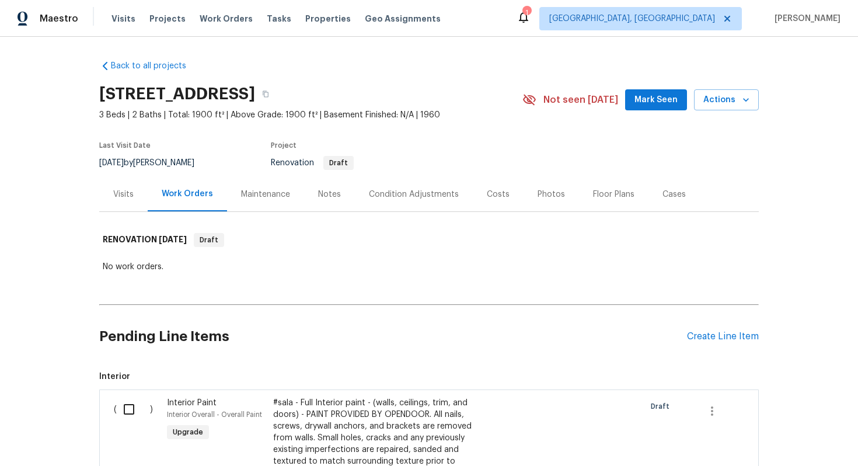
click at [709, 330] on div "Pending Line Items Create Line Item" at bounding box center [428, 336] width 659 height 54
click at [724, 337] on div "Create Line Item" at bounding box center [723, 336] width 72 height 11
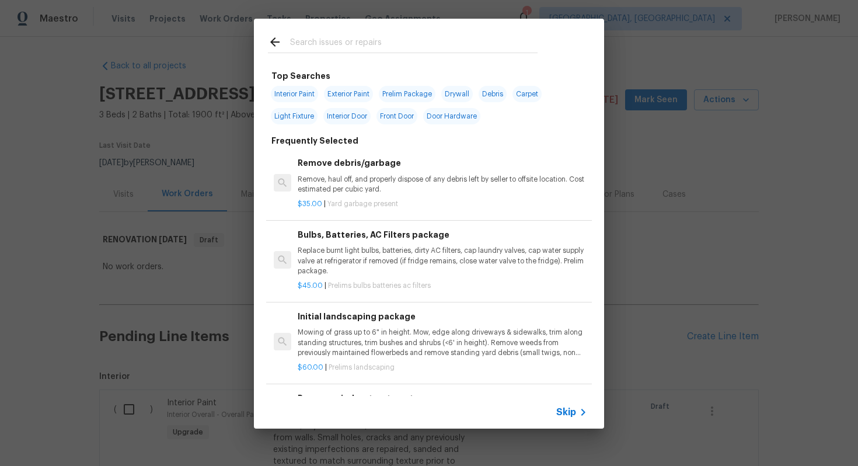
click at [567, 412] on span "Skip" at bounding box center [566, 412] width 20 height 12
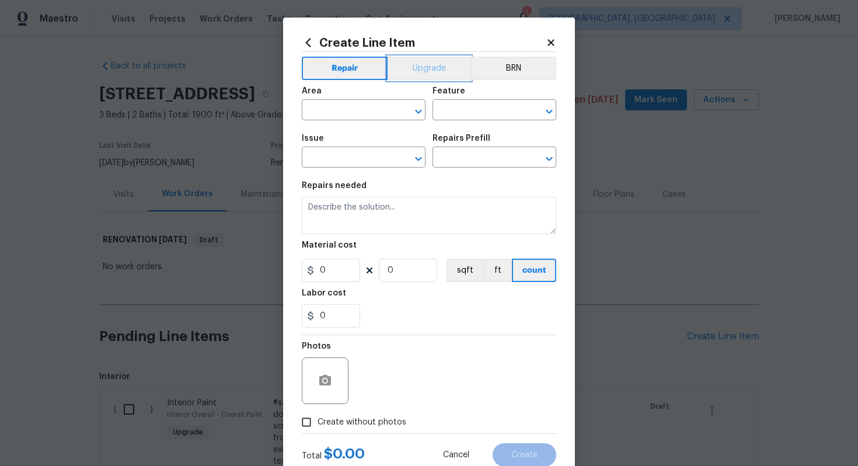
click at [420, 67] on button "Upgrade" at bounding box center [428, 68] width 83 height 23
click at [330, 111] on input "text" at bounding box center [347, 111] width 91 height 18
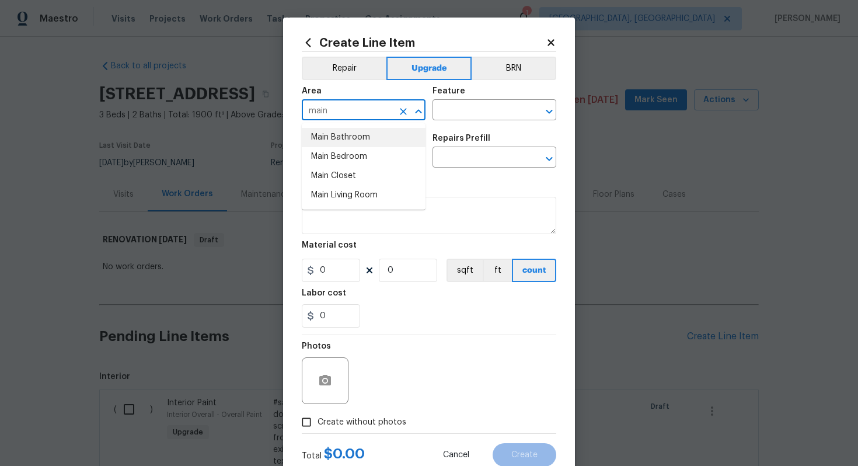
click at [334, 138] on li "Main Bathroom" at bounding box center [364, 137] width 124 height 19
type input "Main Bathroom"
click at [441, 103] on input "text" at bounding box center [477, 111] width 91 height 18
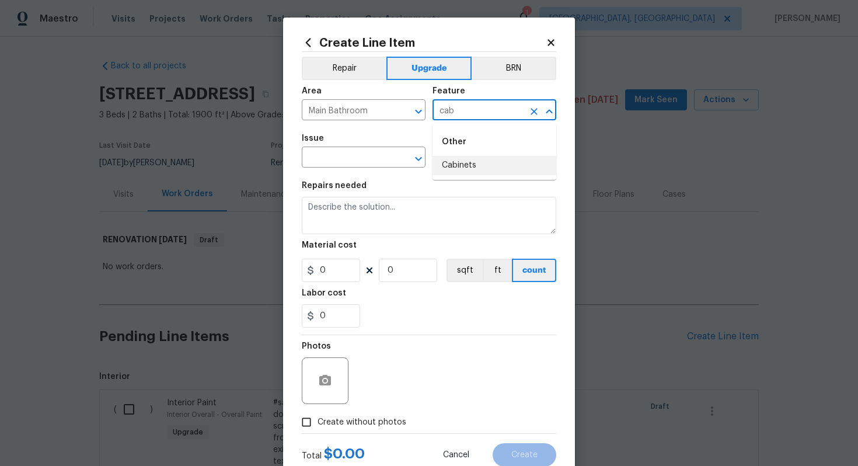
click at [454, 166] on li "Cabinets" at bounding box center [494, 165] width 124 height 19
type input "Cabinets"
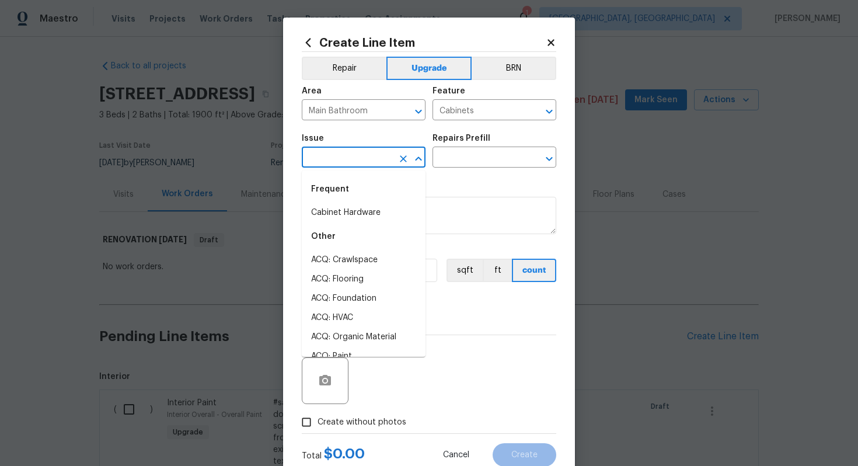
click at [377, 165] on input "text" at bounding box center [347, 158] width 91 height 18
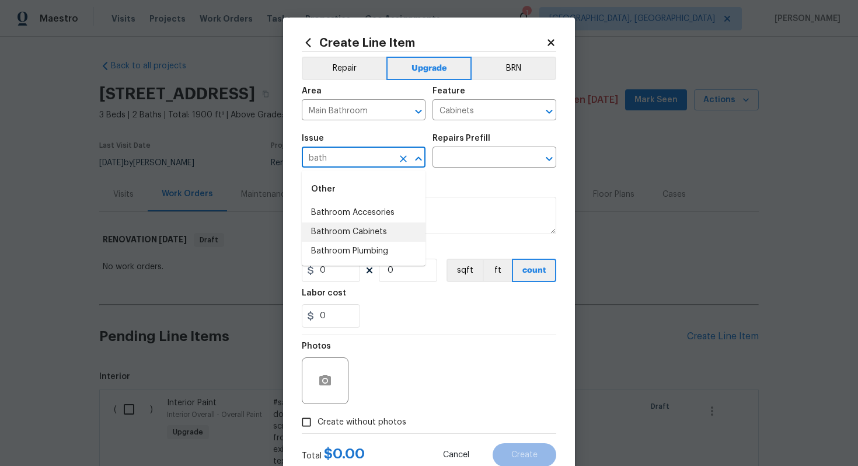
click at [390, 236] on li "Bathroom Cabinets" at bounding box center [364, 231] width 124 height 19
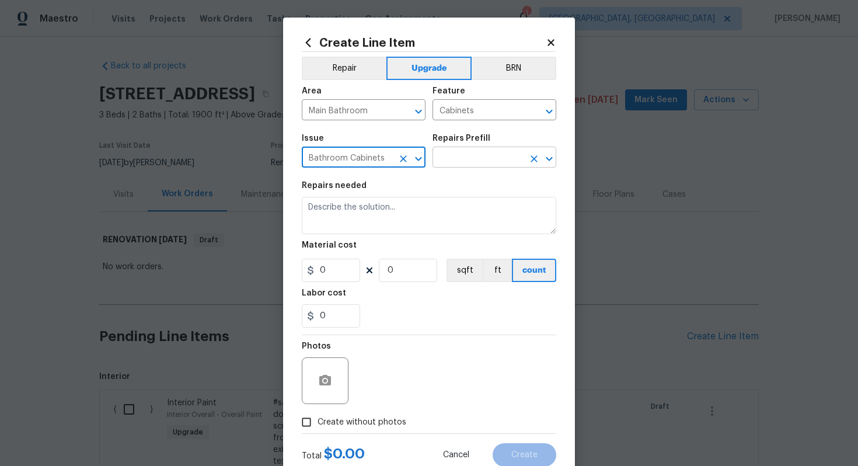
type input "Bathroom Cabinets"
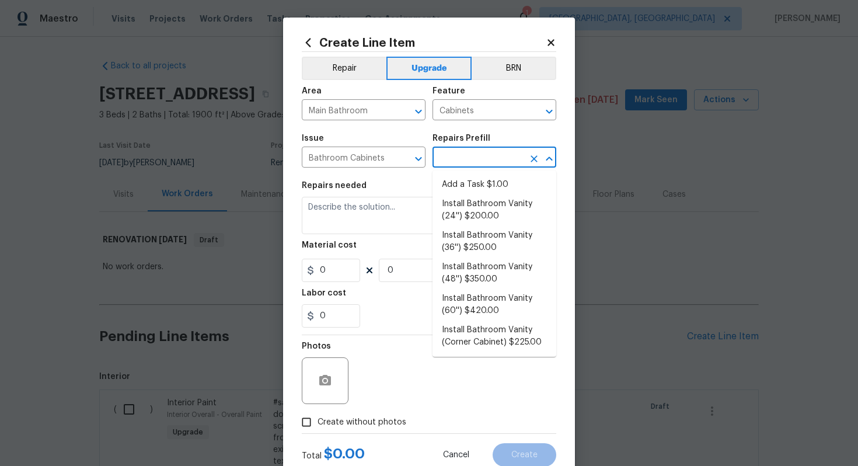
click at [469, 165] on input "text" at bounding box center [477, 158] width 91 height 18
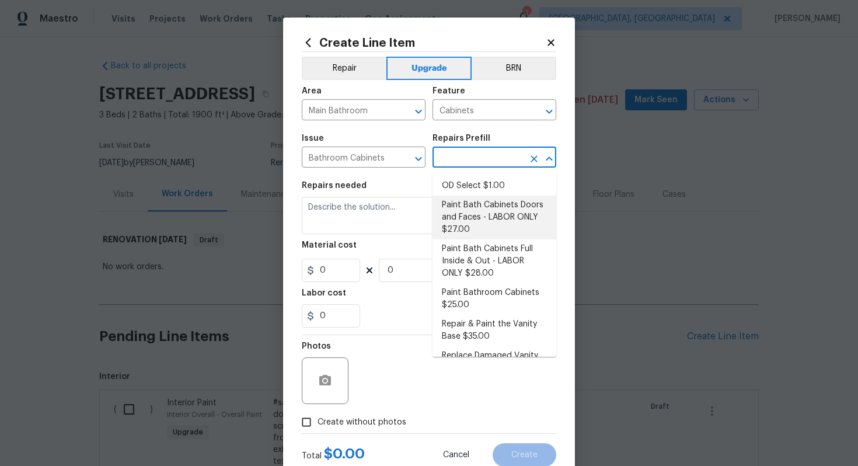
scroll to position [177, 0]
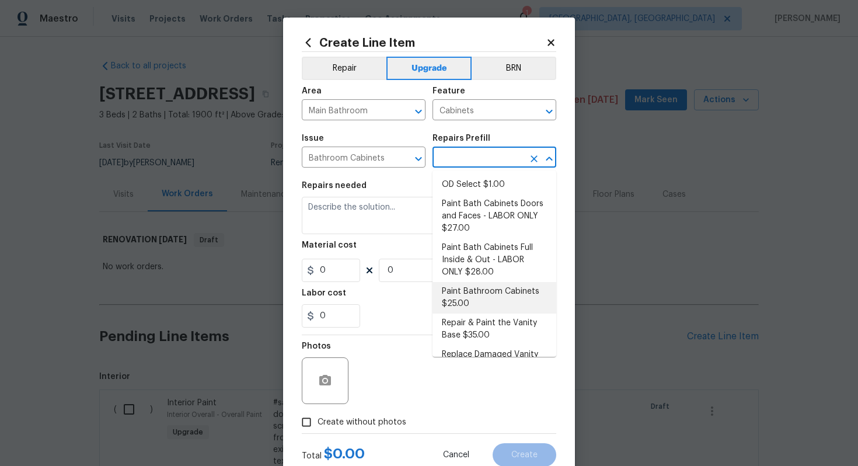
click at [474, 287] on li "Paint Bathroom Cabinets $25.00" at bounding box center [494, 298] width 124 height 32
type input "Paint Bathroom Cabinets $25.00"
type textarea "Prep, sand, mask and apply 2 coats of paint to the bathroom cabinet doors, inte…"
type input "25"
type input "1"
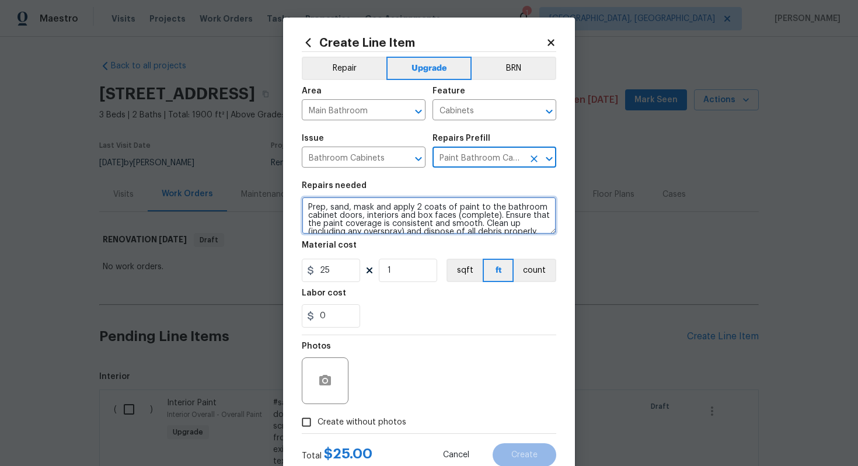
click at [304, 204] on textarea "Prep, sand, mask and apply 2 coats of paint to the bathroom cabinet doors, inte…" at bounding box center [429, 215] width 254 height 37
type textarea "#sala - Prep, sand, mask and apply 2 coats of paint to the bathroom cabinet doo…"
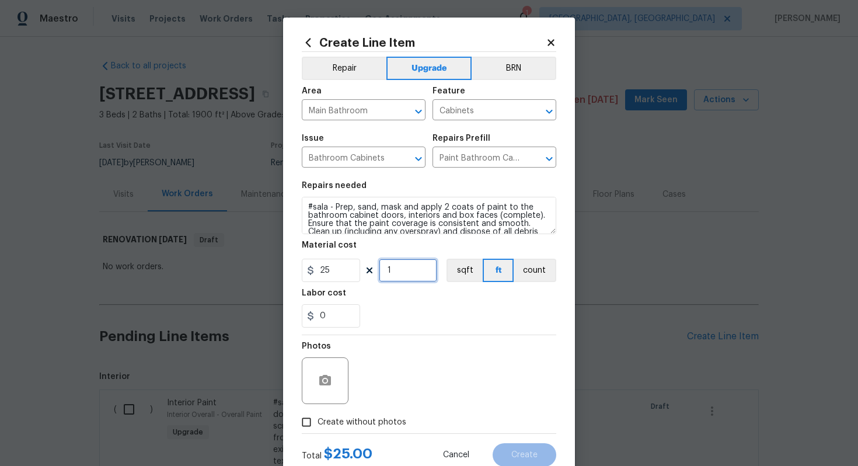
click at [407, 271] on input "1" at bounding box center [408, 269] width 58 height 23
type input "12"
click at [372, 422] on span "Create without photos" at bounding box center [361, 422] width 89 height 12
click at [317, 422] on input "Create without photos" at bounding box center [306, 422] width 22 height 22
checkbox input "true"
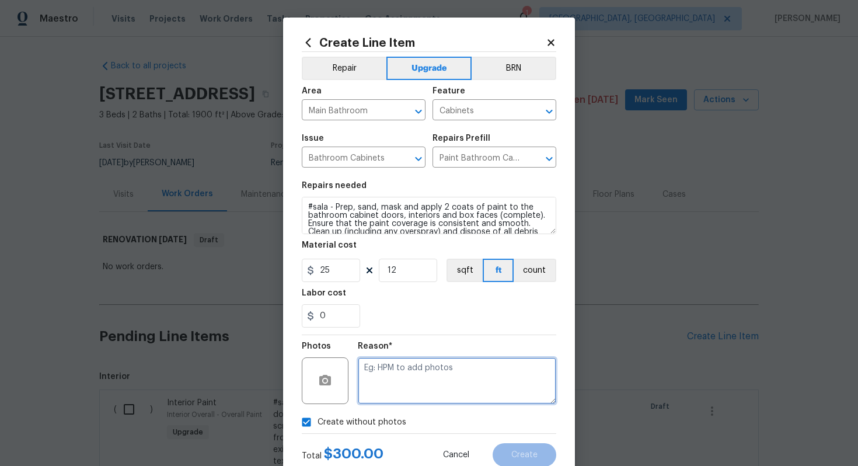
click at [402, 390] on textarea at bounding box center [457, 380] width 198 height 47
type textarea "n/a"
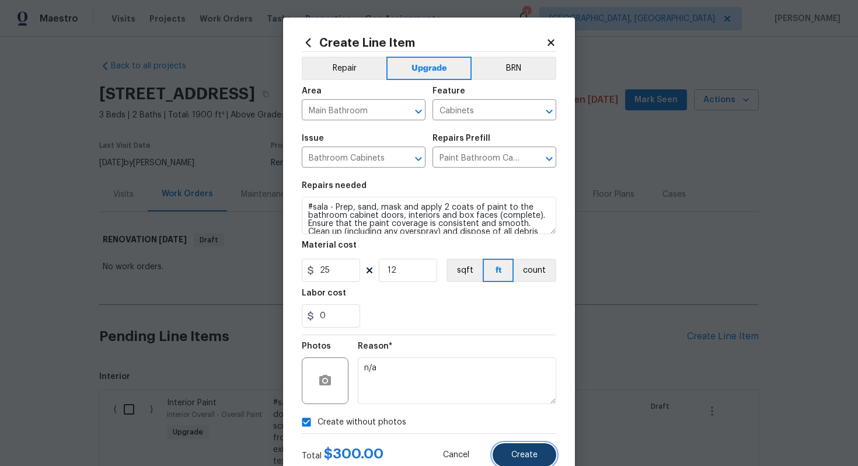
click at [518, 444] on button "Create" at bounding box center [524, 454] width 64 height 23
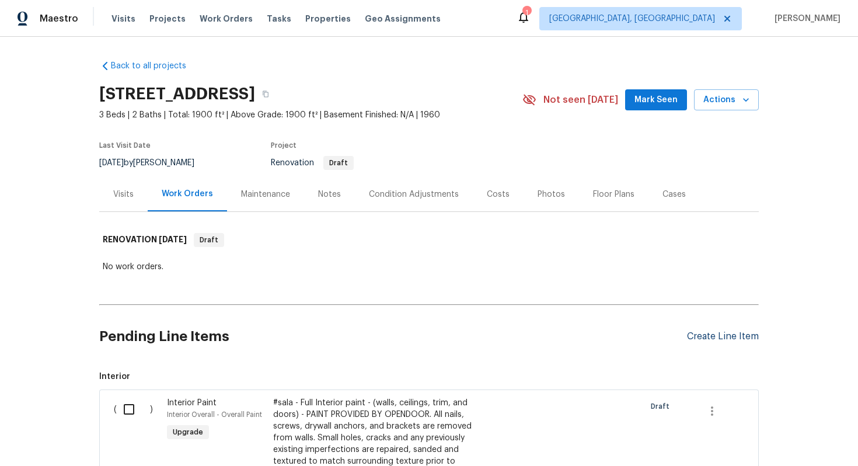
click at [715, 336] on div "Create Line Item" at bounding box center [723, 336] width 72 height 11
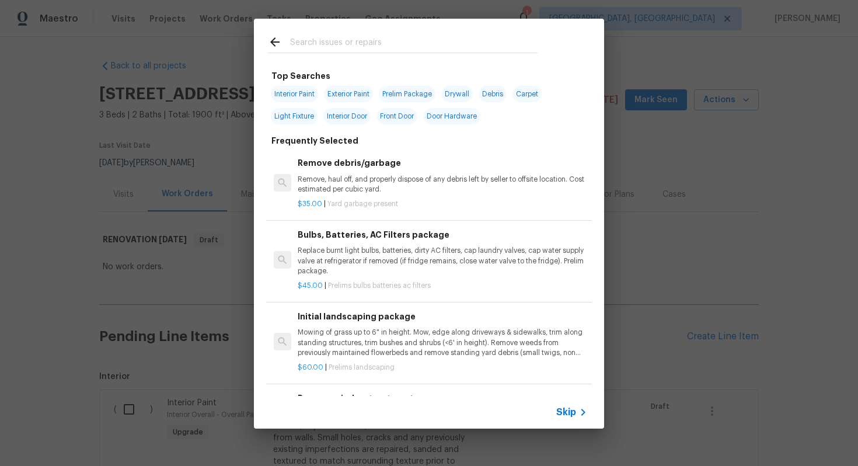
click at [572, 414] on span "Skip" at bounding box center [566, 412] width 20 height 12
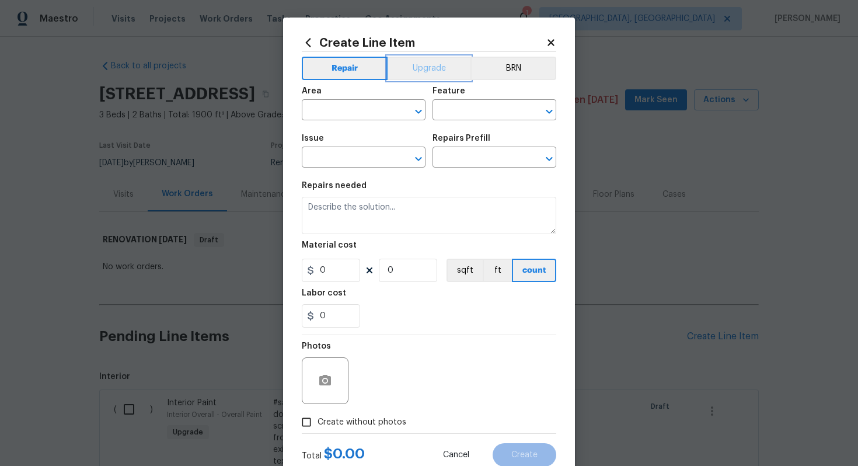
click at [427, 71] on button "Upgrade" at bounding box center [428, 68] width 83 height 23
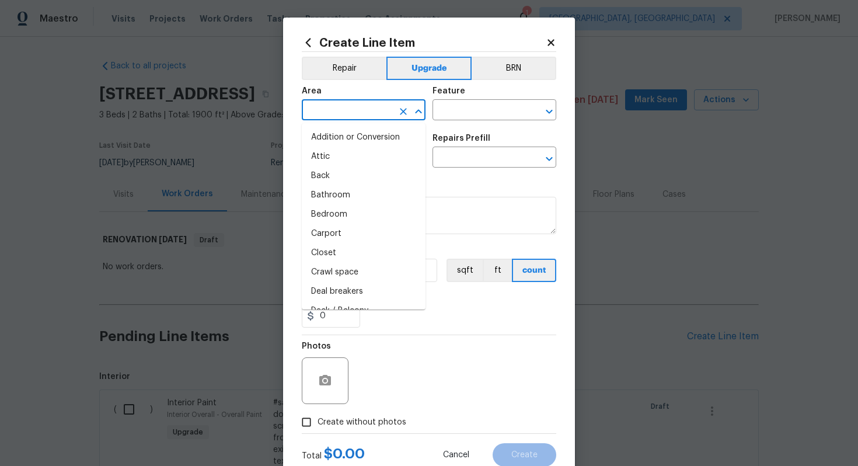
click at [362, 110] on input "text" at bounding box center [347, 111] width 91 height 18
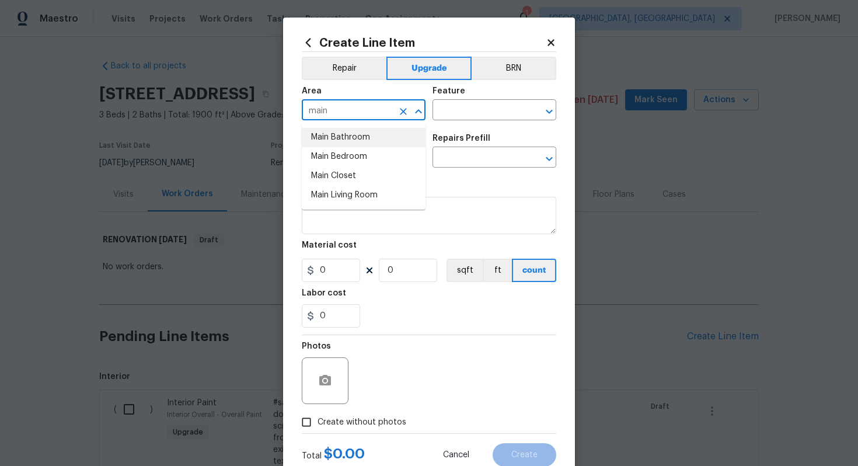
click at [352, 135] on li "Main Bathroom" at bounding box center [364, 137] width 124 height 19
type input "Main Bathroom"
click at [466, 116] on input "text" at bounding box center [477, 111] width 91 height 18
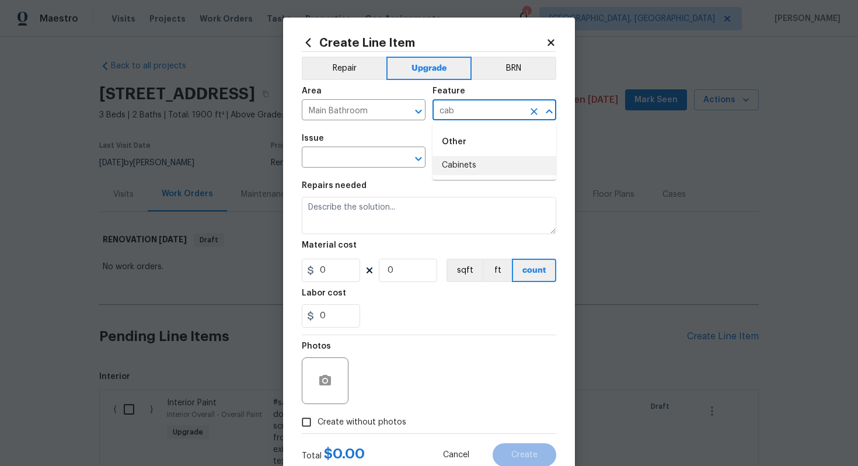
click at [463, 166] on li "Cabinets" at bounding box center [494, 165] width 124 height 19
type input "Cabinets"
click at [354, 159] on input "text" at bounding box center [347, 158] width 91 height 18
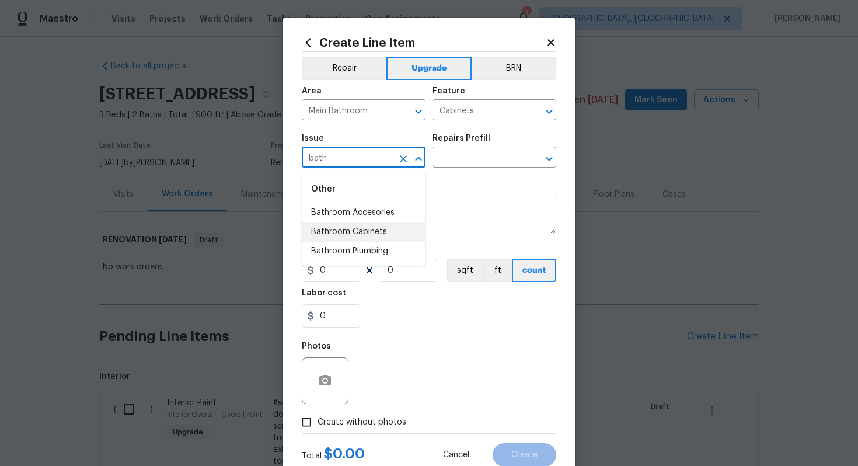
click at [369, 234] on li "Bathroom Cabinets" at bounding box center [364, 231] width 124 height 19
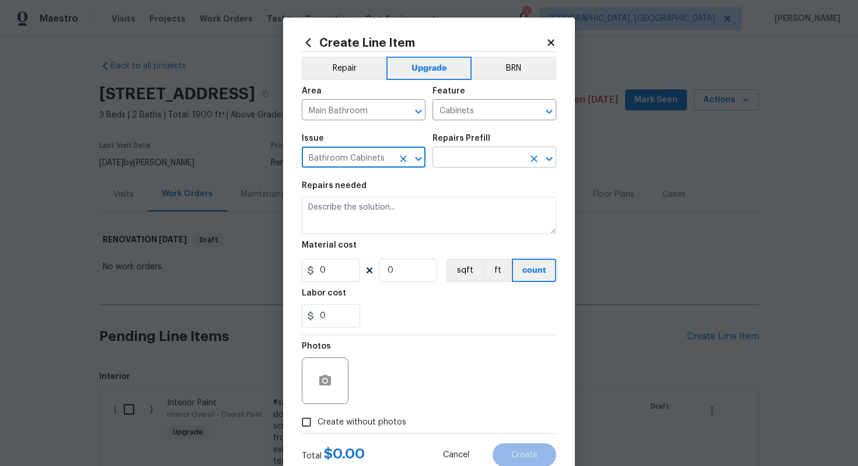
type input "Bathroom Cabinets"
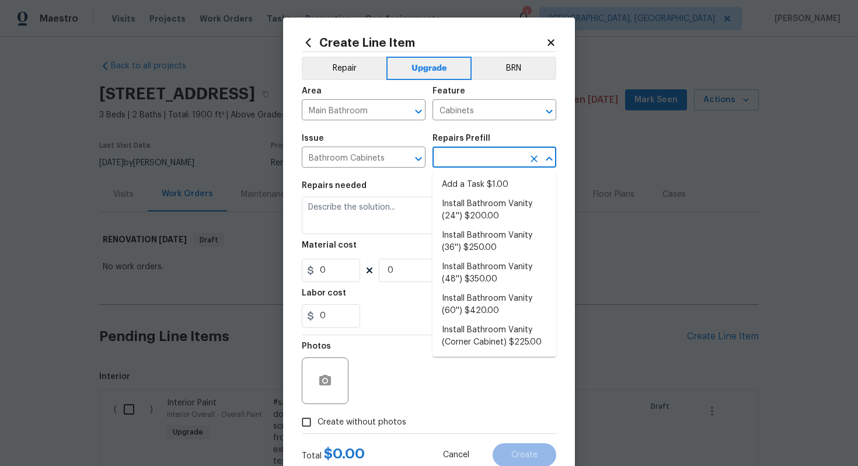
click at [476, 167] on input "text" at bounding box center [477, 158] width 91 height 18
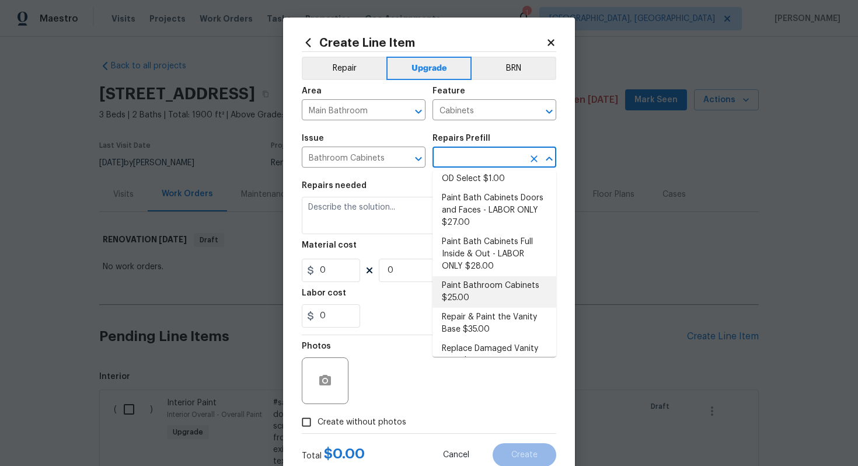
scroll to position [201, 0]
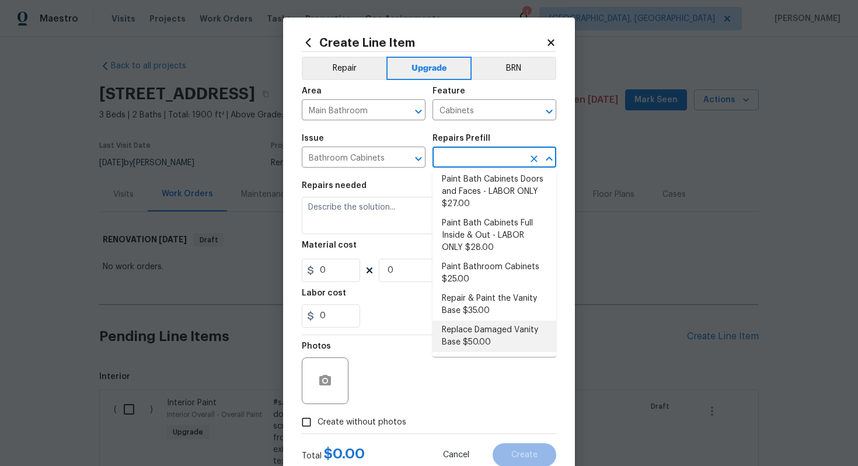
click at [470, 341] on li "Replace Damaged Vanity Base $50.00" at bounding box center [494, 336] width 124 height 32
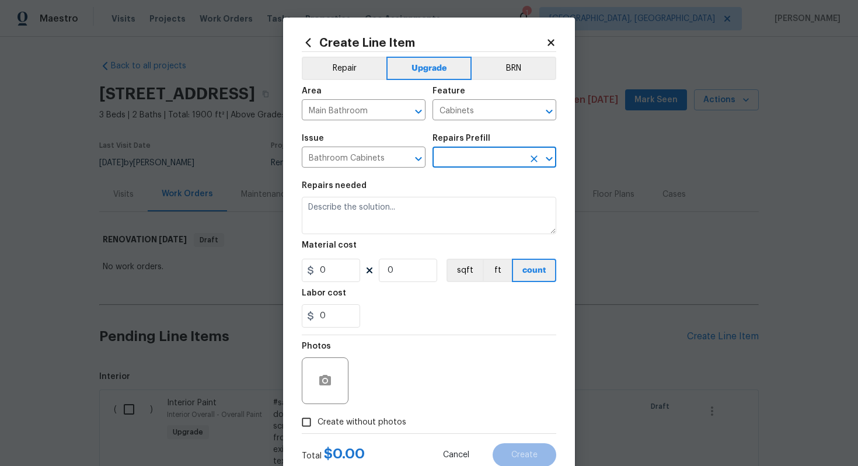
type input "Replace Damaged Vanity Base $50.00"
type textarea "Remove the existing/damage cabinet base and replace with new. Ensure that the n…"
type input "50"
type input "1"
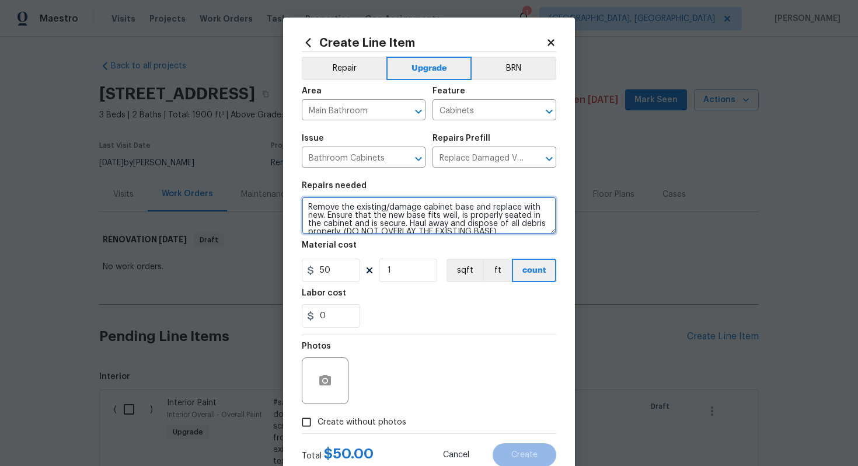
click at [305, 205] on textarea "Remove the existing/damage cabinet base and replace with new. Ensure that the n…" at bounding box center [429, 215] width 254 height 37
type textarea "#sala - Remove the existing/damage cabinet base and replace with new. Ensure th…"
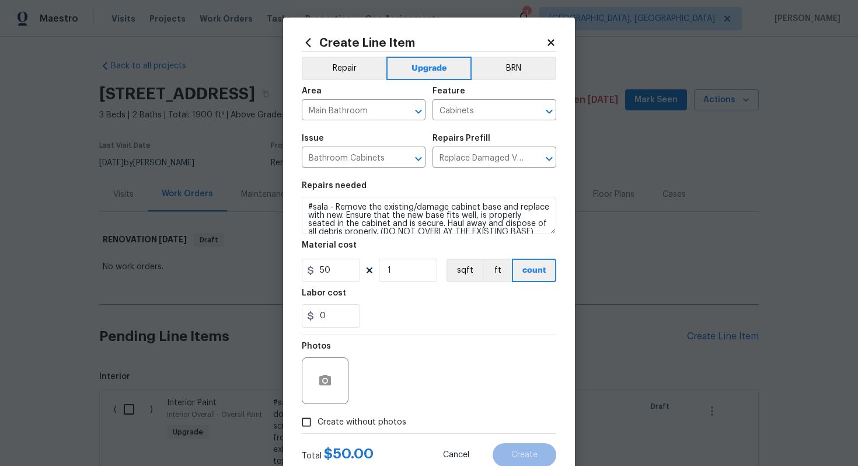
click at [380, 422] on span "Create without photos" at bounding box center [361, 422] width 89 height 12
click at [317, 422] on input "Create without photos" at bounding box center [306, 422] width 22 height 22
checkbox input "true"
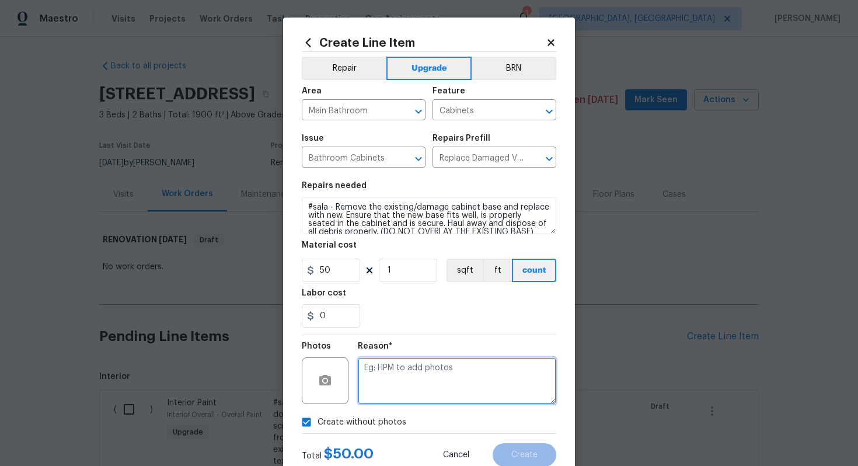
click at [407, 386] on textarea at bounding box center [457, 380] width 198 height 47
type textarea "n/a"
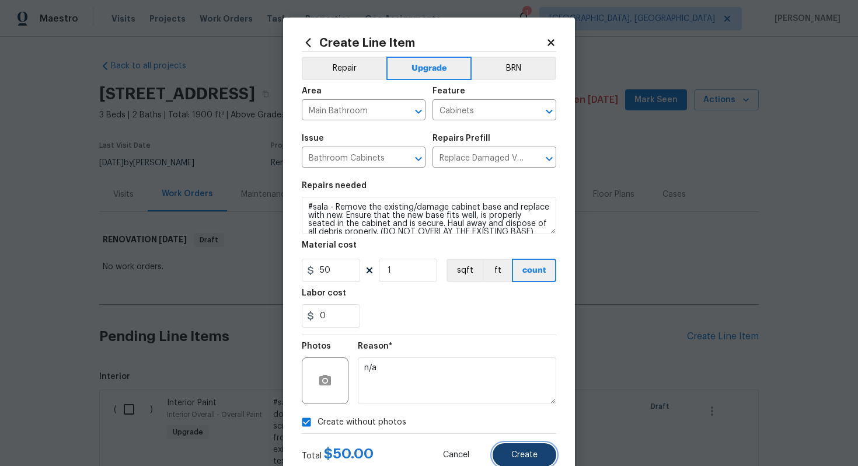
click at [524, 461] on button "Create" at bounding box center [524, 454] width 64 height 23
